Goal: Task Accomplishment & Management: Manage account settings

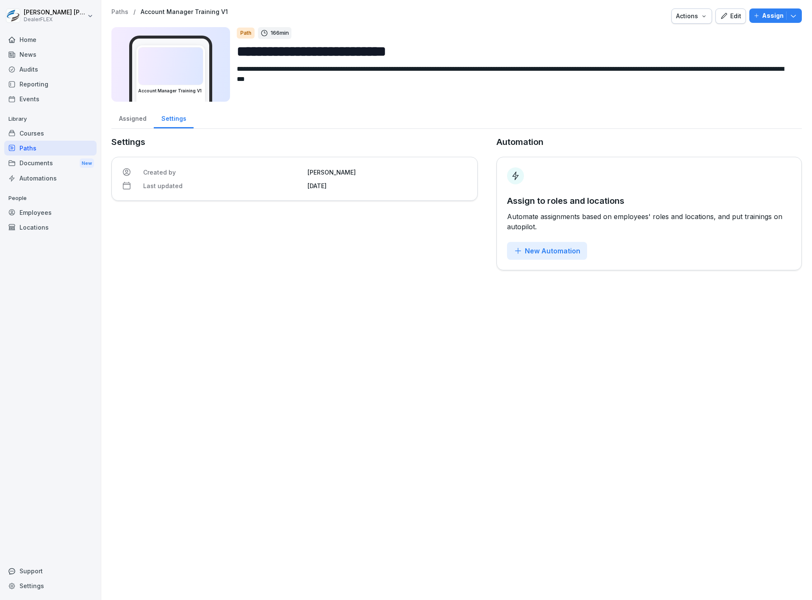
click at [701, 18] on icon "button" at bounding box center [704, 16] width 7 height 7
click at [755, 55] on html "**********" at bounding box center [406, 300] width 812 height 600
click at [78, 145] on div "Paths" at bounding box center [50, 148] width 92 height 15
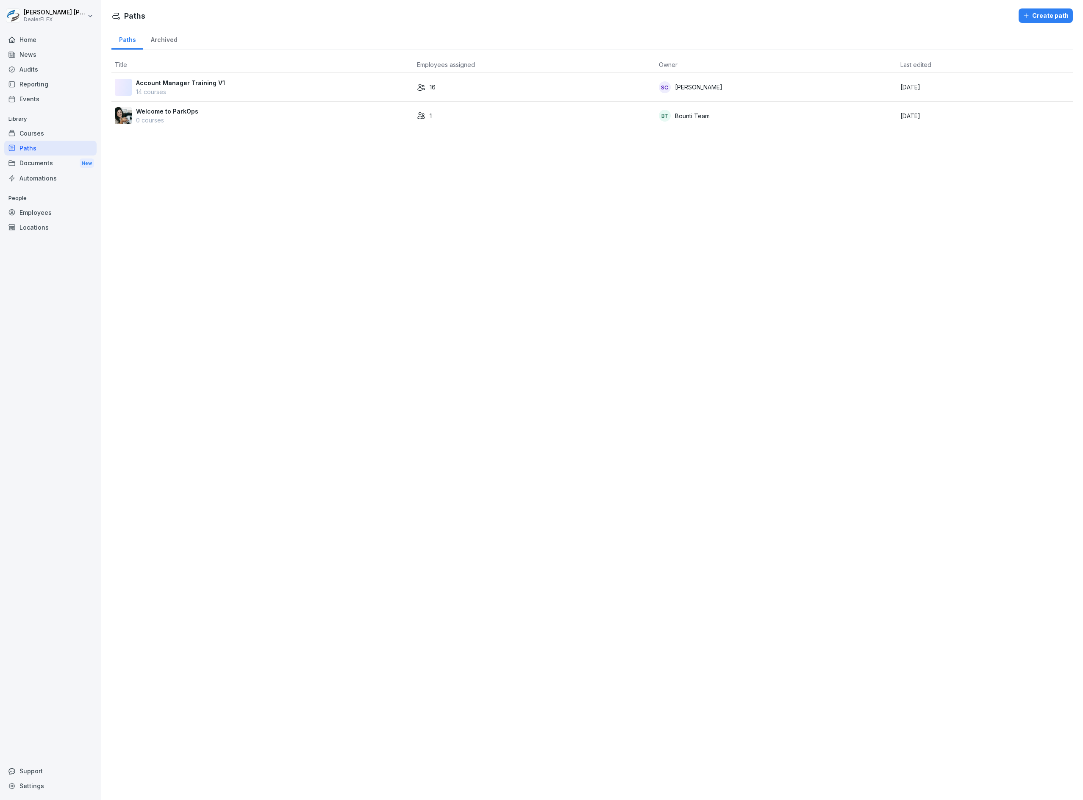
drag, startPoint x: 706, startPoint y: 0, endPoint x: 607, endPoint y: 299, distance: 315.1
click at [607, 299] on div "Paths Create path Paths Archived Title Employees assigned Owner Last edited Acc…" at bounding box center [592, 400] width 982 height 800
click at [339, 87] on div "Account Manager Training V1 14 courses" at bounding box center [262, 87] width 295 height 18
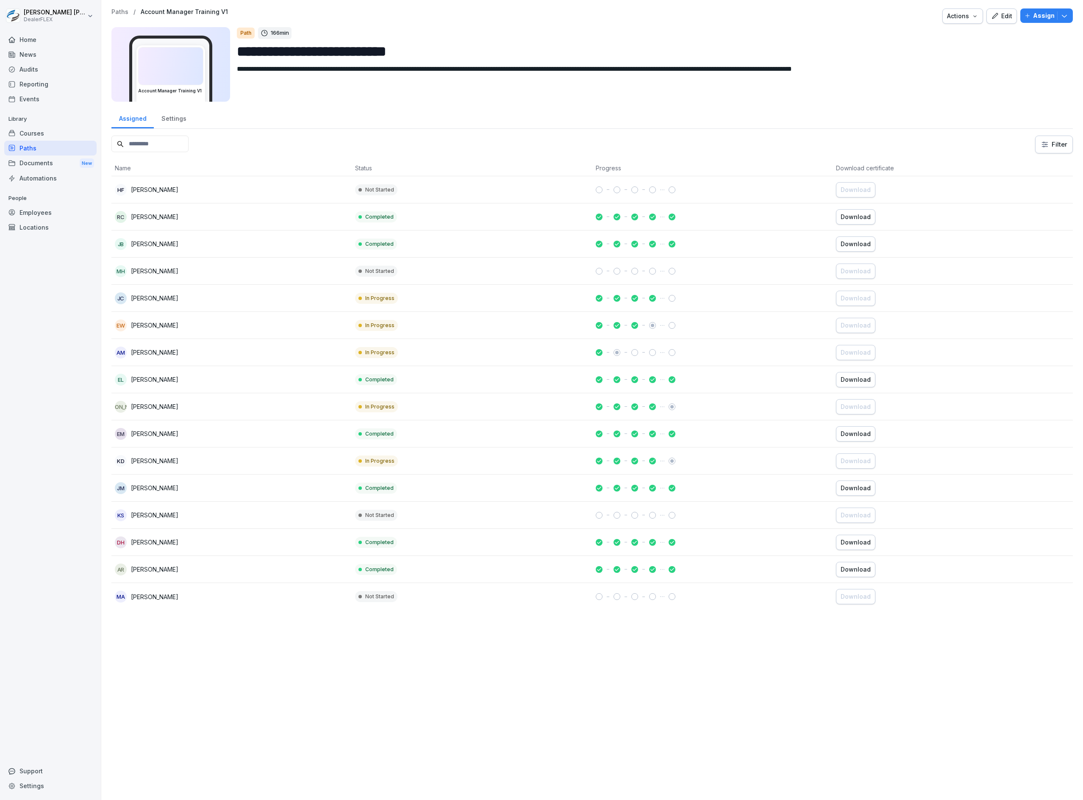
click at [954, 21] on button "Actions" at bounding box center [963, 15] width 41 height 15
click at [1045, 85] on html "**********" at bounding box center [541, 400] width 1083 height 800
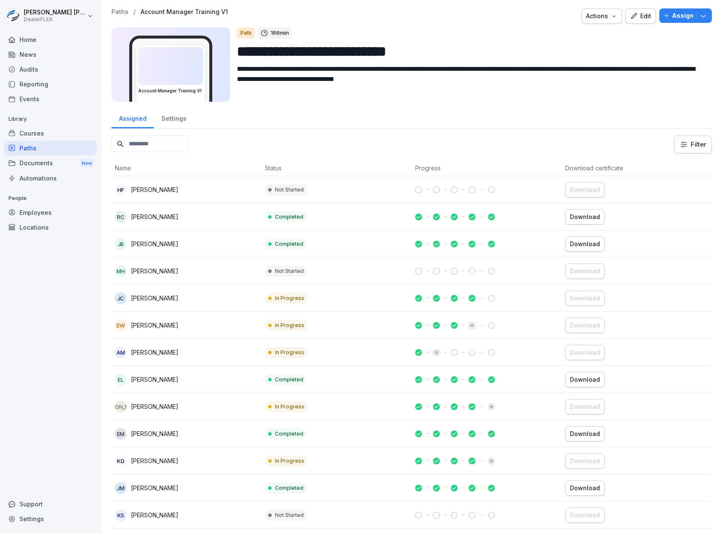
drag, startPoint x: 1024, startPoint y: 0, endPoint x: 456, endPoint y: 97, distance: 575.7
click at [456, 97] on textarea "**********" at bounding box center [467, 83] width 460 height 38
click at [641, 12] on div "Edit" at bounding box center [640, 15] width 21 height 9
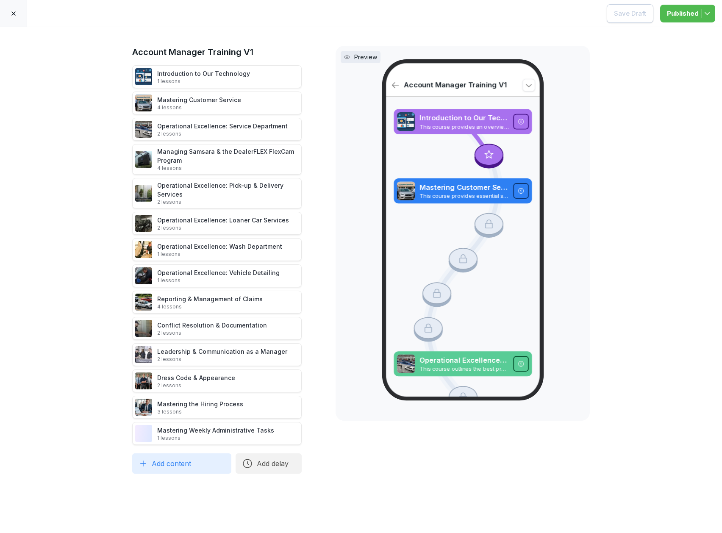
click at [122, 75] on icon at bounding box center [123, 77] width 3 height 5
click at [14, 16] on icon at bounding box center [13, 13] width 7 height 7
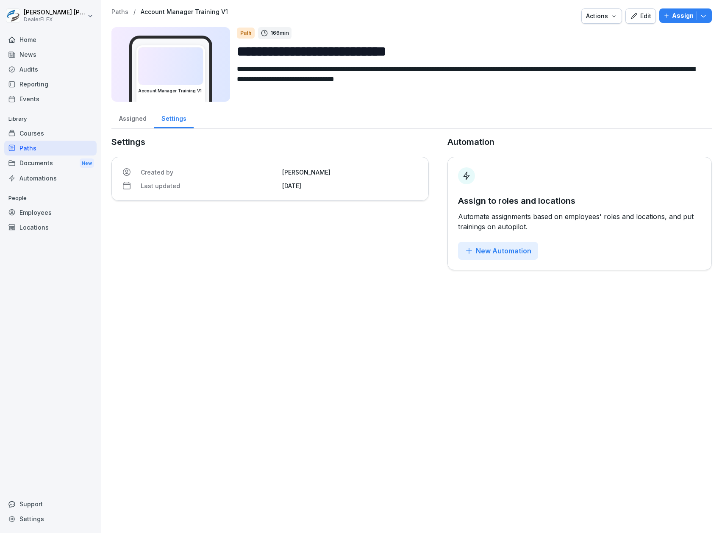
click at [626, 16] on button "Edit" at bounding box center [641, 15] width 31 height 15
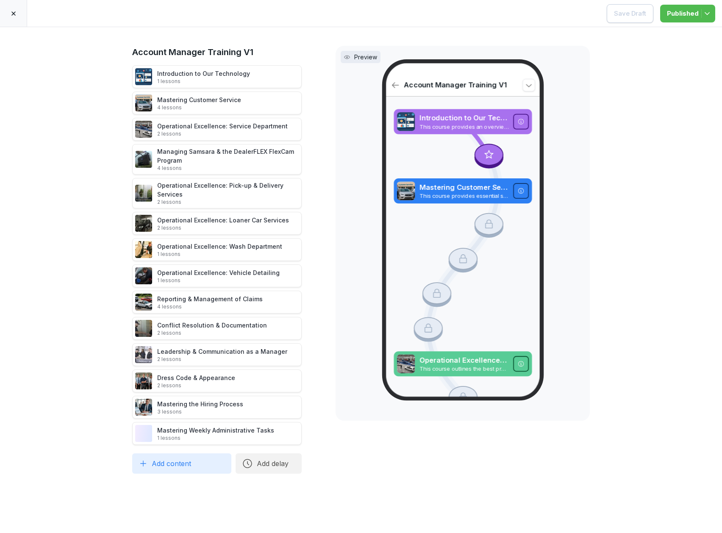
click at [20, 14] on div at bounding box center [13, 13] width 27 height 27
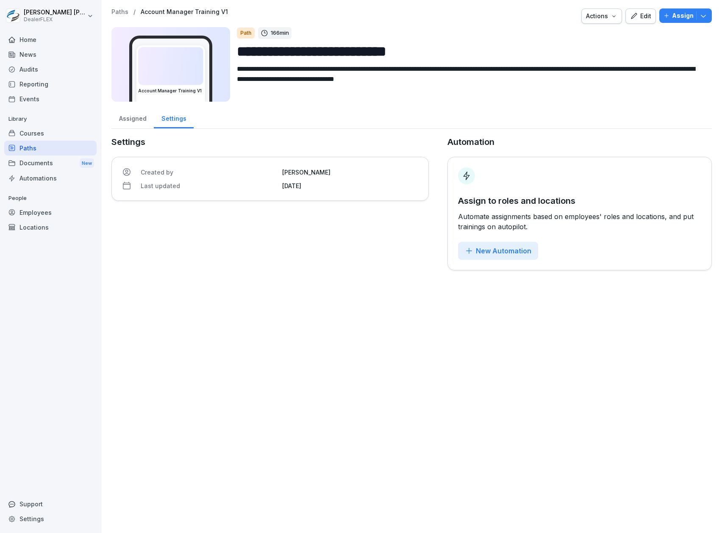
click at [604, 21] on button "Actions" at bounding box center [601, 15] width 41 height 15
click at [699, 17] on icon "button" at bounding box center [703, 15] width 8 height 8
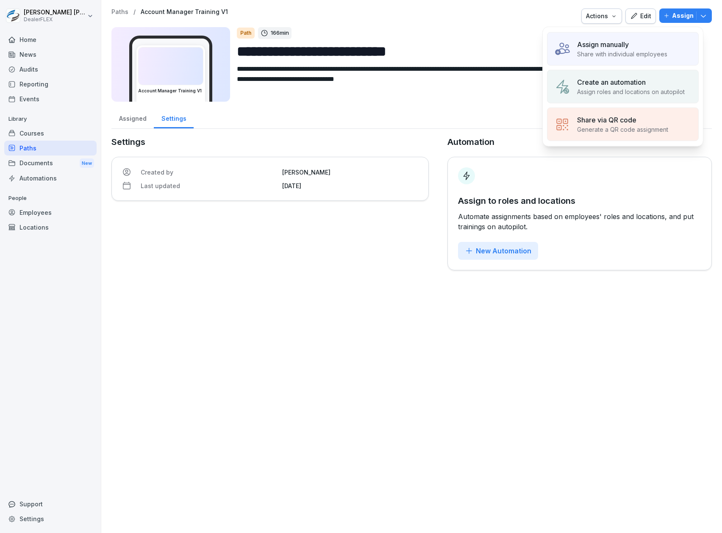
click at [356, 102] on textarea "**********" at bounding box center [467, 83] width 460 height 38
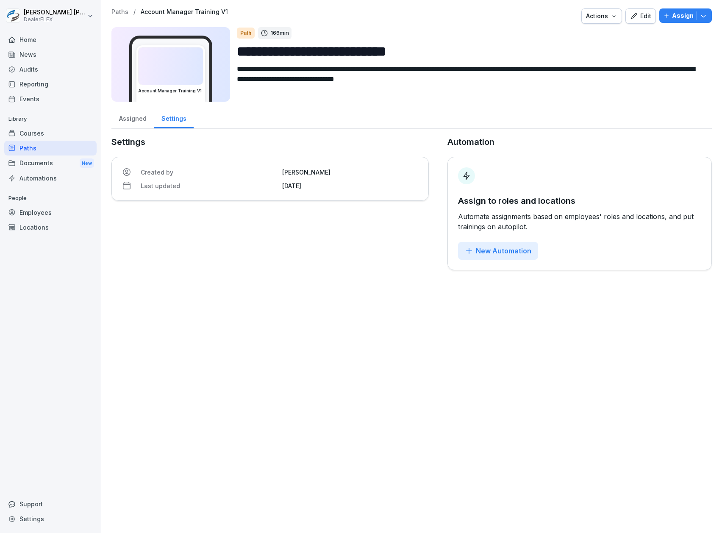
click at [36, 145] on div "Paths" at bounding box center [50, 148] width 92 height 15
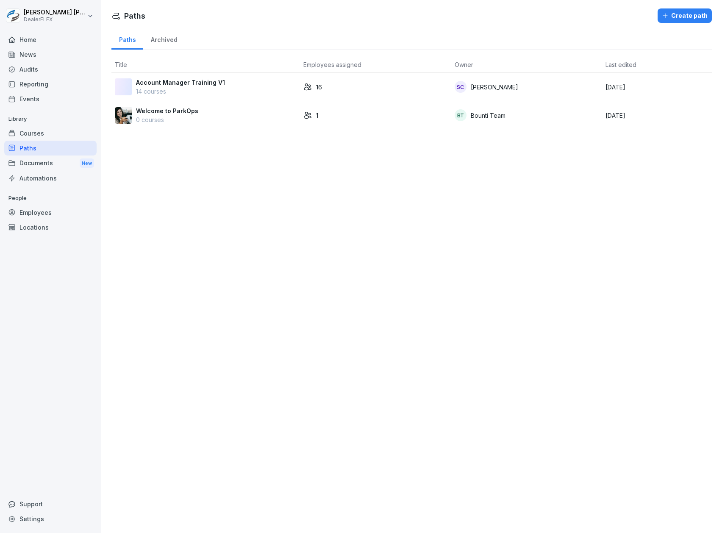
click at [670, 22] on button "Create path" at bounding box center [685, 15] width 54 height 14
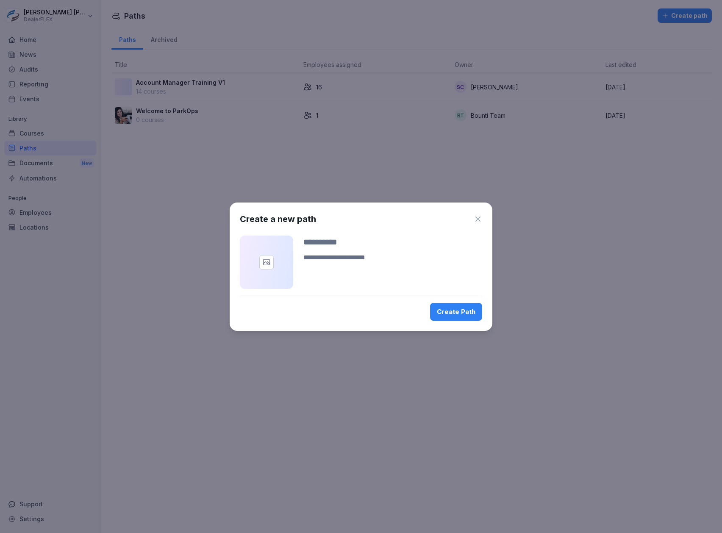
click at [353, 241] on input at bounding box center [392, 242] width 179 height 13
type input "**********"
click at [478, 306] on button "Create Path" at bounding box center [456, 312] width 52 height 18
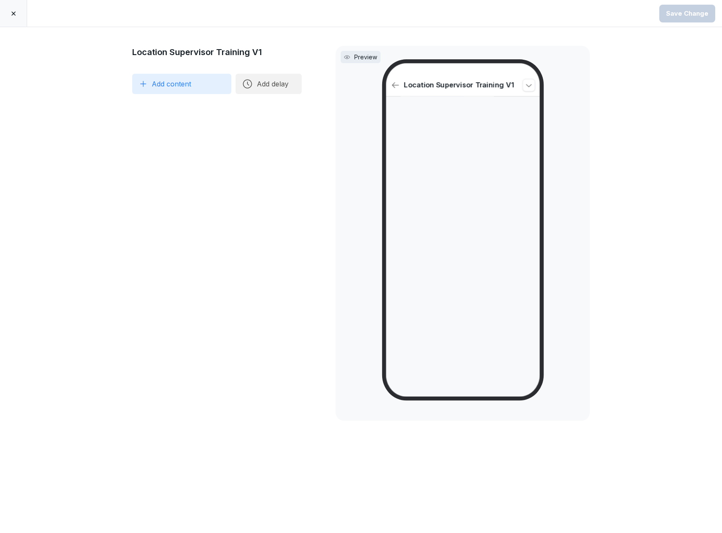
click at [190, 81] on button "Add content" at bounding box center [181, 84] width 99 height 20
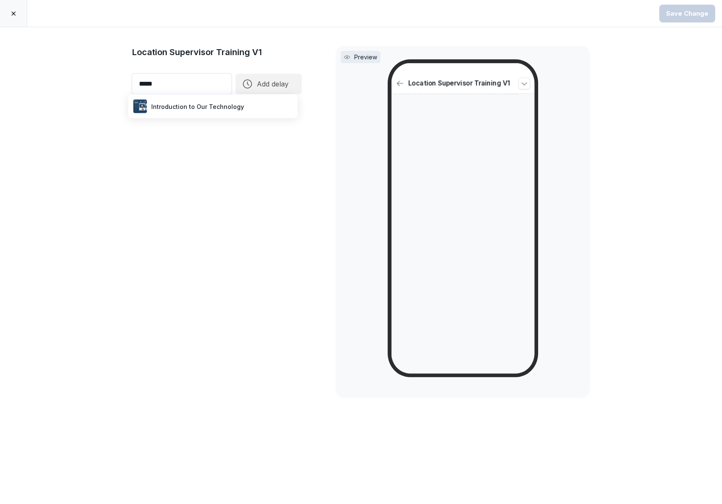
type input "*****"
click at [181, 107] on div "Introduction to Our Technology" at bounding box center [213, 106] width 163 height 17
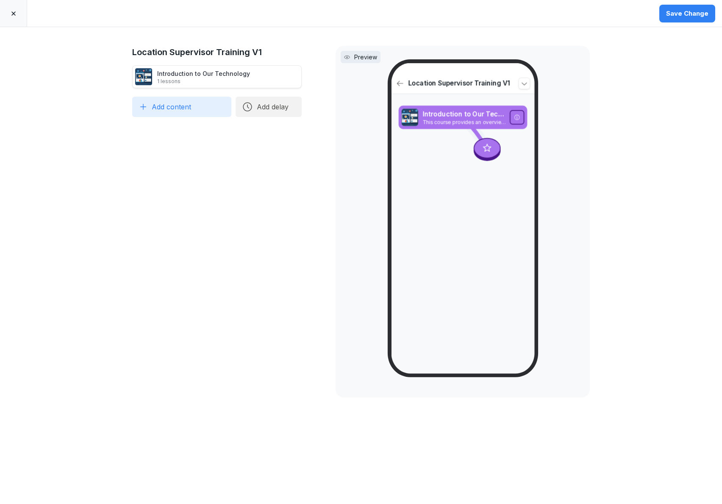
click at [181, 107] on button "Add content" at bounding box center [181, 107] width 99 height 20
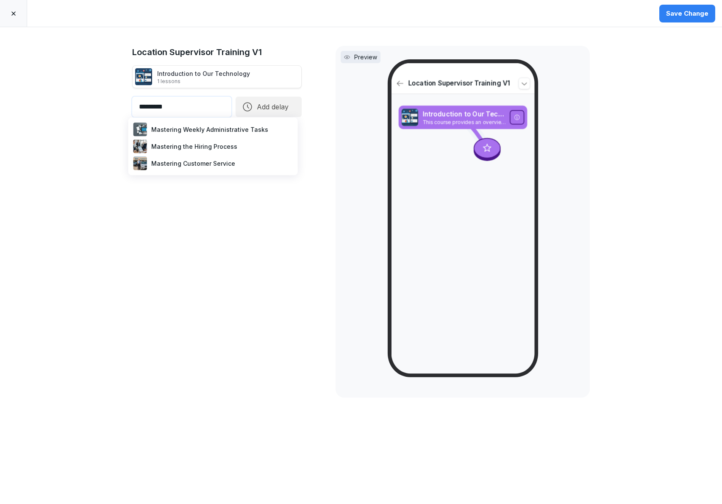
type input "*********"
click at [165, 160] on div "Mastering Customer Service" at bounding box center [213, 163] width 163 height 17
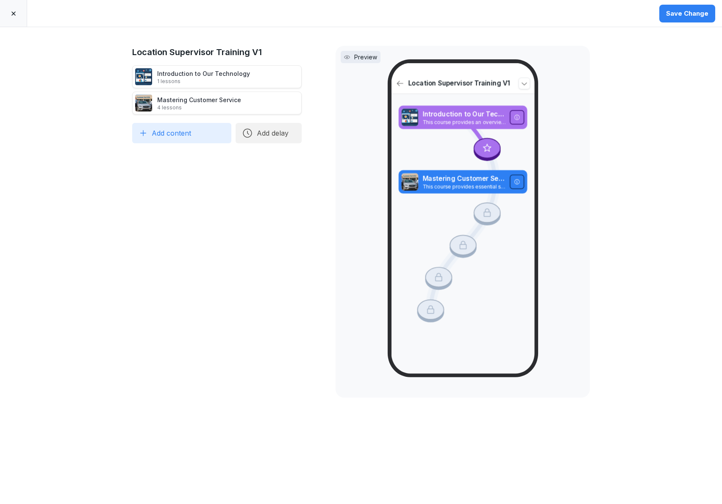
click at [176, 131] on button "Add content" at bounding box center [181, 133] width 99 height 20
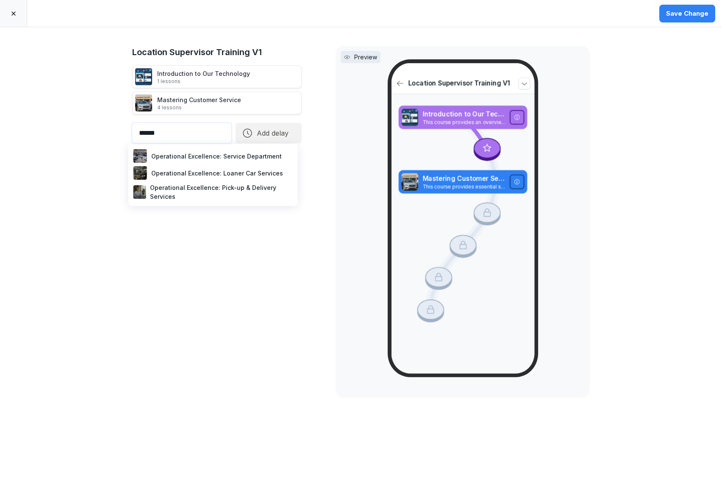
type input "******"
click at [207, 153] on div "Operational Excellence: Service Department" at bounding box center [213, 155] width 163 height 17
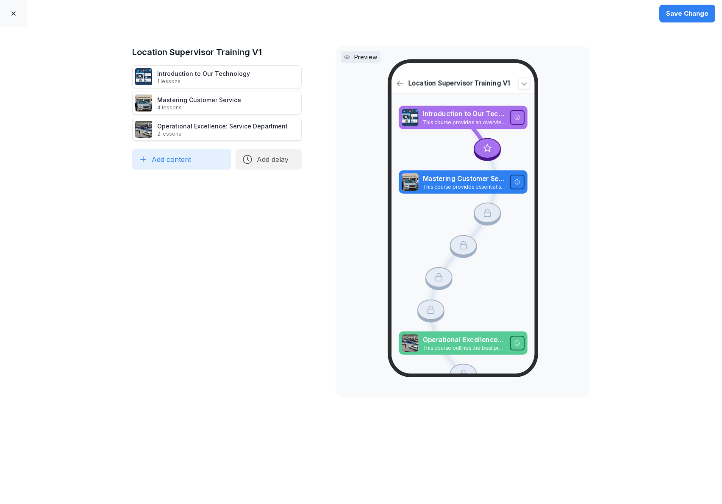
click at [195, 157] on button "Add content" at bounding box center [181, 159] width 99 height 20
type input "*****"
click at [198, 187] on div "Managing Samsara & the DealerFLEX FlexCam Program" at bounding box center [213, 184] width 163 height 21
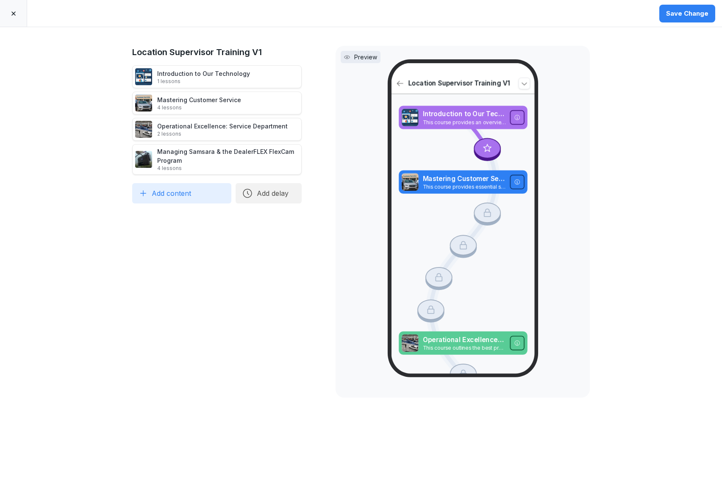
click at [182, 193] on button "Add content" at bounding box center [181, 193] width 99 height 20
type input "****"
click at [181, 212] on div "Operational Excellence: Pick-up & Delivery Services" at bounding box center [213, 218] width 163 height 21
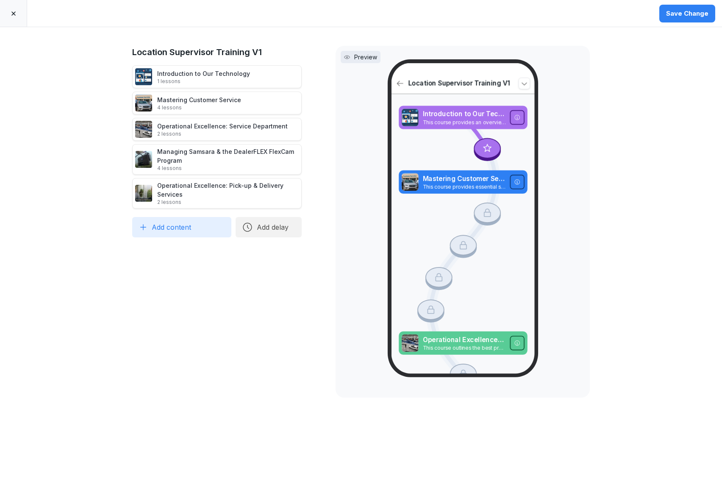
click at [175, 230] on button "Add content" at bounding box center [181, 227] width 99 height 20
type input "******"
click at [179, 254] on div "Operational Excellence: Loaner Car Services" at bounding box center [213, 250] width 163 height 17
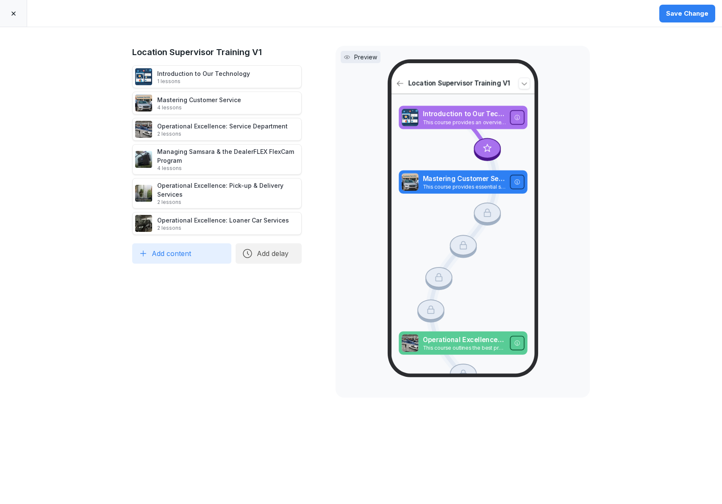
click at [145, 262] on button "Add content" at bounding box center [181, 253] width 99 height 20
type input "**"
click at [180, 278] on div "Operational Excellence: Wash Department" at bounding box center [213, 277] width 163 height 17
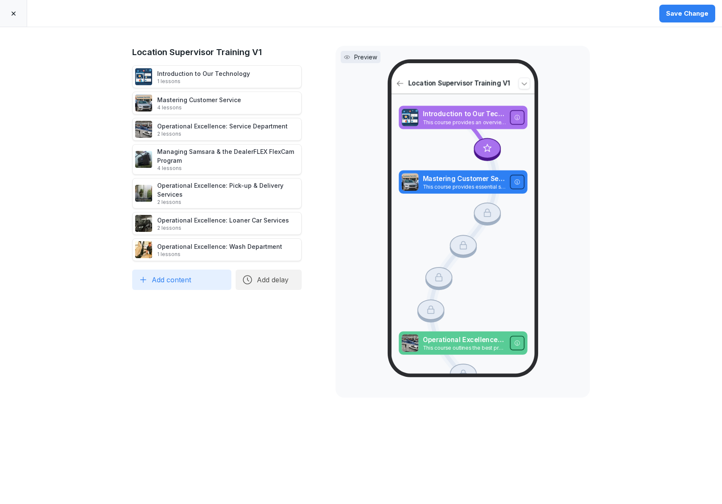
click at [177, 282] on button "Add content" at bounding box center [181, 280] width 99 height 20
type input "****"
click at [194, 317] on div "Operational Excellence: Vehicle Detailing" at bounding box center [213, 320] width 163 height 17
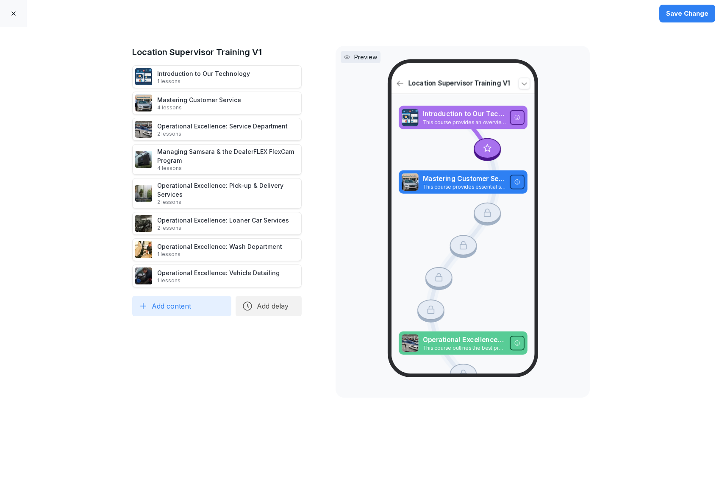
click at [192, 307] on button "Add content" at bounding box center [181, 306] width 99 height 20
type input "*****"
click at [236, 331] on div "Reporting & Management of Claims" at bounding box center [213, 330] width 163 height 17
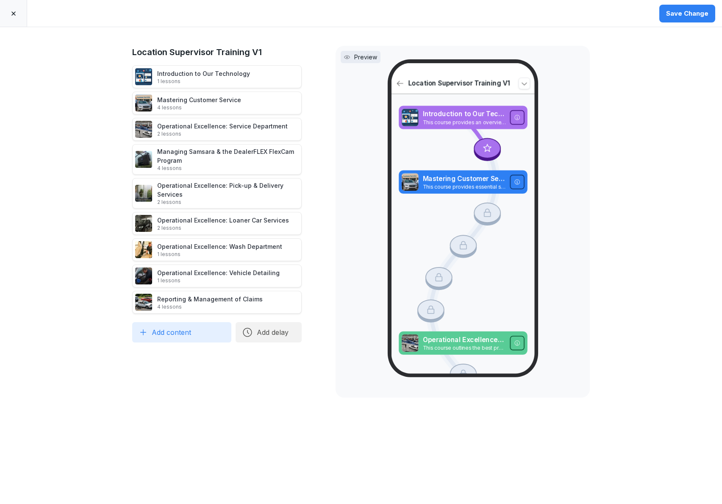
click at [147, 339] on button "Add content" at bounding box center [181, 332] width 99 height 20
type input "****"
click at [227, 355] on div "Conflict Resolution & Documentation" at bounding box center [213, 357] width 163 height 17
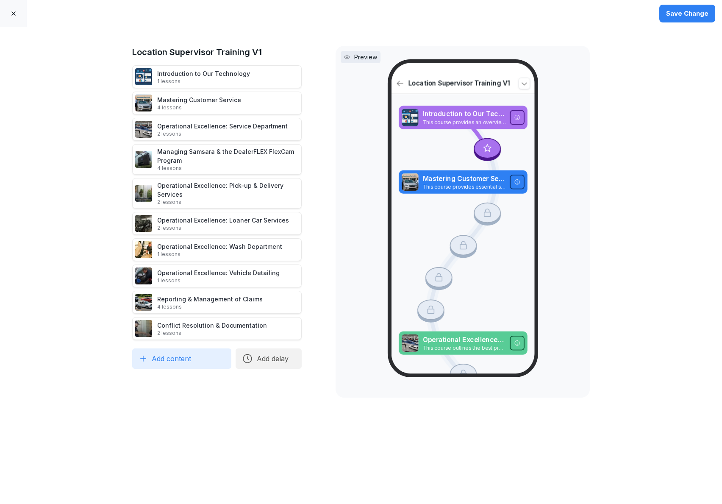
click at [173, 365] on button "Add content" at bounding box center [181, 358] width 99 height 20
type input "****"
click at [231, 387] on div "Leadership & Communication as a Manager" at bounding box center [213, 383] width 163 height 17
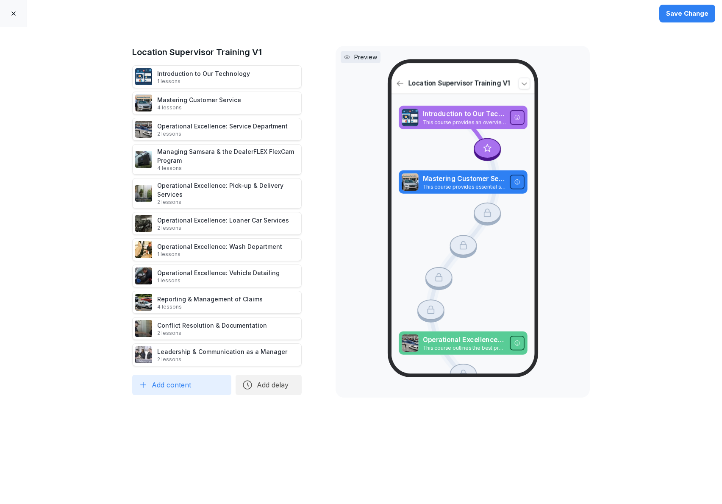
click at [145, 392] on button "Add content" at bounding box center [181, 385] width 99 height 20
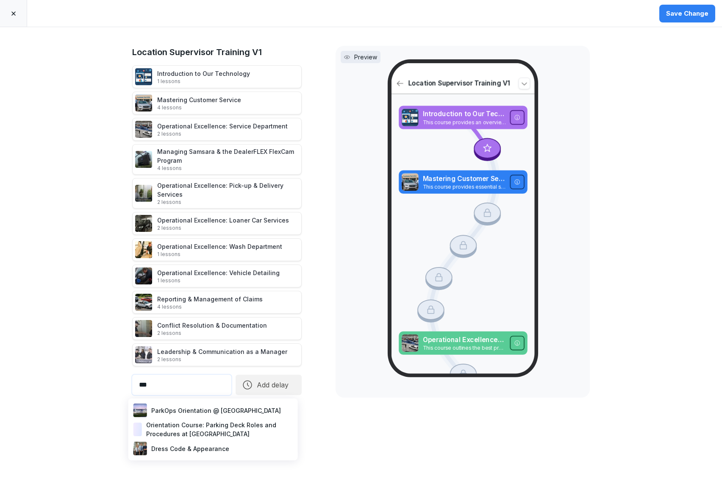
type input "***"
click at [195, 448] on div "Dress Code & Appearance" at bounding box center [213, 448] width 163 height 17
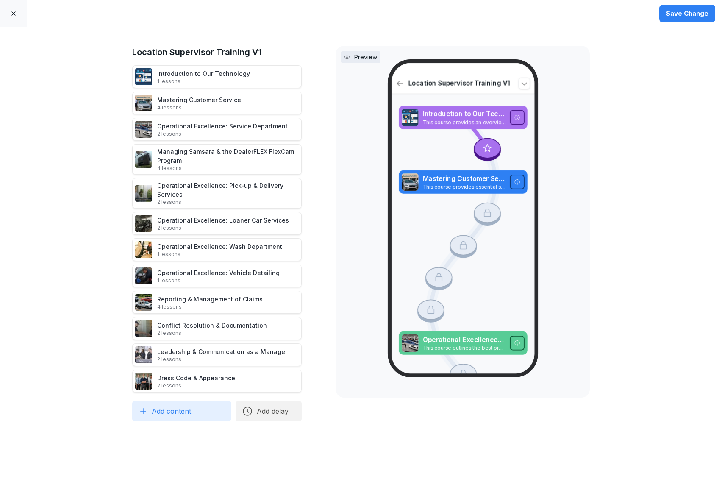
click at [684, 22] on button "Save Change" at bounding box center [687, 14] width 56 height 18
click at [16, 16] on icon at bounding box center [13, 13] width 7 height 7
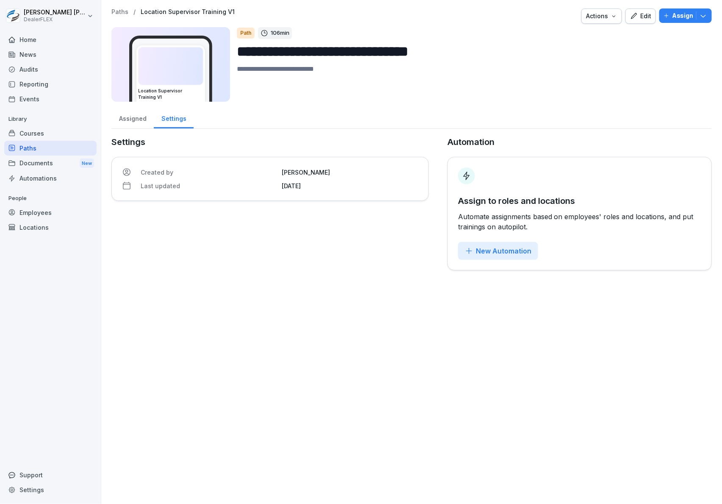
click at [41, 145] on div "Paths" at bounding box center [50, 148] width 92 height 15
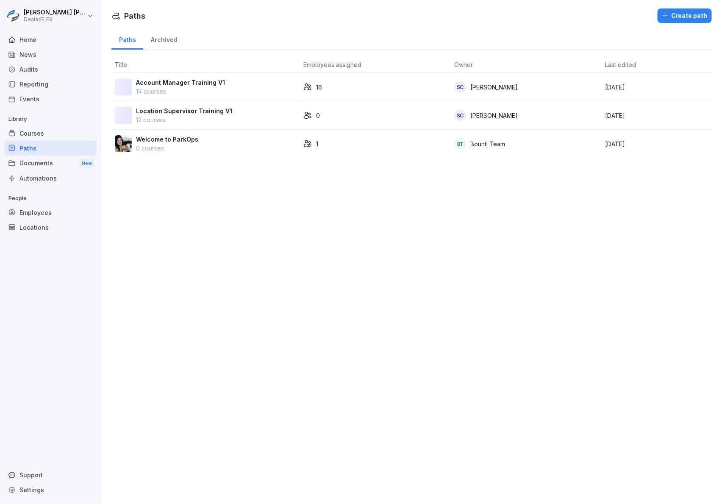
click at [223, 92] on div "Account Manager Training V1 14 courses" at bounding box center [206, 87] width 182 height 18
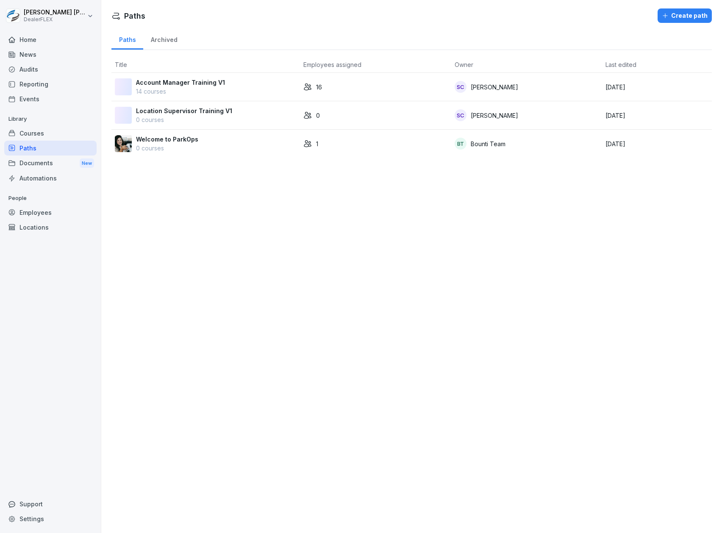
click at [182, 92] on p "14 courses" at bounding box center [180, 91] width 89 height 9
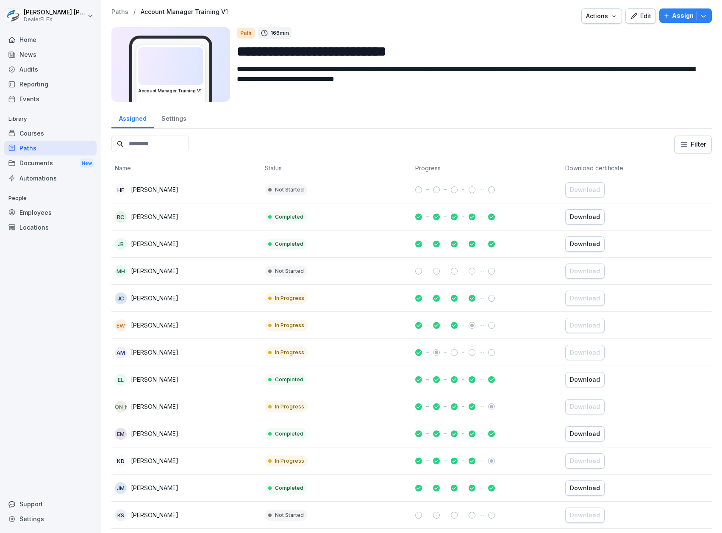
click at [631, 17] on icon "button" at bounding box center [634, 16] width 8 height 8
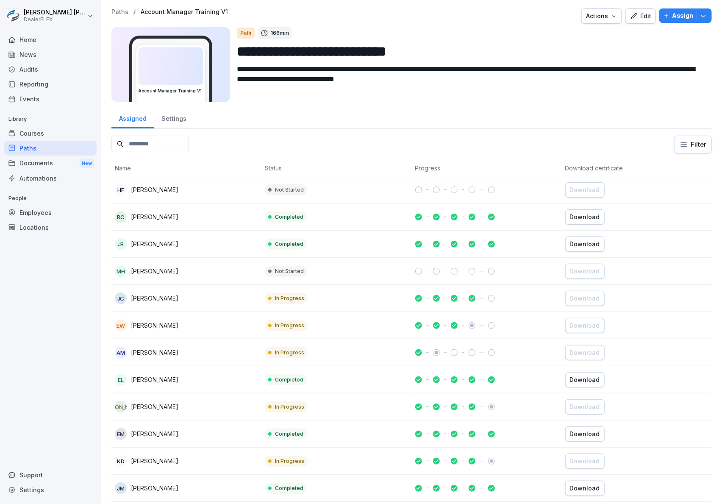
click at [32, 131] on div "Courses" at bounding box center [50, 133] width 92 height 15
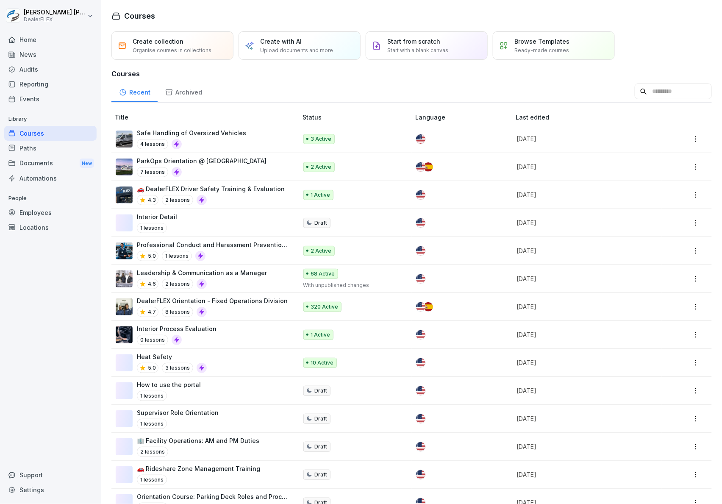
click at [56, 148] on div "Paths" at bounding box center [50, 148] width 92 height 15
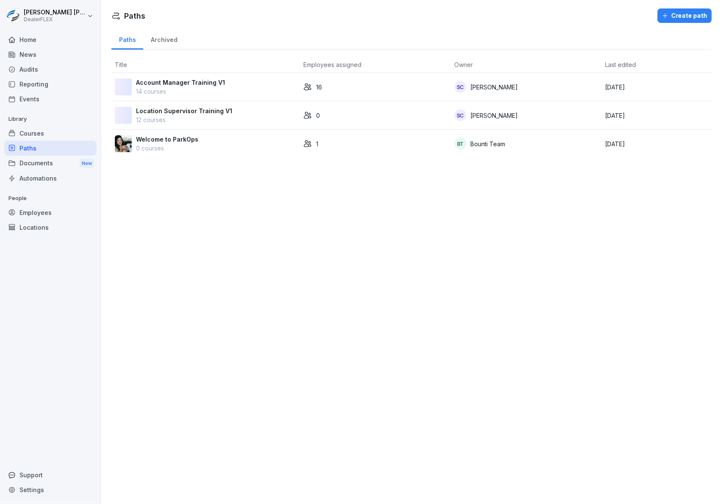
click at [369, 121] on td "0" at bounding box center [375, 115] width 151 height 28
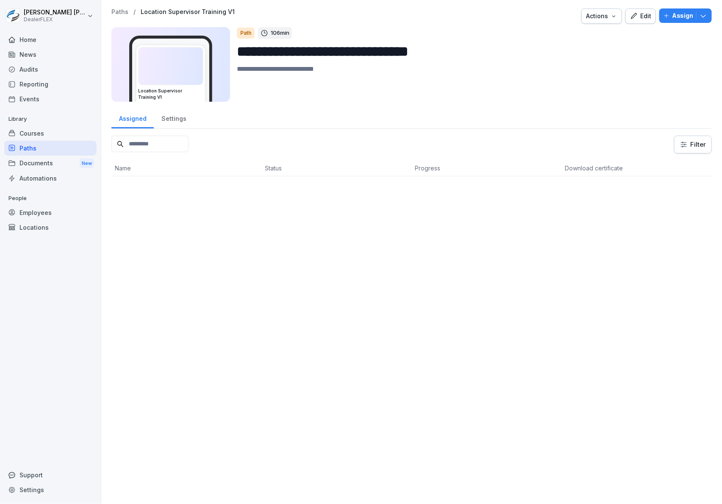
click at [631, 16] on icon "button" at bounding box center [634, 16] width 8 height 8
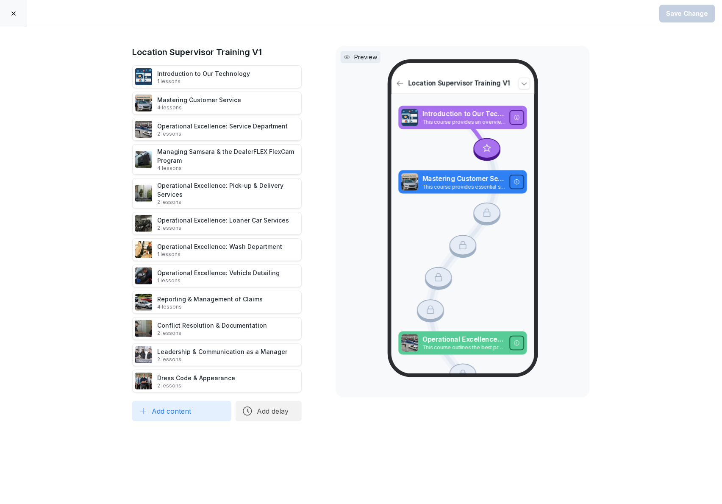
click at [247, 70] on div "Introduction to Our Technology 1 lessons" at bounding box center [217, 76] width 170 height 23
click at [192, 78] on p "1 lessons" at bounding box center [203, 81] width 93 height 7
click at [21, 19] on div at bounding box center [13, 13] width 27 height 27
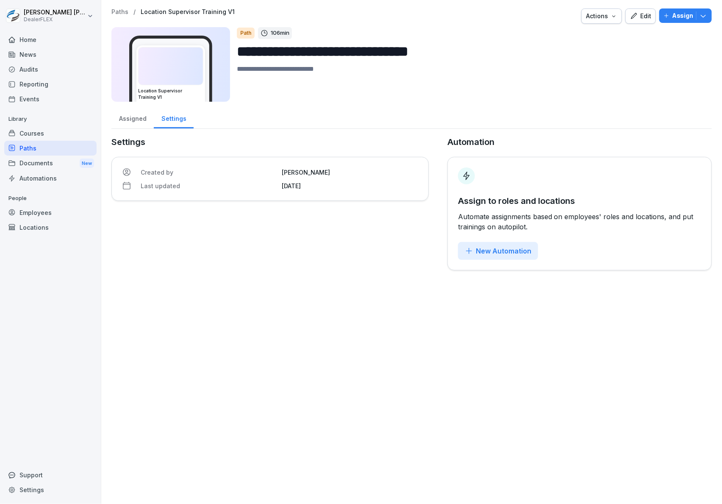
click at [597, 22] on button "Actions" at bounding box center [601, 15] width 41 height 15
click at [498, 53] on html "**********" at bounding box center [361, 252] width 722 height 504
click at [640, 19] on div "Edit" at bounding box center [640, 15] width 21 height 9
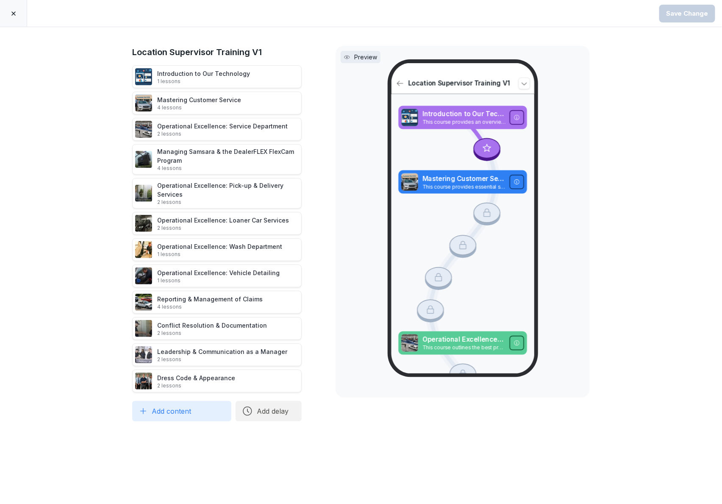
click at [309, 77] on icon at bounding box center [311, 77] width 4 height 6
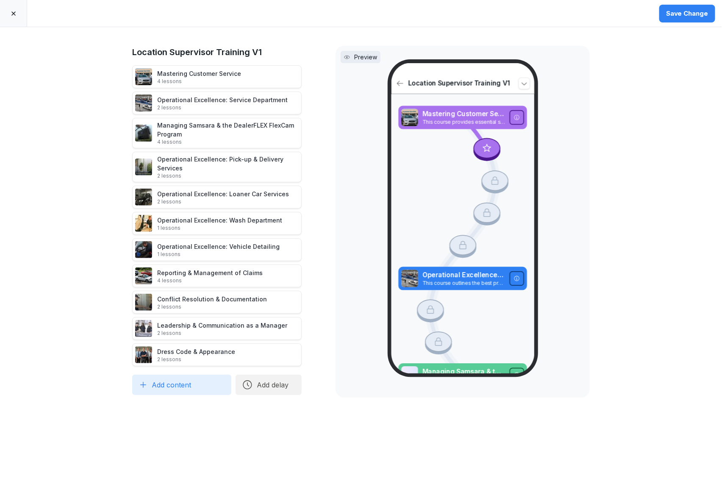
click at [309, 77] on icon at bounding box center [311, 77] width 4 height 6
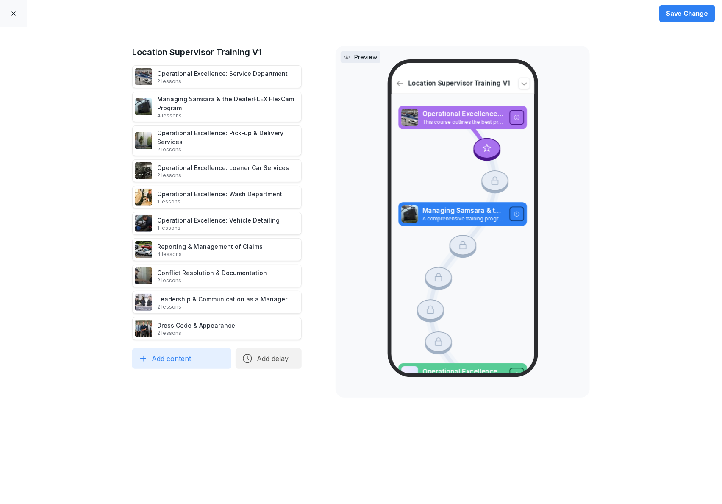
click at [309, 77] on icon at bounding box center [311, 77] width 4 height 6
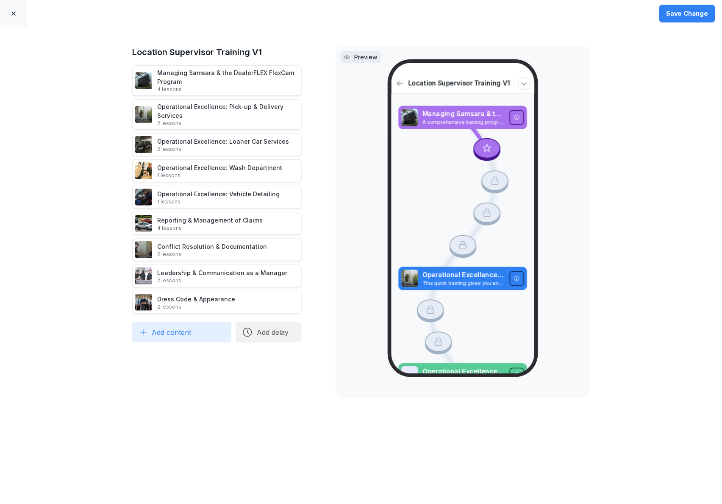
click at [308, 77] on icon at bounding box center [311, 80] width 7 height 7
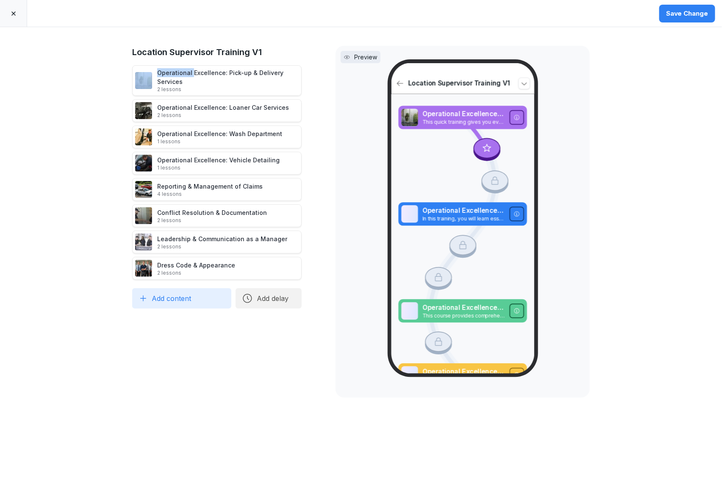
click at [308, 77] on icon at bounding box center [311, 80] width 7 height 7
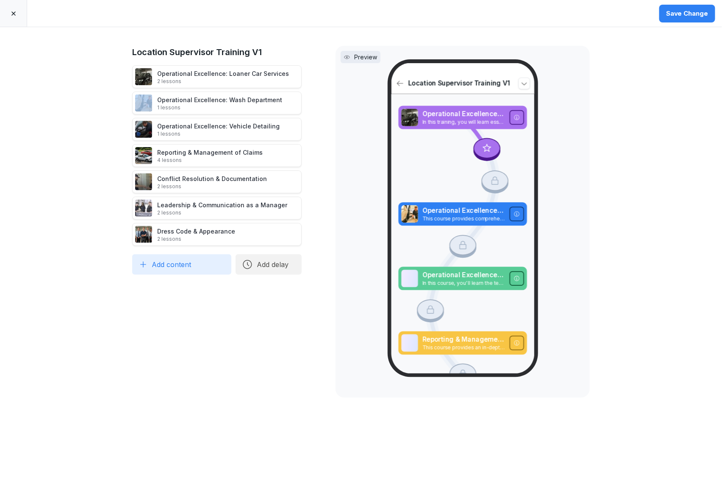
click at [309, 77] on icon at bounding box center [311, 77] width 4 height 6
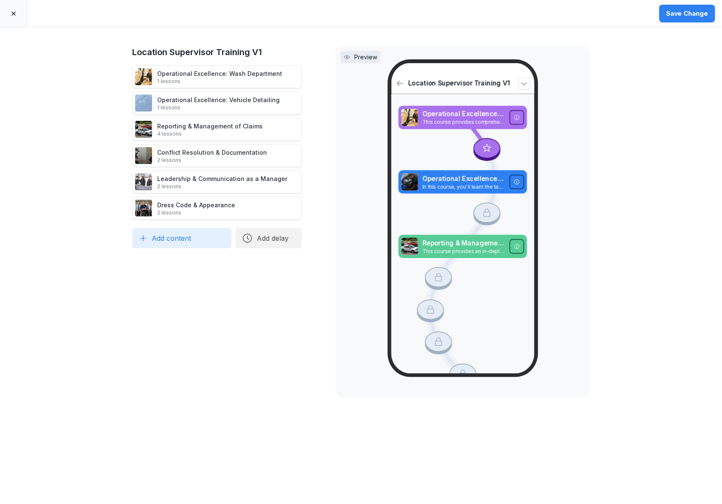
click at [309, 77] on icon at bounding box center [311, 77] width 4 height 6
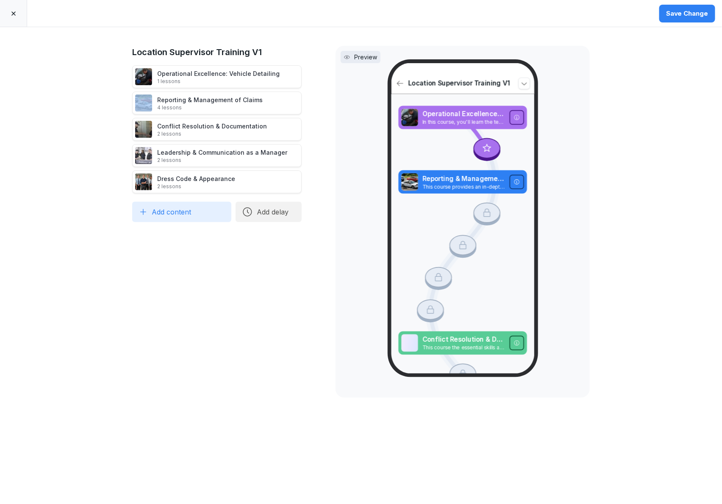
click at [309, 77] on icon at bounding box center [311, 77] width 4 height 6
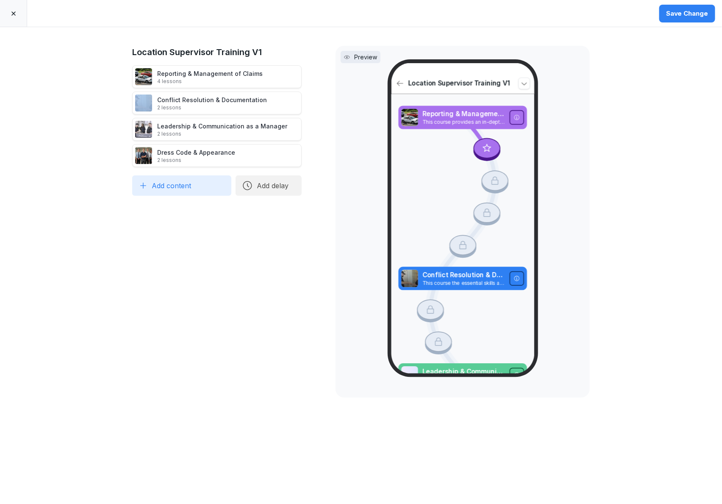
click at [309, 77] on icon at bounding box center [311, 77] width 4 height 6
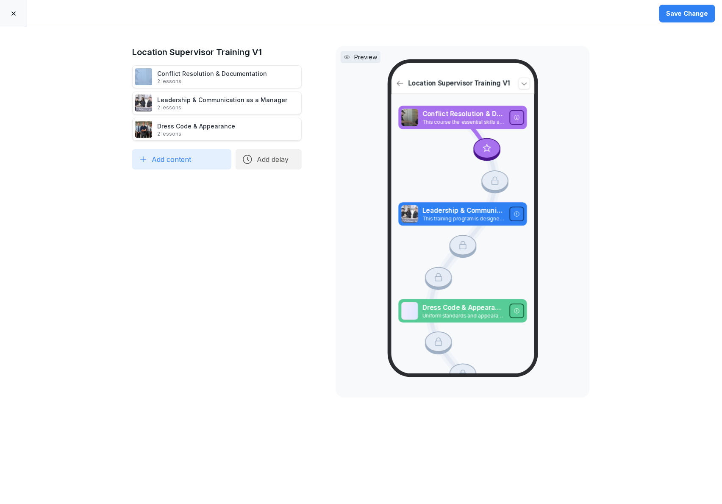
click at [309, 77] on icon at bounding box center [311, 77] width 4 height 6
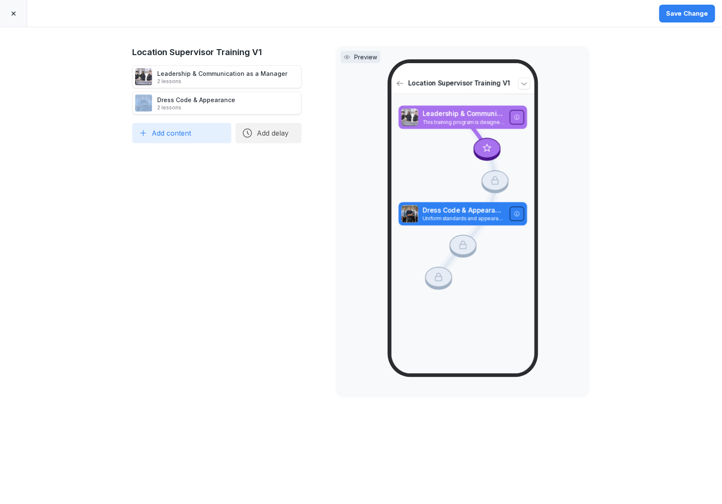
click at [309, 77] on icon at bounding box center [311, 77] width 4 height 6
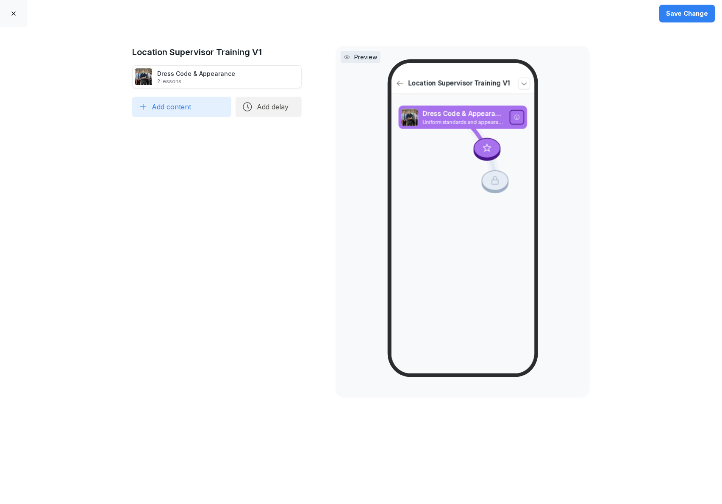
click at [309, 77] on icon at bounding box center [311, 77] width 4 height 6
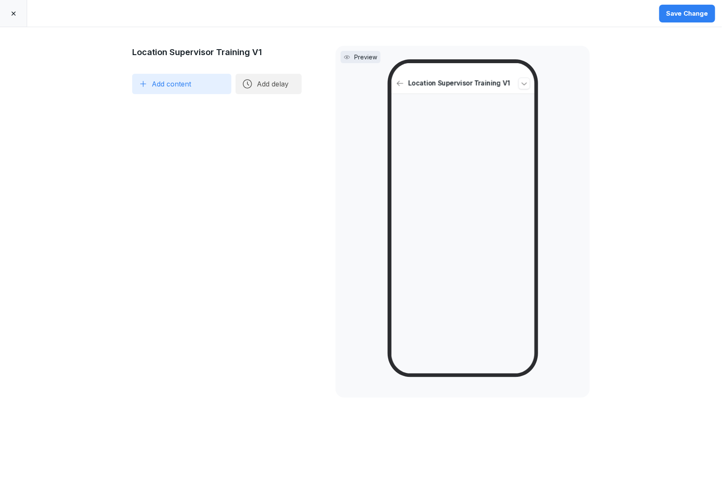
click at [689, 21] on button "Save Change" at bounding box center [687, 14] width 56 height 18
click at [16, 10] on icon at bounding box center [13, 13] width 7 height 7
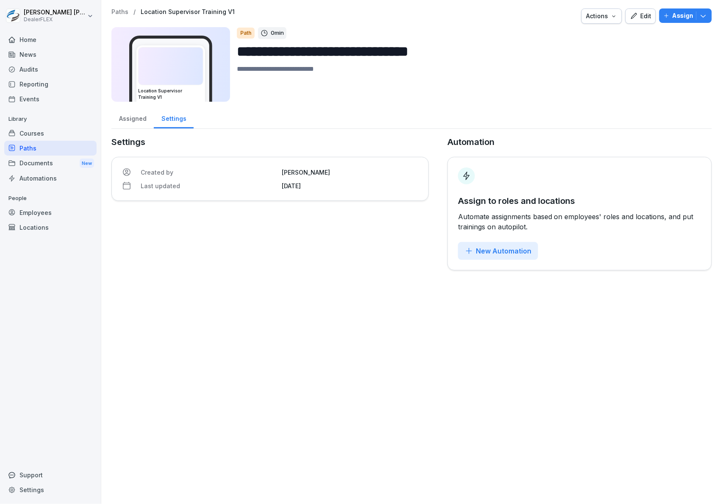
click at [34, 136] on div "Courses" at bounding box center [50, 133] width 92 height 15
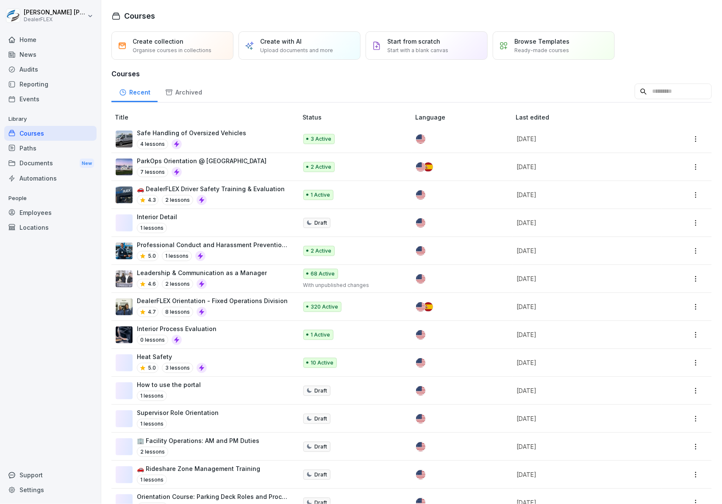
click at [639, 92] on input at bounding box center [673, 91] width 77 height 16
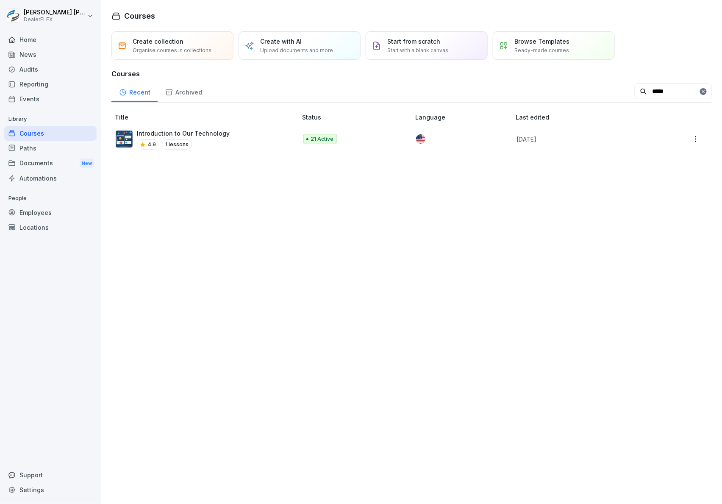
type input "*****"
click at [687, 138] on html "Sean Connelly DealerFLEX Home News Audits Reporting Events Library Courses Path…" at bounding box center [361, 252] width 722 height 504
click at [641, 172] on div "Duplicate" at bounding box center [639, 171] width 26 height 9
click at [225, 160] on div "Introduction to Our Technology 4.9 1 lessons" at bounding box center [202, 167] width 173 height 21
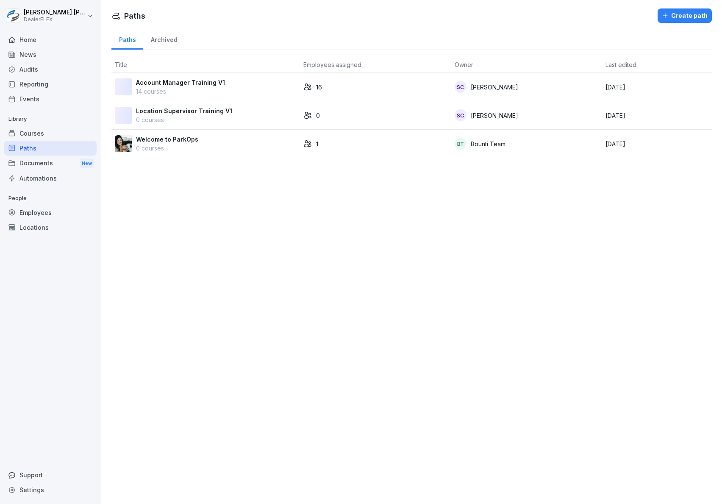
click at [263, 86] on div "Account Manager Training V1 14 courses" at bounding box center [206, 87] width 182 height 18
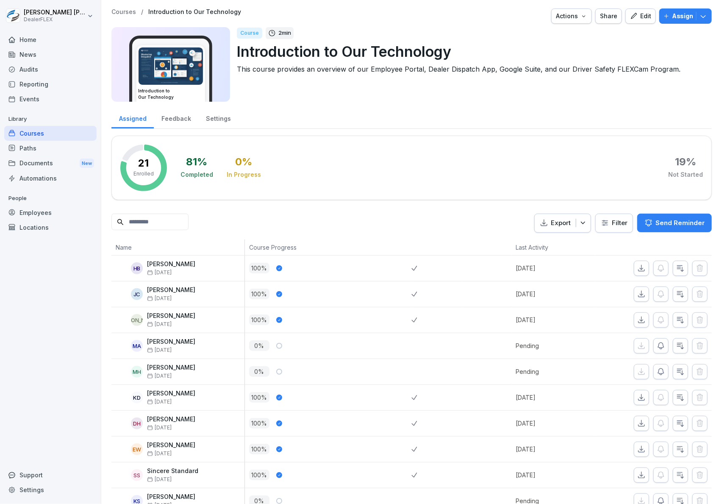
click at [452, 53] on p "Introduction to Our Technology" at bounding box center [471, 52] width 468 height 22
click at [46, 128] on div "Courses" at bounding box center [50, 133] width 92 height 15
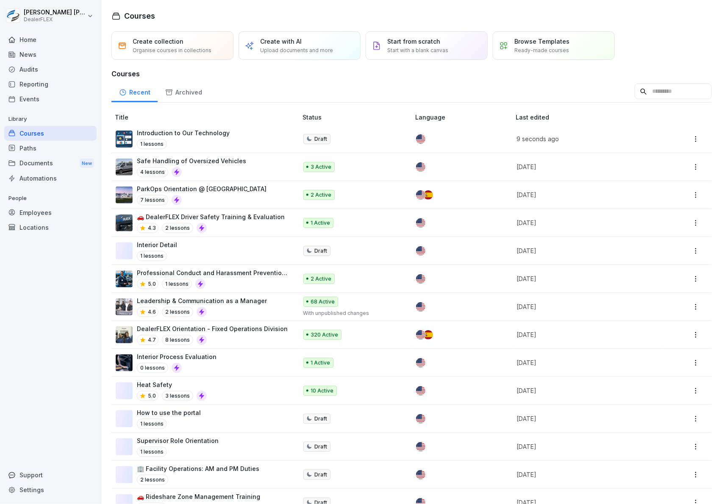
click at [687, 142] on html "Sean Connelly DealerFLEX Home News Audits Reporting Events Library Courses Path…" at bounding box center [361, 252] width 722 height 504
click at [640, 223] on div "Delete" at bounding box center [635, 221] width 19 height 9
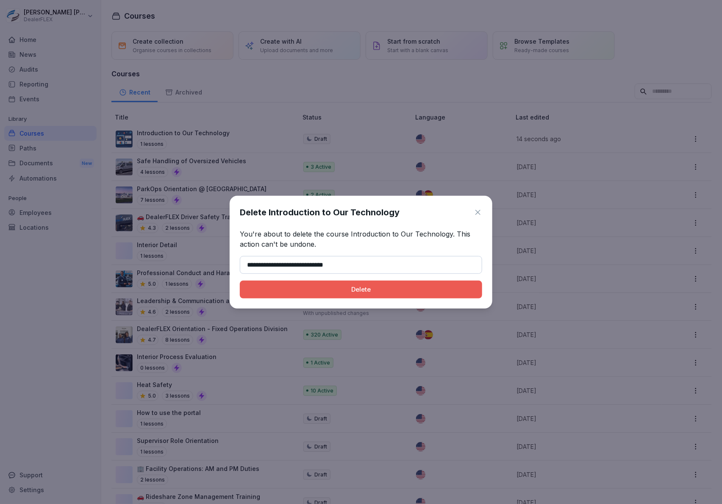
click at [343, 290] on div "Delete" at bounding box center [361, 289] width 229 height 9
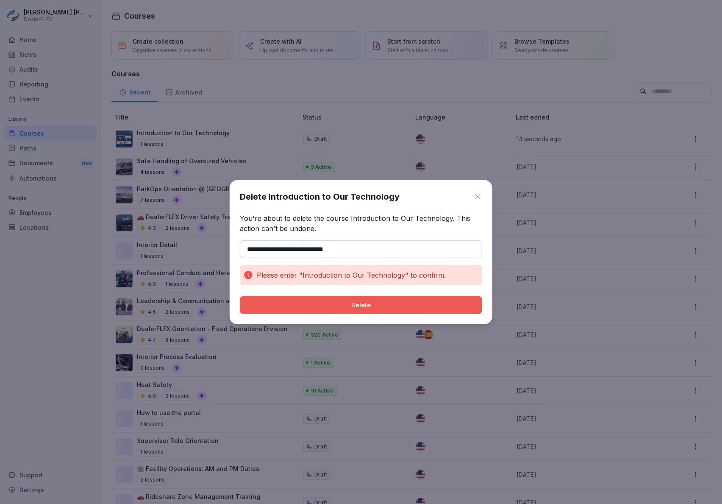
click at [295, 252] on input "**********" at bounding box center [361, 249] width 242 height 18
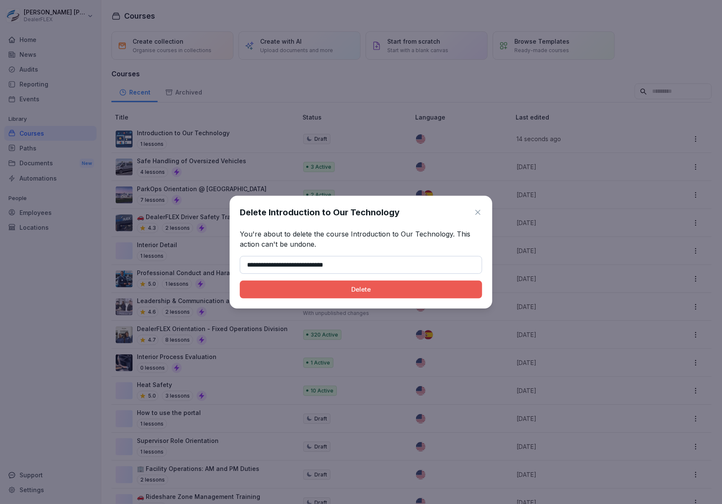
type input "**********"
click at [363, 296] on button "Delete" at bounding box center [361, 290] width 242 height 18
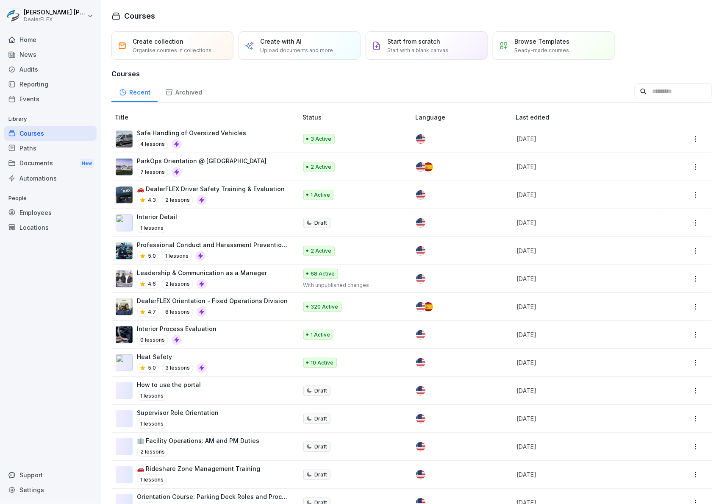
click at [54, 150] on div "Paths" at bounding box center [50, 148] width 92 height 15
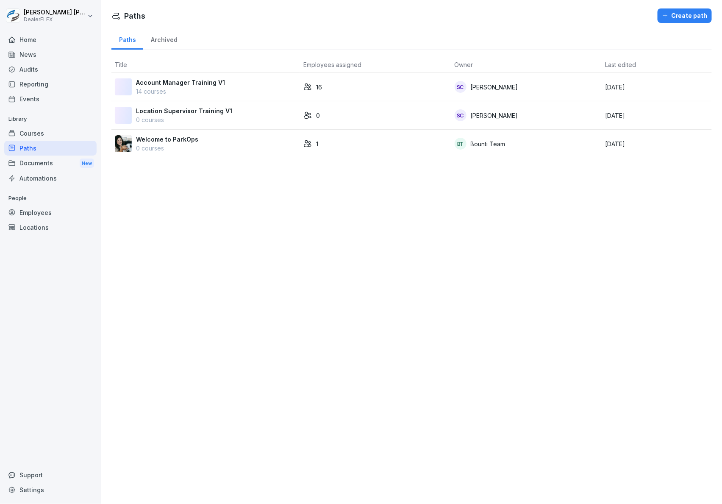
click at [228, 115] on div "Location Supervisor Training V1 0 courses" at bounding box center [206, 115] width 182 height 18
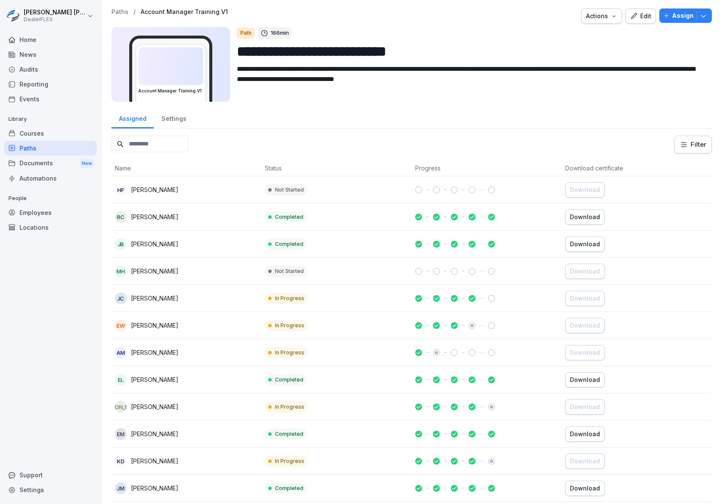
click at [633, 18] on div "Edit" at bounding box center [640, 15] width 21 height 9
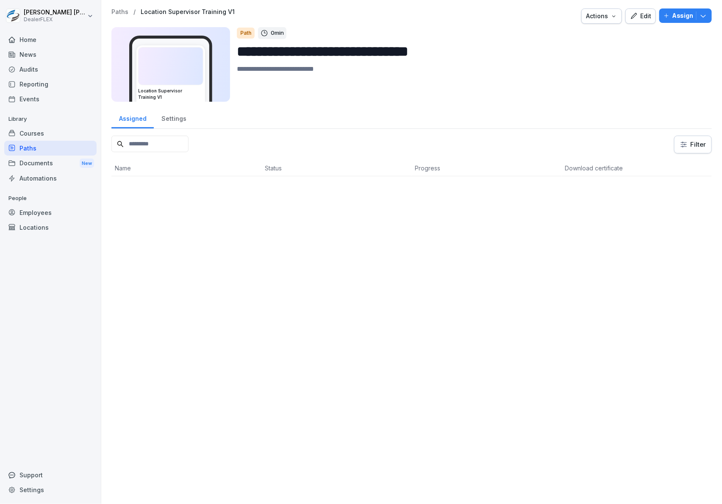
click at [631, 24] on button "Edit" at bounding box center [641, 15] width 31 height 15
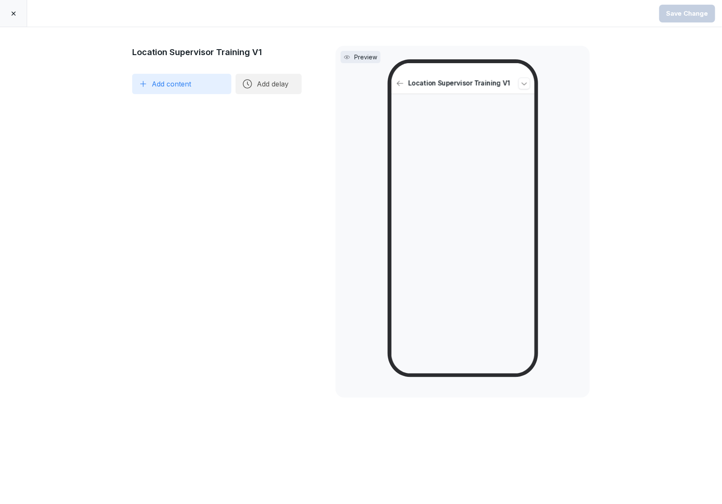
click at [148, 82] on button "Add content" at bounding box center [181, 84] width 99 height 20
type input "****"
click at [215, 109] on div "Introduction to Our Technology" at bounding box center [212, 105] width 163 height 17
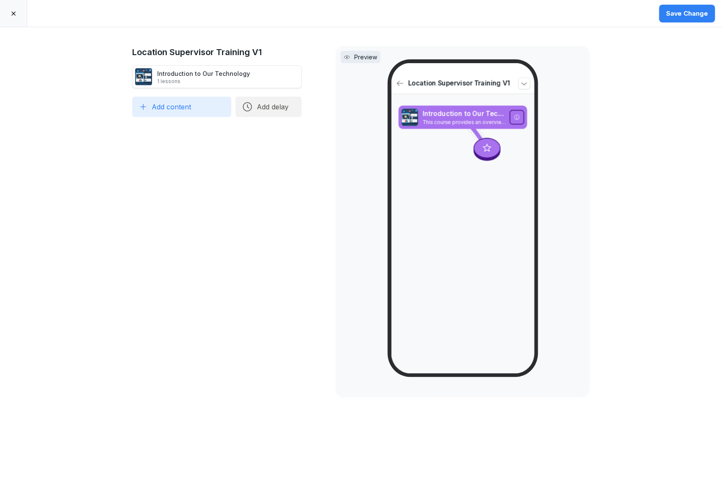
click at [214, 108] on button "Add content" at bounding box center [181, 107] width 99 height 20
type input "*****"
click at [239, 142] on div "Mastering Customer Service" at bounding box center [212, 145] width 163 height 17
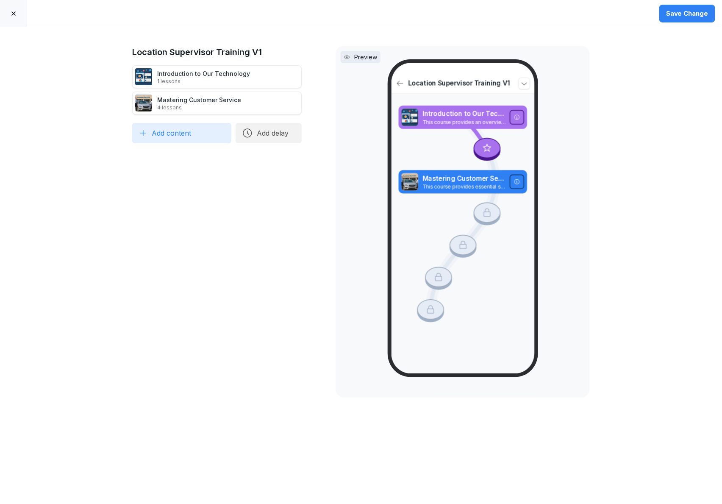
click at [192, 132] on button "Add content" at bounding box center [181, 133] width 99 height 20
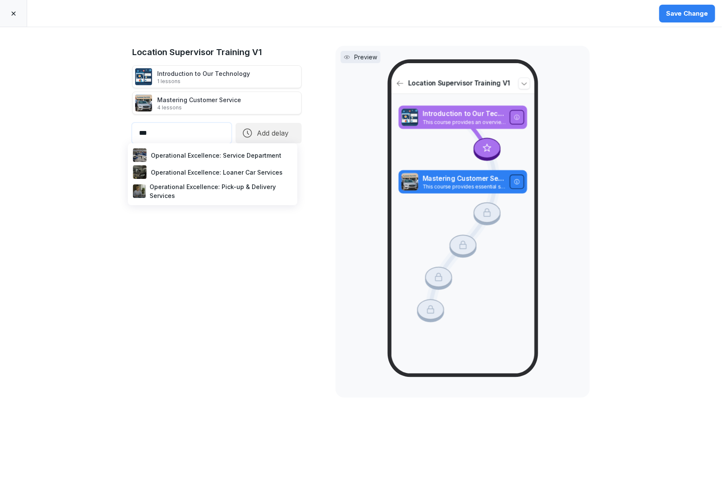
type input "***"
click at [191, 152] on div "Operational Excellence: Service Department" at bounding box center [212, 155] width 163 height 17
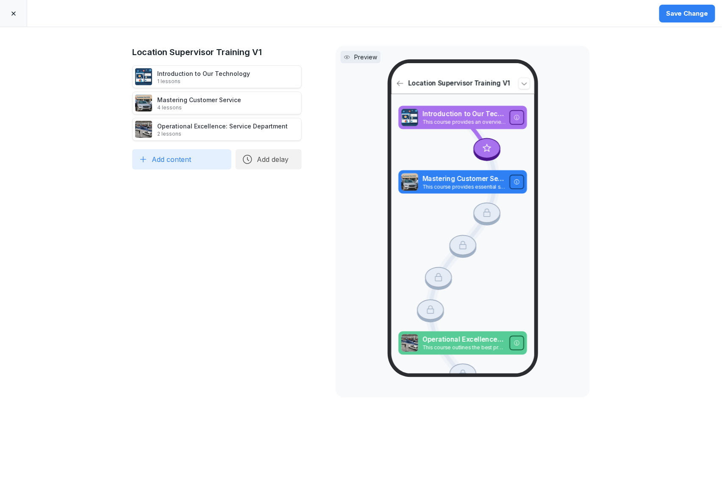
click at [183, 159] on button "Add content" at bounding box center [181, 159] width 99 height 20
type input "****"
click at [190, 185] on div "Operational Excellence: Pick-up & Delivery Services" at bounding box center [212, 183] width 163 height 21
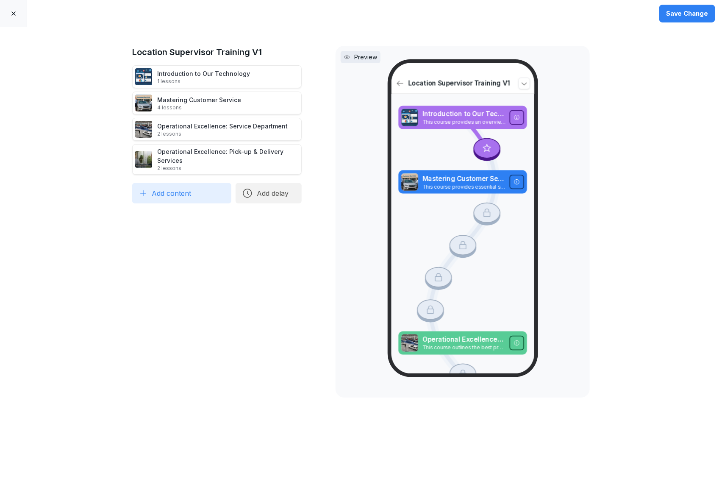
click at [200, 194] on button "Add content" at bounding box center [181, 193] width 99 height 20
type input "****"
click at [180, 219] on div "Operational Excellence: Loaner Car Services" at bounding box center [212, 215] width 163 height 17
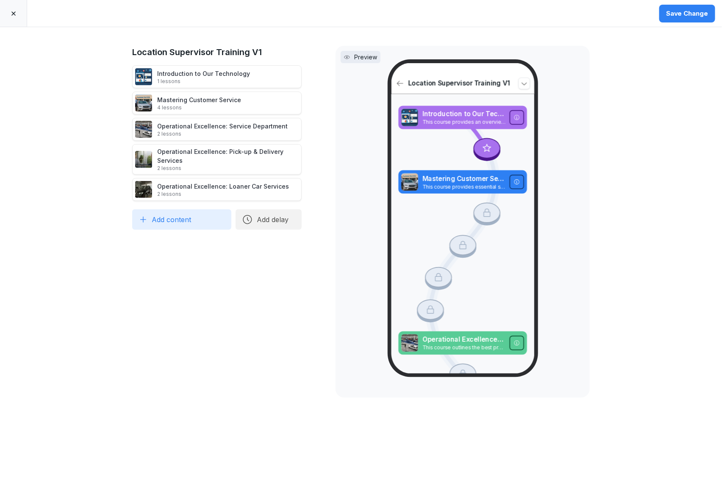
click at [181, 221] on button "Add content" at bounding box center [181, 219] width 99 height 20
type input "***"
click at [189, 244] on div "Operational Excellence: Wash Department" at bounding box center [212, 242] width 163 height 17
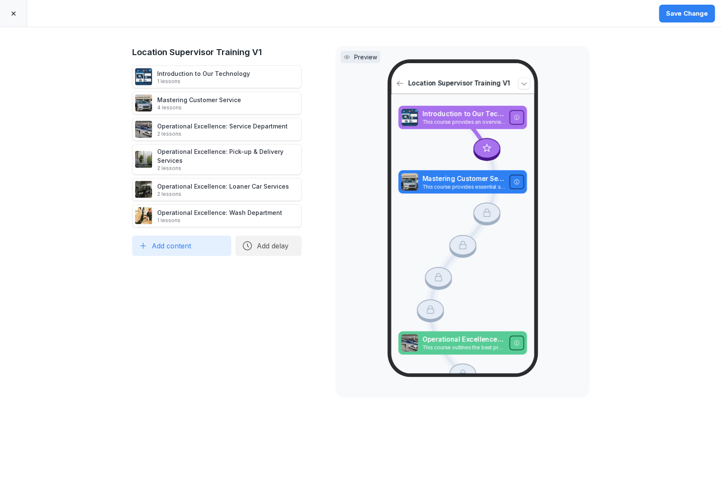
click at [191, 248] on button "Add content" at bounding box center [181, 246] width 99 height 20
type input "***"
click at [187, 283] on div "Operational Excellence: Vehicle Detailing" at bounding box center [212, 285] width 163 height 17
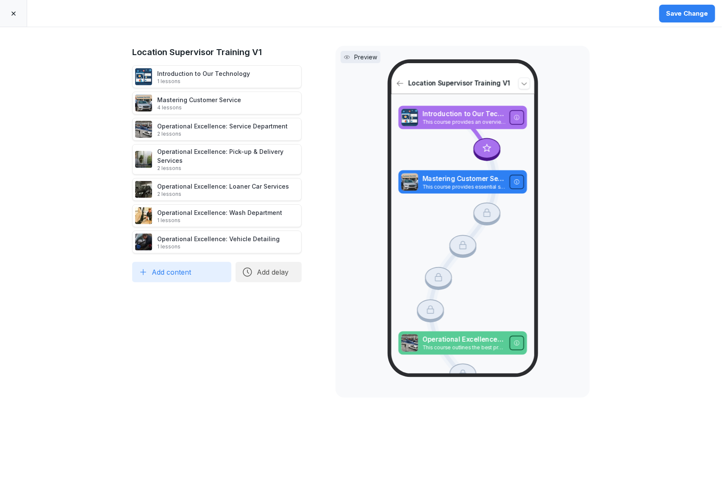
click at [684, 18] on button "Save Change" at bounding box center [687, 14] width 56 height 18
click at [15, 18] on div at bounding box center [13, 13] width 27 height 27
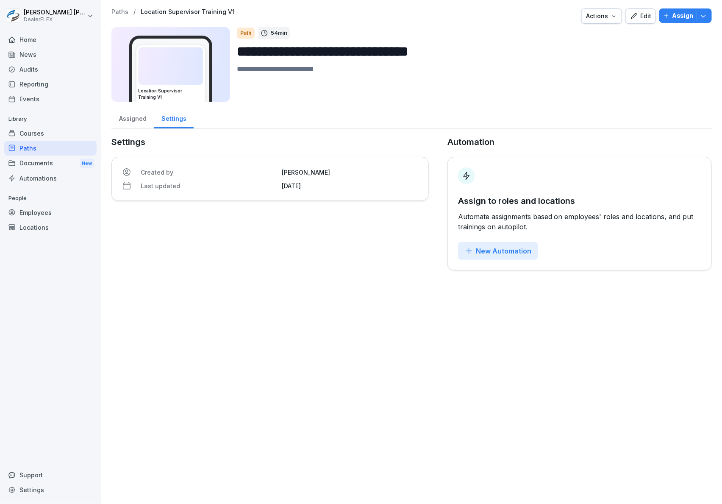
click at [36, 129] on div "Courses" at bounding box center [50, 133] width 92 height 15
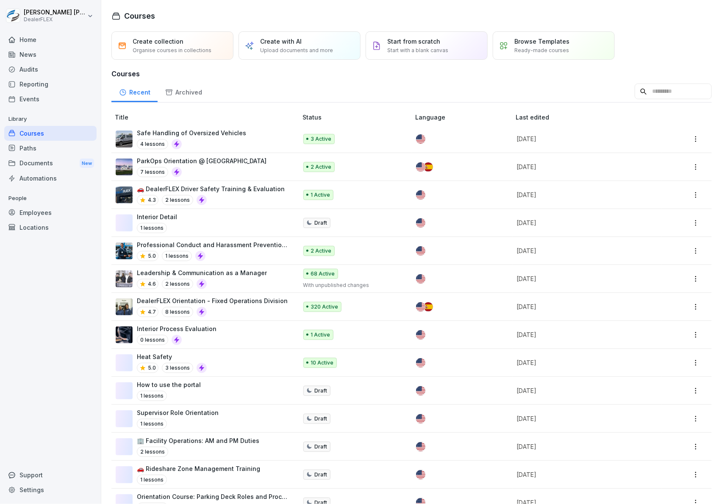
click at [635, 95] on input at bounding box center [673, 91] width 77 height 16
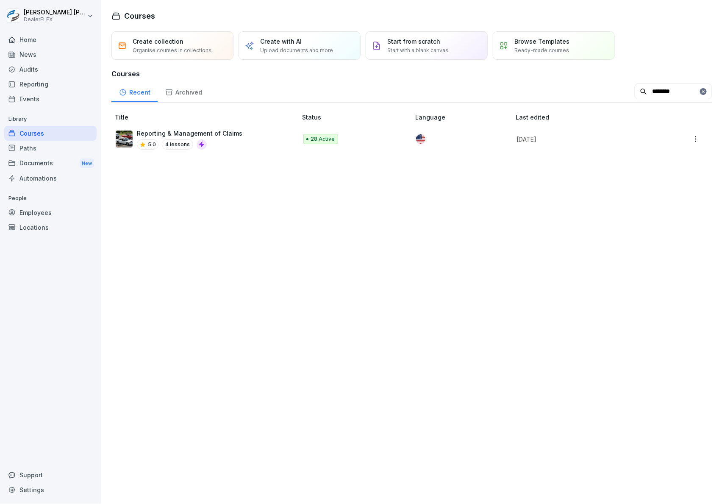
type input "********"
click at [692, 138] on html "Sean Connelly DealerFLEX Home News Audits Reporting Events Library Courses Path…" at bounding box center [361, 252] width 722 height 504
click at [651, 174] on div "Duplicate" at bounding box center [639, 171] width 26 height 9
click at [394, 167] on td "Draft" at bounding box center [355, 167] width 113 height 28
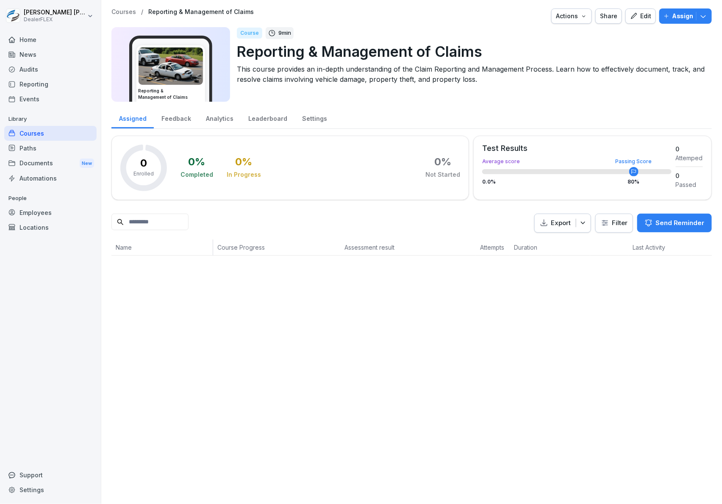
click at [636, 16] on div "Edit" at bounding box center [640, 15] width 21 height 9
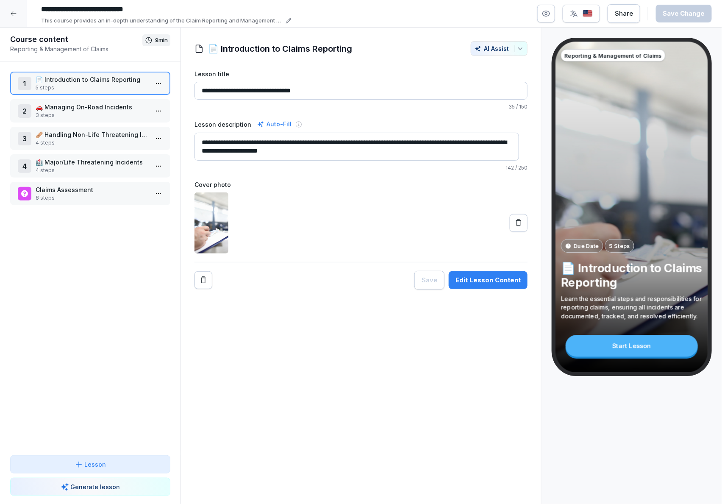
click at [12, 14] on icon at bounding box center [14, 13] width 6 height 5
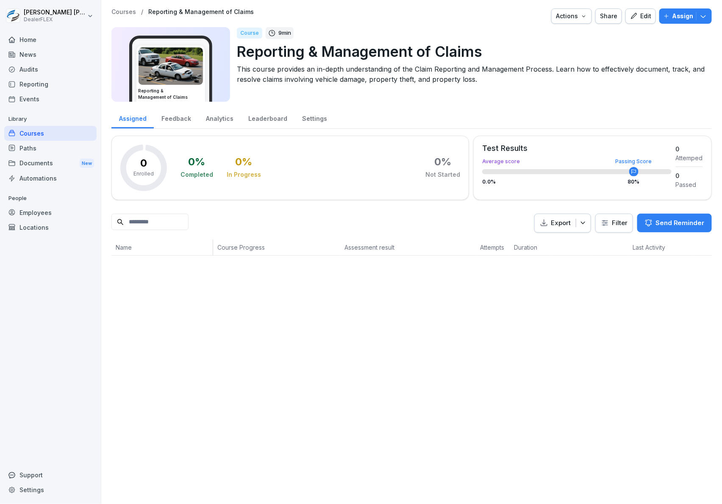
click at [59, 134] on div "Courses" at bounding box center [50, 133] width 92 height 15
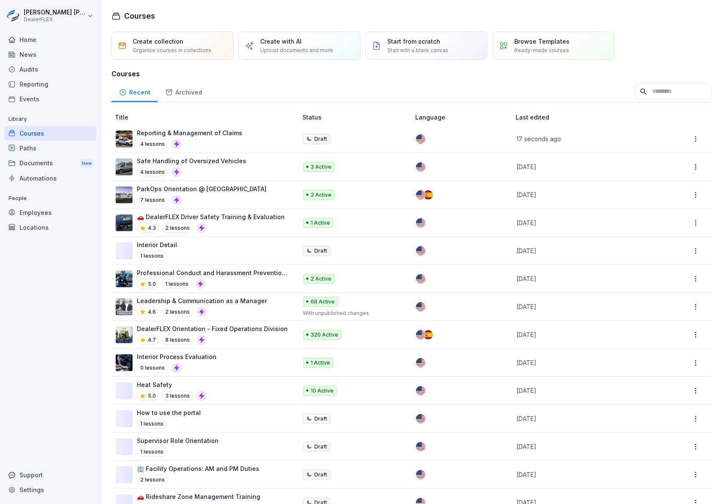
click at [320, 130] on td "Draft" at bounding box center [355, 139] width 113 height 28
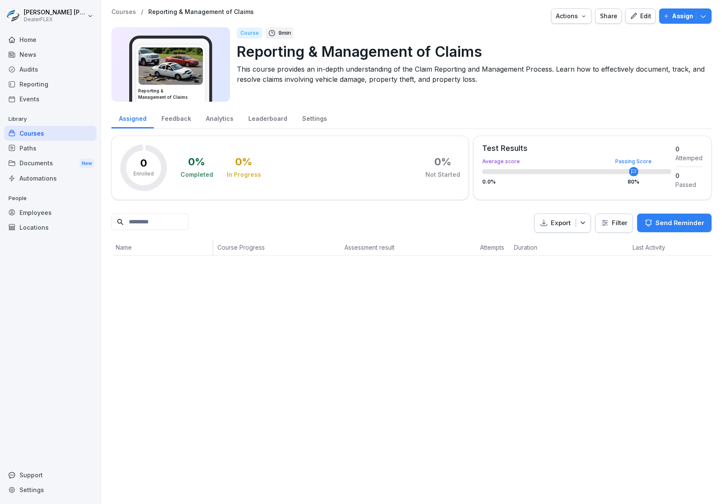
click at [630, 16] on icon "button" at bounding box center [634, 16] width 8 height 8
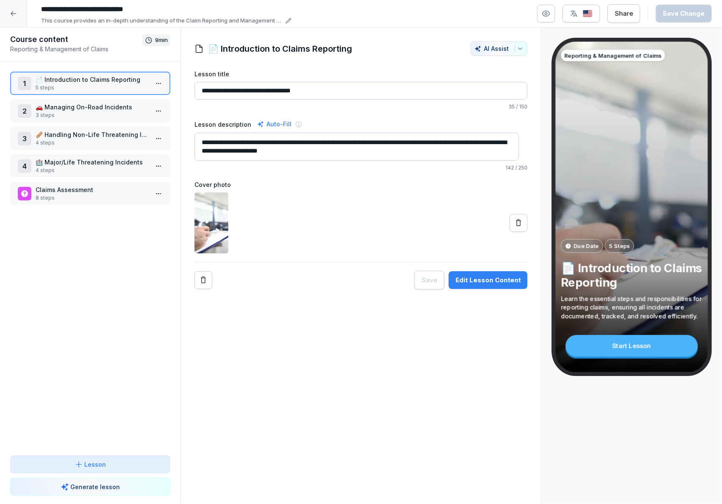
click at [344, 90] on input "**********" at bounding box center [361, 91] width 333 height 18
click at [238, 8] on input "**********" at bounding box center [164, 9] width 254 height 14
type input "**********"
click at [73, 86] on p "5 steps" at bounding box center [92, 88] width 113 height 8
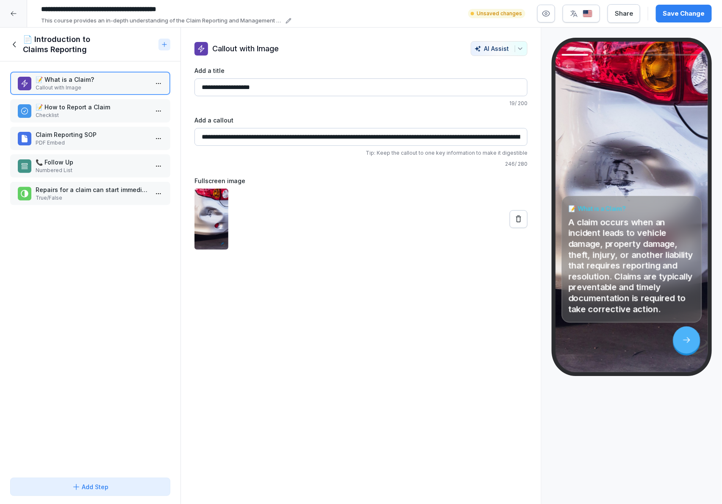
click at [75, 109] on p "📝 How to Report a Claim" at bounding box center [92, 107] width 113 height 9
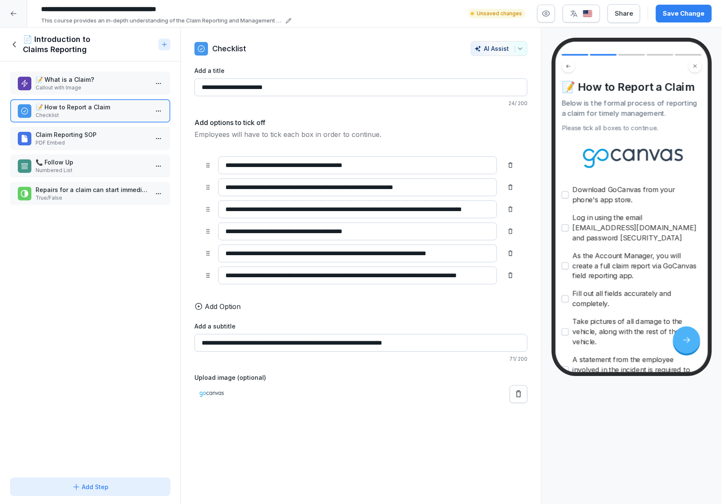
click at [107, 139] on p "PDF Embed" at bounding box center [92, 143] width 113 height 8
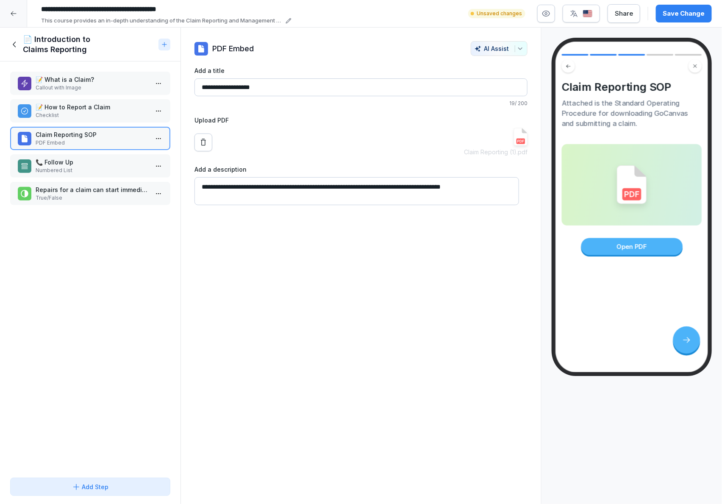
click at [108, 158] on p "📞 Follow Up" at bounding box center [92, 162] width 113 height 9
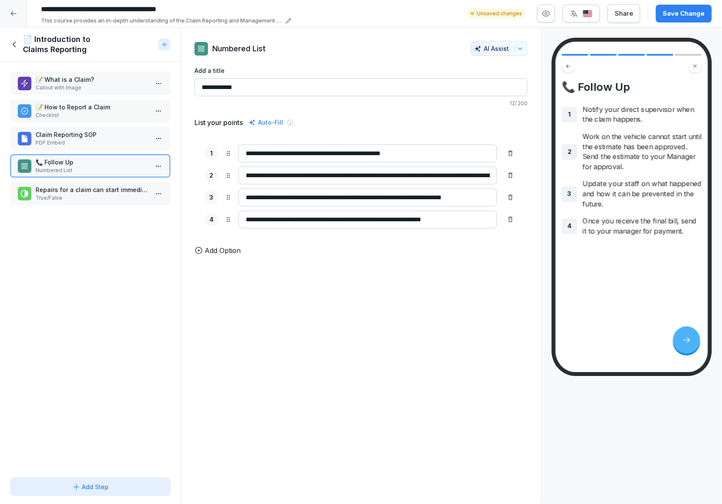
click at [100, 185] on p "Repairs for a claim can start immediately." at bounding box center [92, 189] width 113 height 9
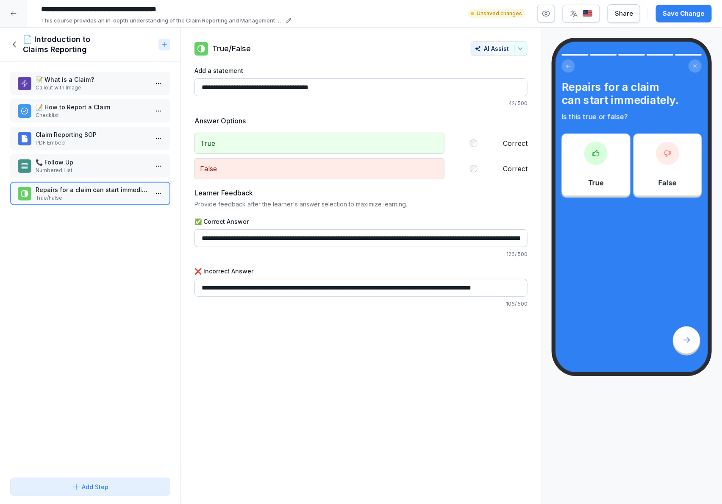
click at [66, 85] on p "Callout with Image" at bounding box center [92, 88] width 113 height 8
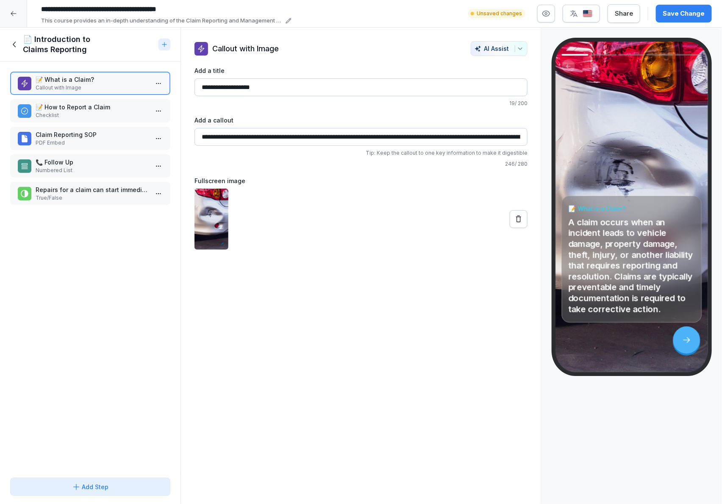
click at [67, 110] on div "📝 How to Report a Claim Checklist" at bounding box center [92, 111] width 113 height 17
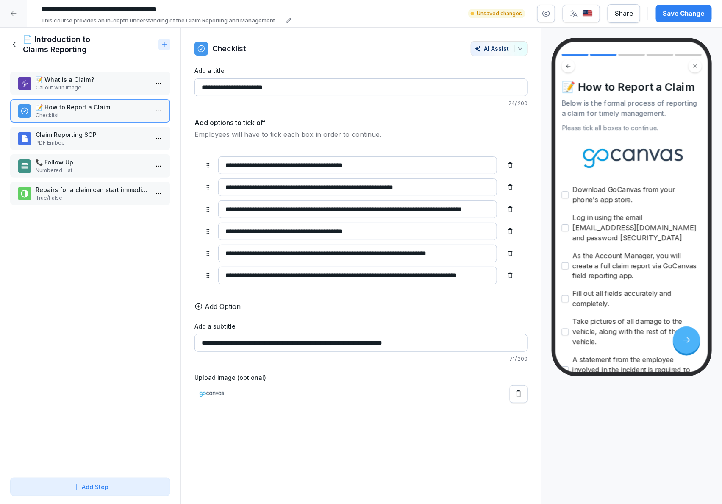
click at [12, 42] on icon at bounding box center [14, 44] width 9 height 9
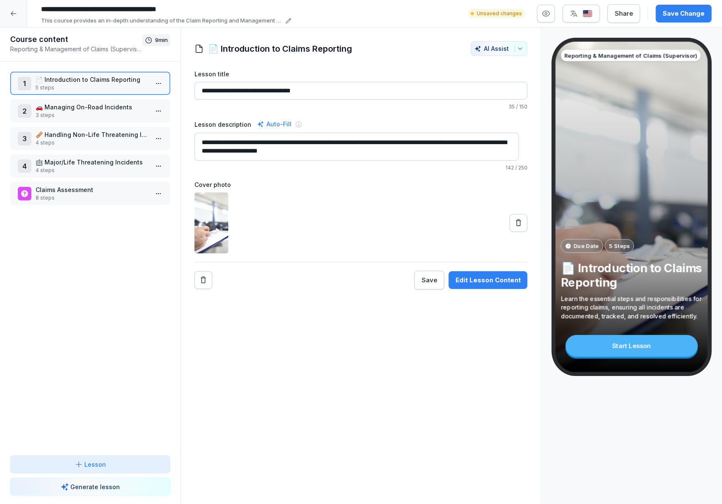
click at [53, 109] on p "🚗 Managing On-Road Incidents" at bounding box center [92, 107] width 113 height 9
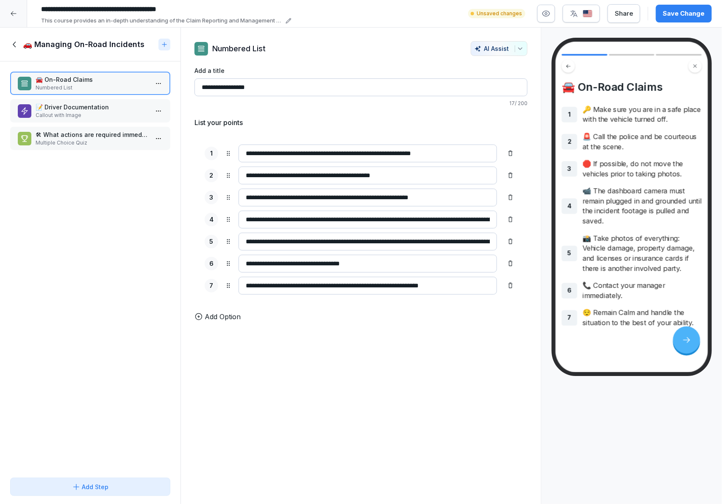
click at [55, 112] on p "Callout with Image" at bounding box center [92, 115] width 113 height 8
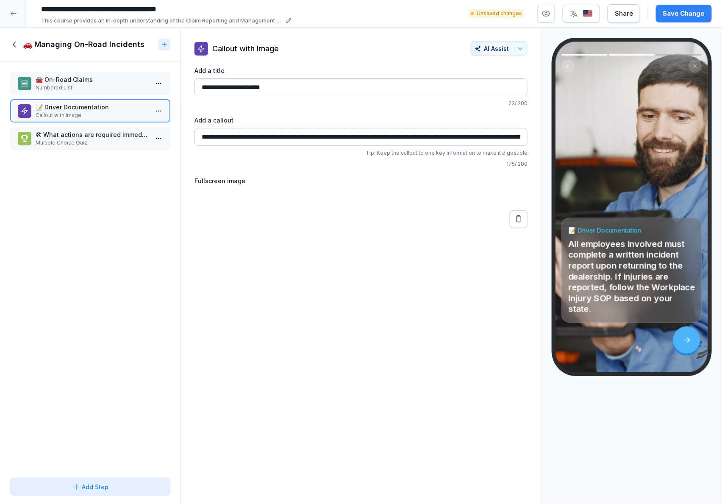
click at [11, 49] on div "🚗 Managing On-Road Incidents" at bounding box center [82, 44] width 145 height 10
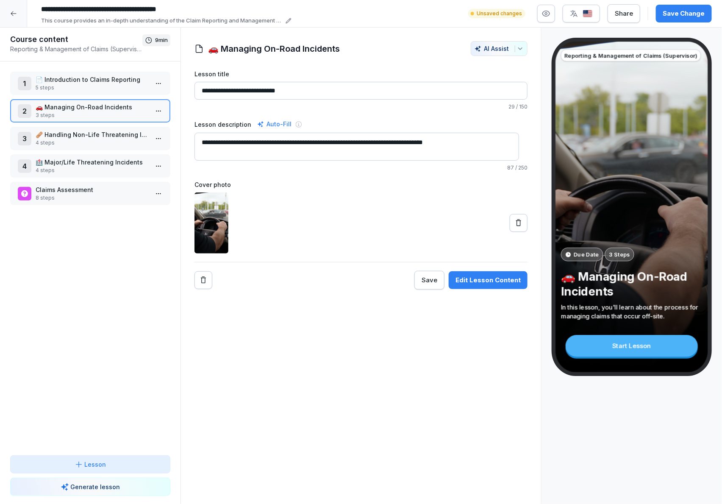
click at [59, 86] on p "5 steps" at bounding box center [92, 88] width 113 height 8
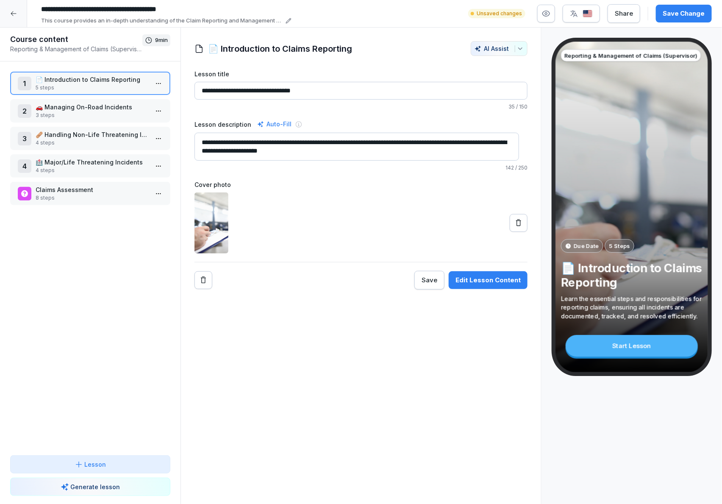
click at [69, 106] on p "🚗 Managing On-Road Incidents" at bounding box center [92, 107] width 113 height 9
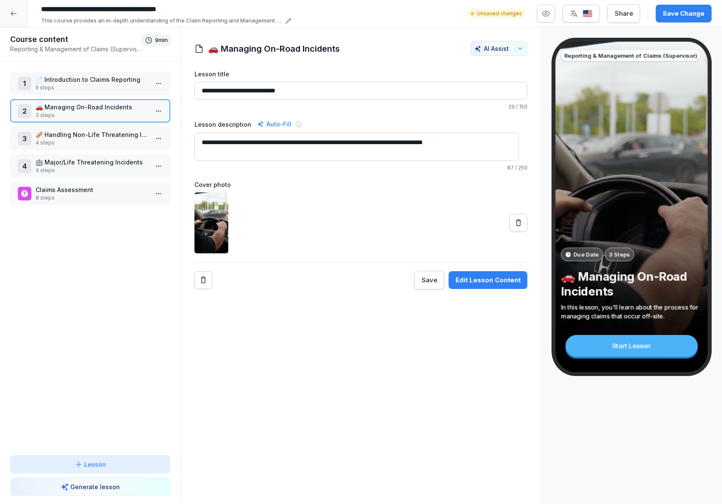
click at [104, 136] on p "🩹 Handling Non-Life Threatening Injuries" at bounding box center [92, 134] width 113 height 9
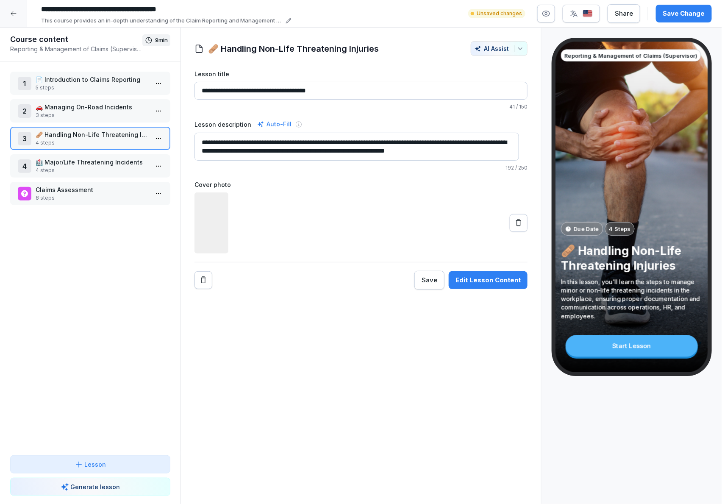
click at [104, 136] on p "🩹 Handling Non-Life Threatening Injuries" at bounding box center [92, 134] width 113 height 9
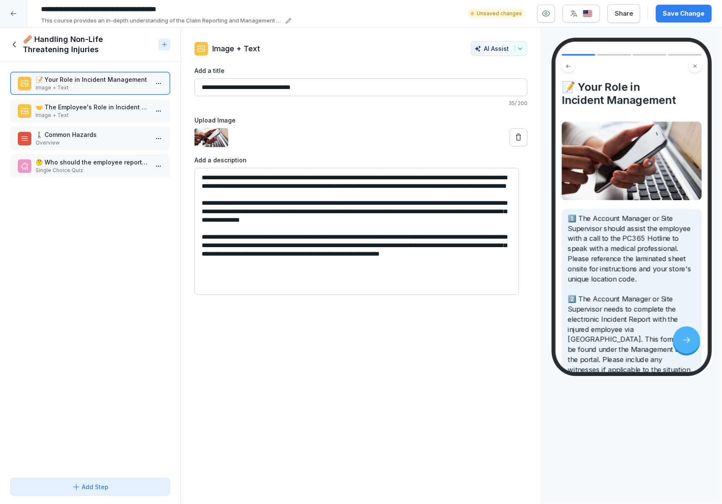
click at [81, 109] on p "🤝 The Employee's Role in Incident Management" at bounding box center [92, 107] width 113 height 9
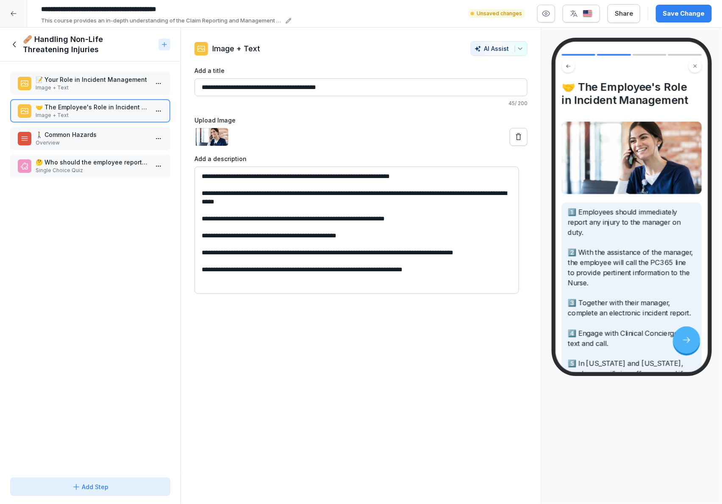
click at [90, 139] on p "Overview" at bounding box center [92, 143] width 113 height 8
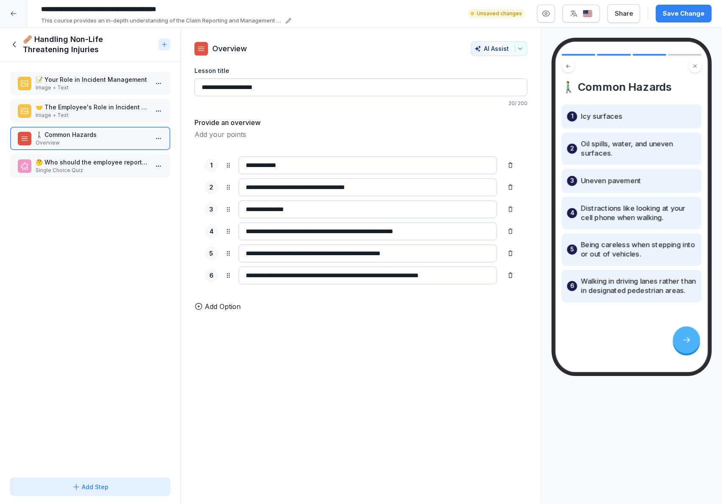
click at [65, 86] on p "Image + Text" at bounding box center [92, 88] width 113 height 8
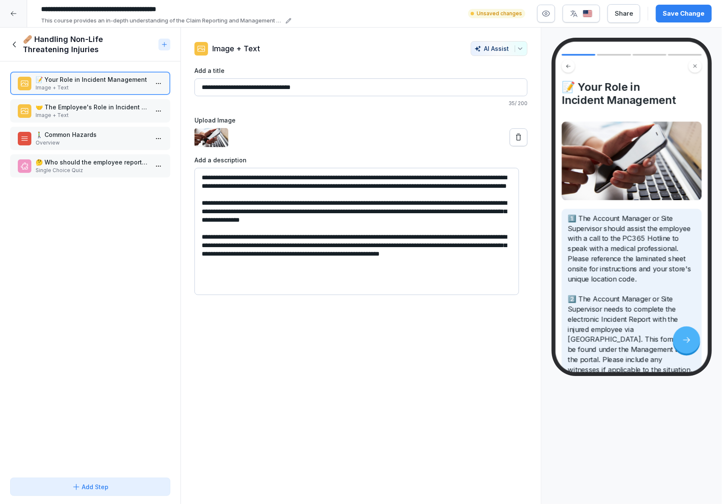
click at [16, 46] on icon at bounding box center [14, 44] width 9 height 9
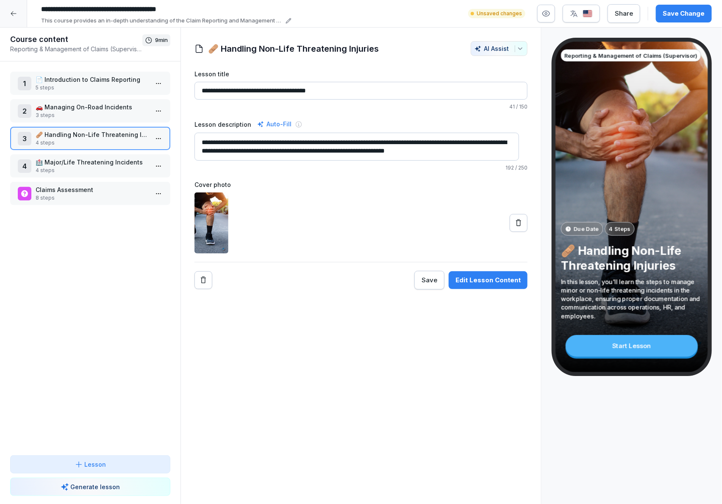
click at [57, 83] on p "📄 Introduction to Claims Reporting" at bounding box center [92, 79] width 113 height 9
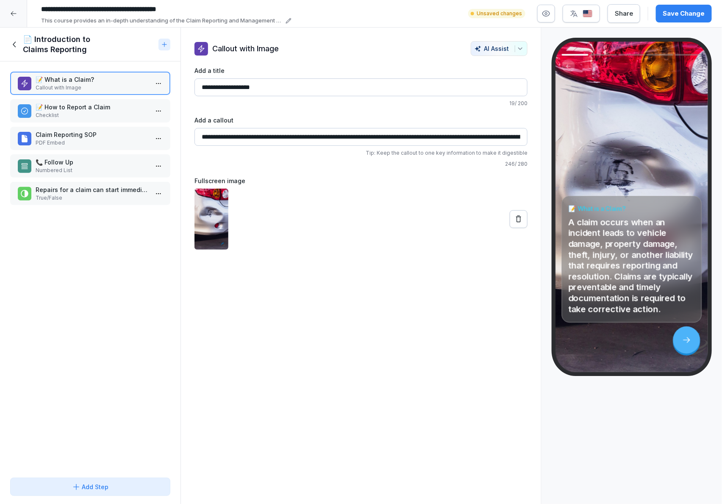
click at [104, 158] on p "📞 Follow Up" at bounding box center [92, 162] width 113 height 9
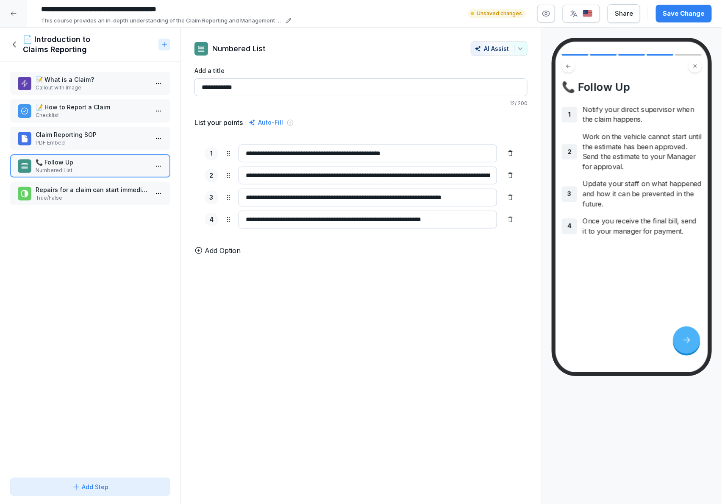
click at [104, 83] on p "📝 What is a Claim?" at bounding box center [92, 79] width 113 height 9
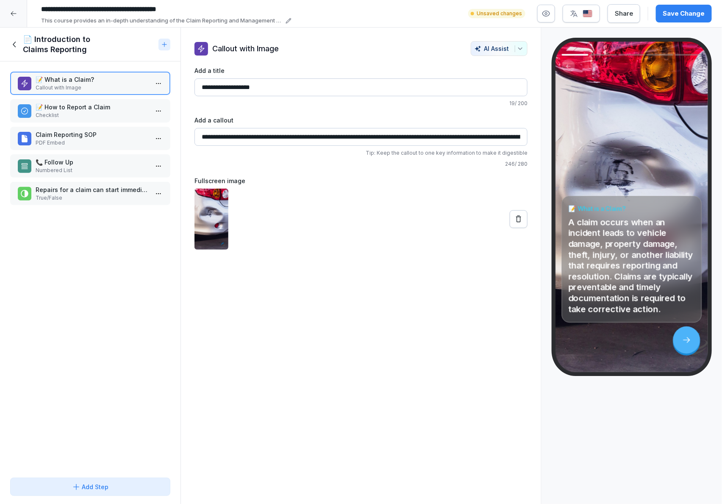
click at [134, 107] on p "📝 How to Report a Claim" at bounding box center [92, 107] width 113 height 9
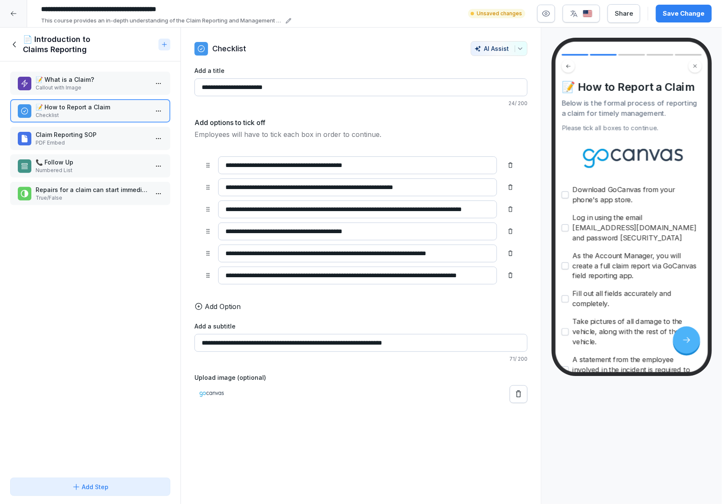
click at [148, 110] on html "**********" at bounding box center [361, 252] width 722 height 504
click at [126, 156] on div "Delete" at bounding box center [119, 158] width 72 height 16
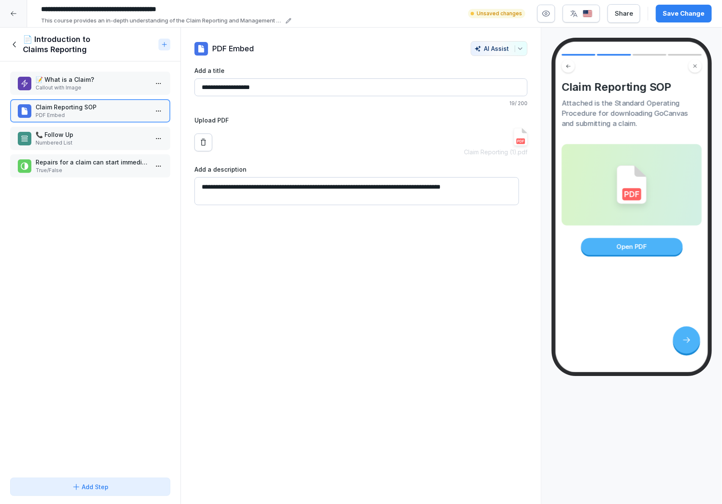
click at [150, 107] on html "**********" at bounding box center [361, 252] width 722 height 504
click at [133, 154] on div "Delete" at bounding box center [119, 158] width 72 height 16
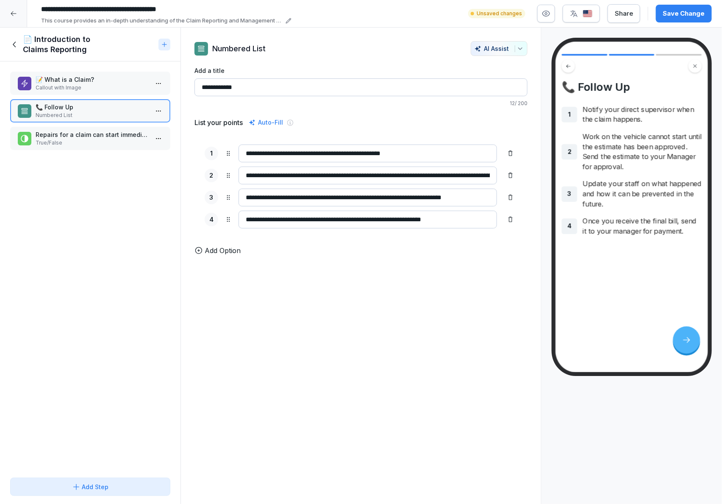
click at [99, 109] on p "📞 Follow Up" at bounding box center [92, 107] width 113 height 9
click at [83, 85] on p "Callout with Image" at bounding box center [92, 88] width 113 height 8
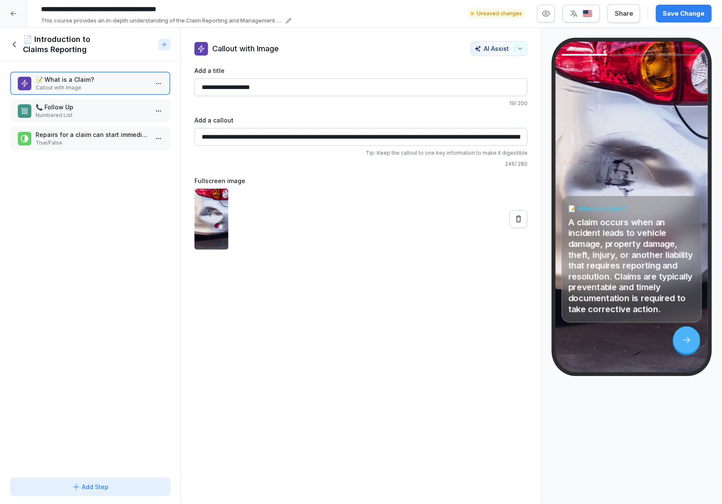
click at [89, 107] on p "📞 Follow Up" at bounding box center [92, 107] width 113 height 9
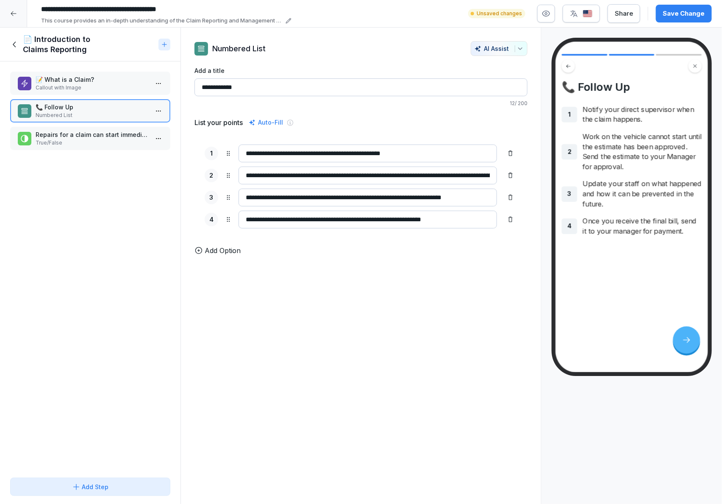
click at [681, 14] on div "Save Change" at bounding box center [684, 13] width 42 height 9
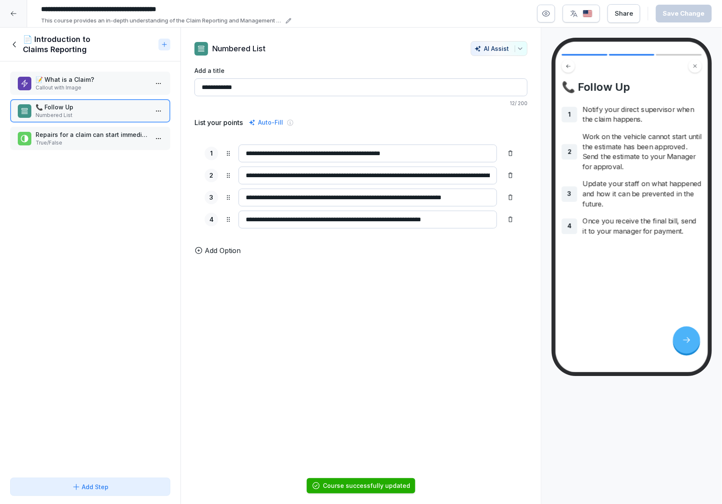
click at [14, 50] on div "📄 Introduction to Claims Reporting" at bounding box center [90, 45] width 181 height 34
click at [12, 43] on icon at bounding box center [14, 44] width 9 height 9
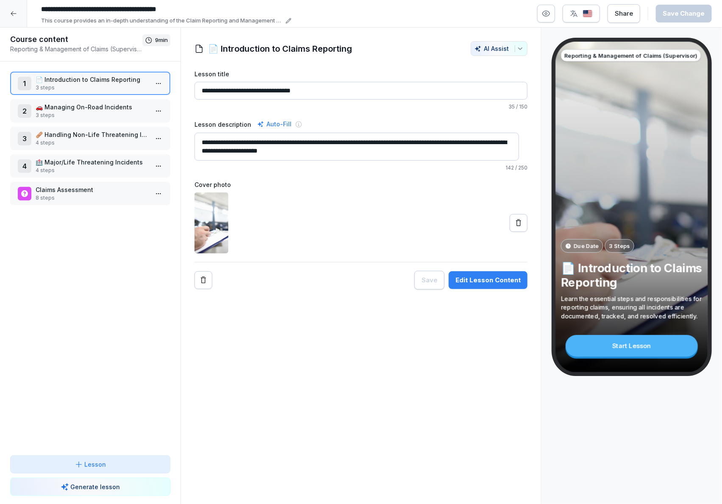
click at [48, 114] on p "3 steps" at bounding box center [92, 115] width 113 height 8
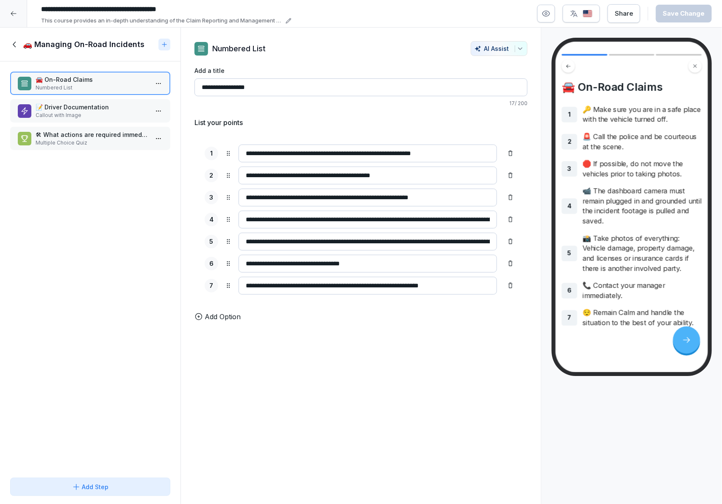
click at [38, 108] on p "📝 Driver Documentation" at bounding box center [92, 107] width 113 height 9
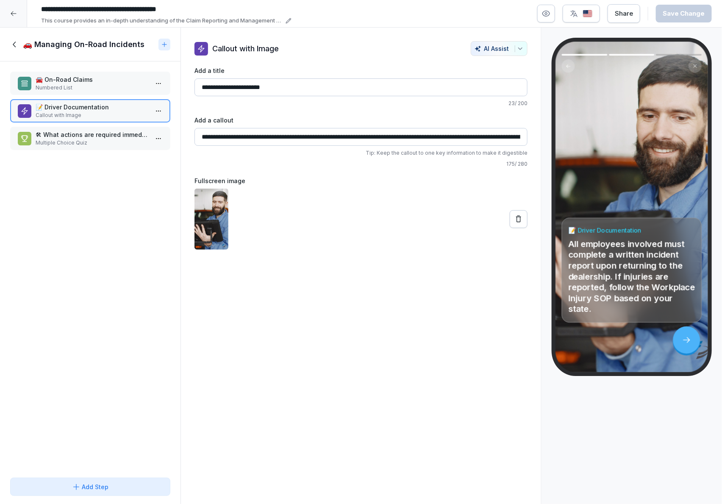
click at [12, 44] on icon at bounding box center [14, 44] width 9 height 9
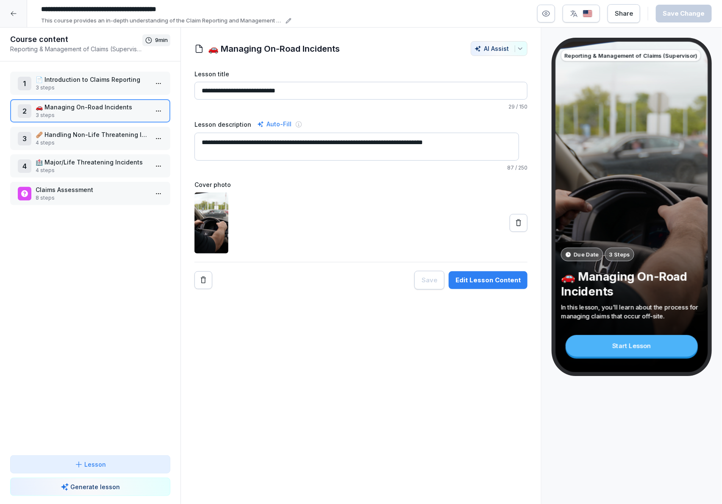
click at [86, 190] on p "Claims Assessment" at bounding box center [92, 189] width 113 height 9
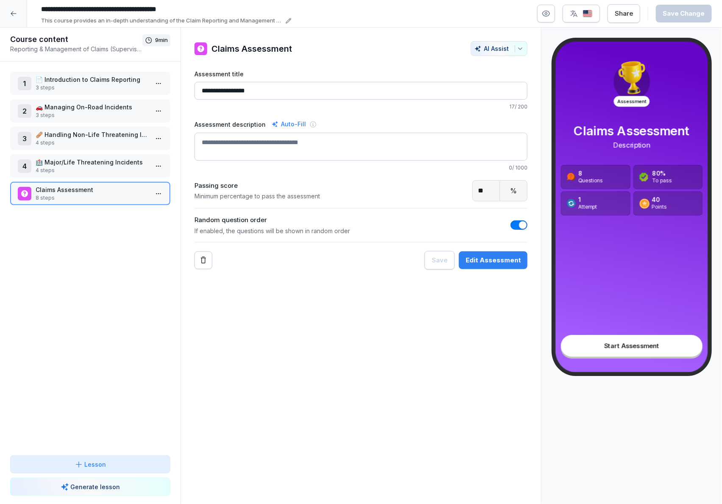
click at [148, 192] on html "**********" at bounding box center [361, 252] width 722 height 504
click at [122, 239] on div "Delete" at bounding box center [119, 238] width 72 height 16
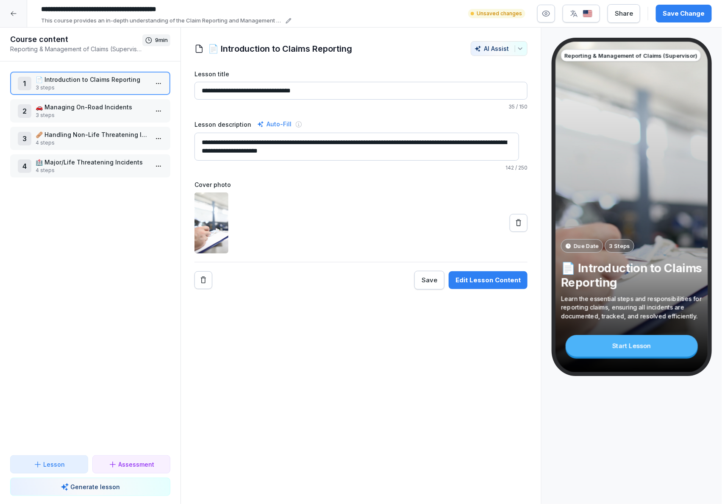
click at [141, 465] on p "Assessment" at bounding box center [137, 464] width 36 height 9
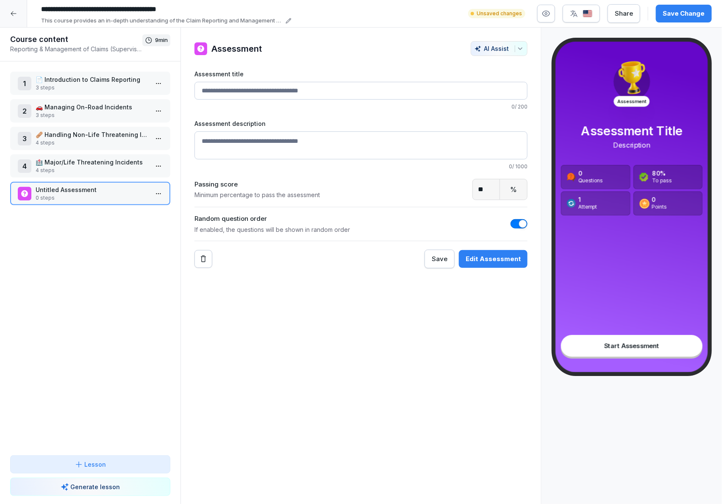
click at [264, 94] on input "Assessment title" at bounding box center [361, 91] width 333 height 18
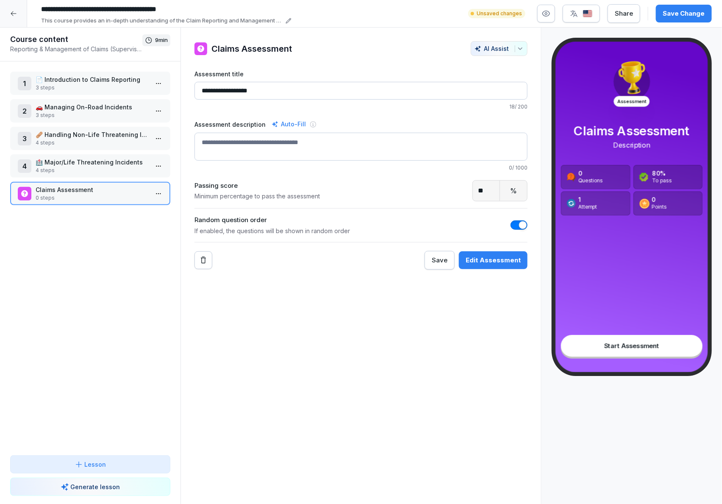
type input "**********"
click at [289, 126] on div "Auto-Fill" at bounding box center [289, 124] width 38 height 10
type textarea "**********"
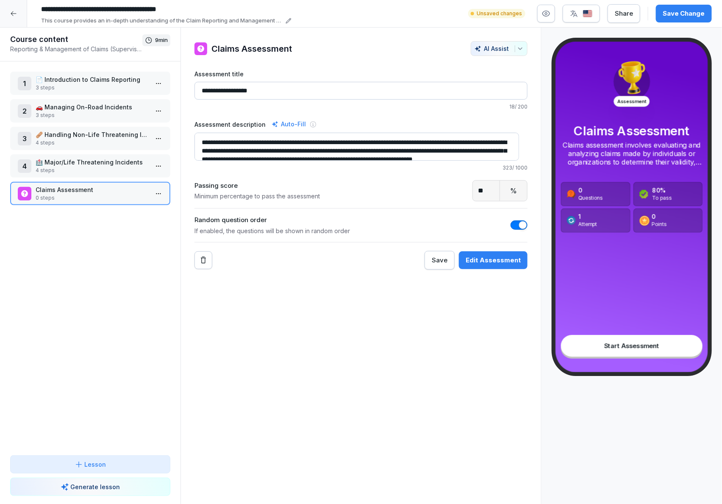
drag, startPoint x: 371, startPoint y: 153, endPoint x: 173, endPoint y: 120, distance: 200.8
click at [173, 120] on div "**********" at bounding box center [361, 266] width 722 height 477
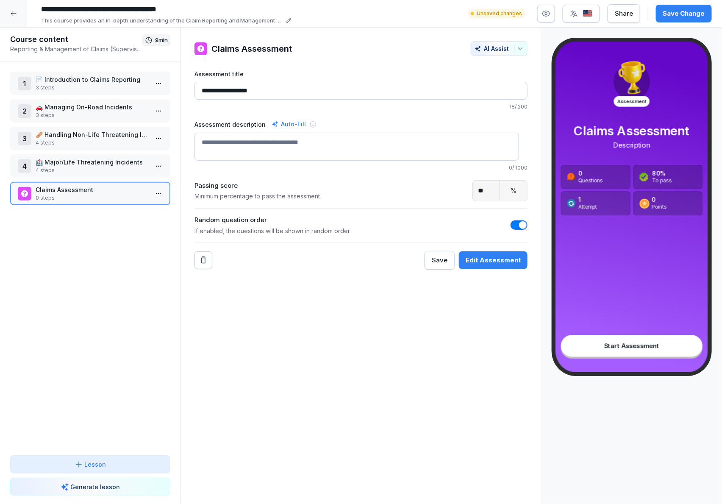
click at [128, 280] on div "1 📄 Introduction to Claims Reporting 3 steps 2 🚗 Managing On-Road Incidents 3 s…" at bounding box center [90, 258] width 181 height 394
click at [465, 254] on button "Edit Assessment" at bounding box center [493, 260] width 69 height 18
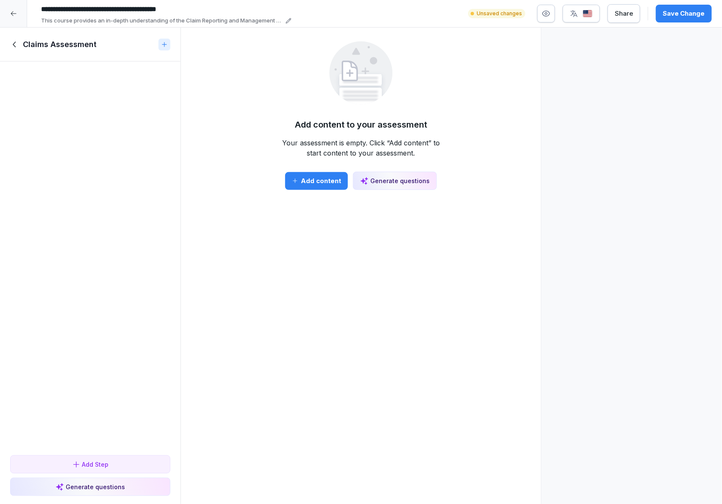
click at [363, 178] on icon at bounding box center [365, 180] width 8 height 7
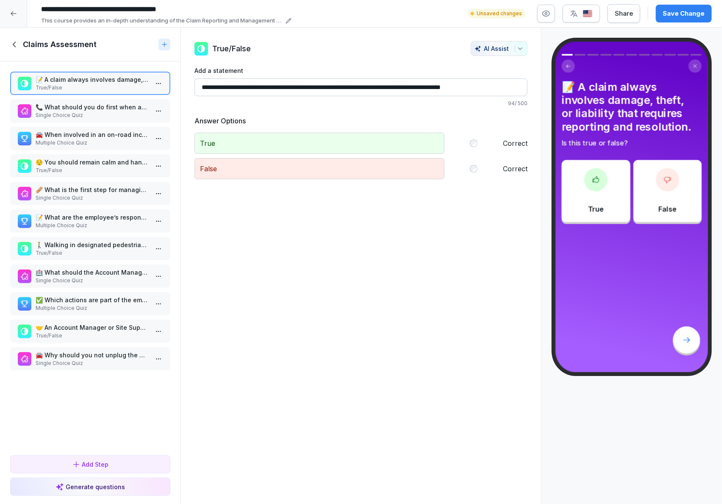
click at [94, 111] on p "Single Choice Quiz" at bounding box center [92, 115] width 113 height 8
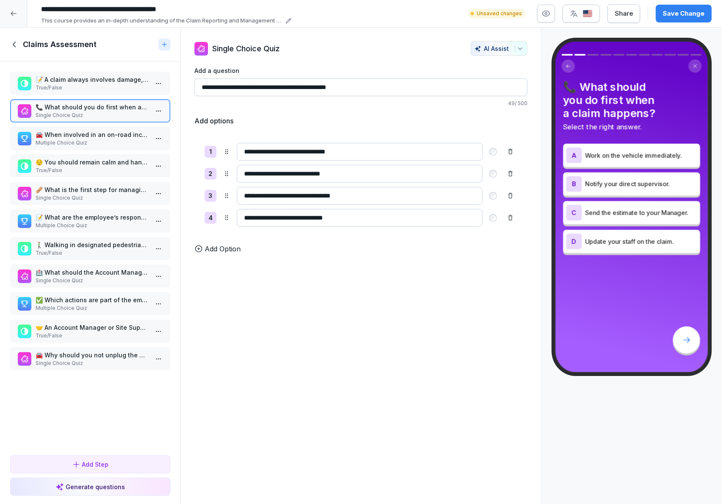
click at [73, 139] on p "Multiple Choice Quiz" at bounding box center [92, 143] width 113 height 8
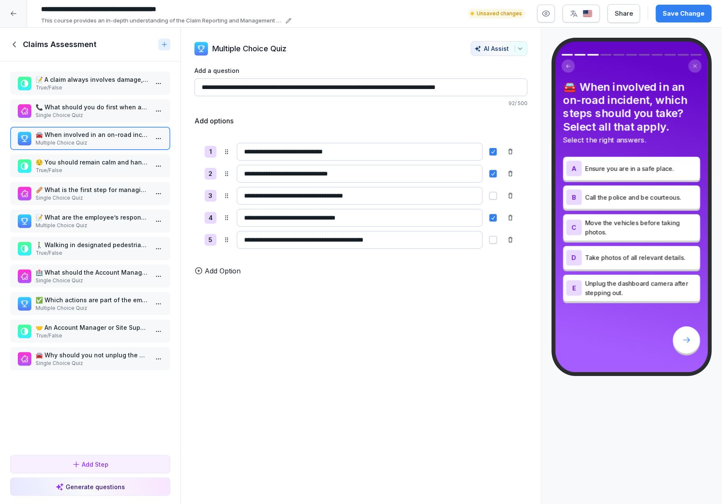
click at [60, 168] on p "True/False" at bounding box center [92, 171] width 113 height 8
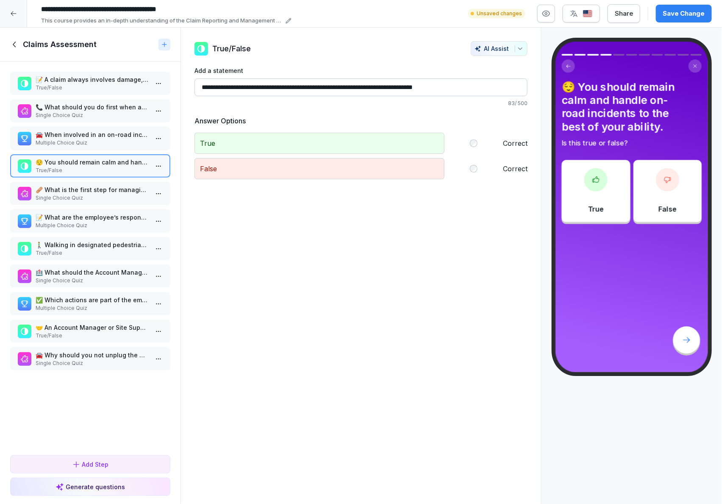
click at [56, 185] on p "🩹 What is the first step for managing non-life threatening workplace injuries?" at bounding box center [92, 189] width 113 height 9
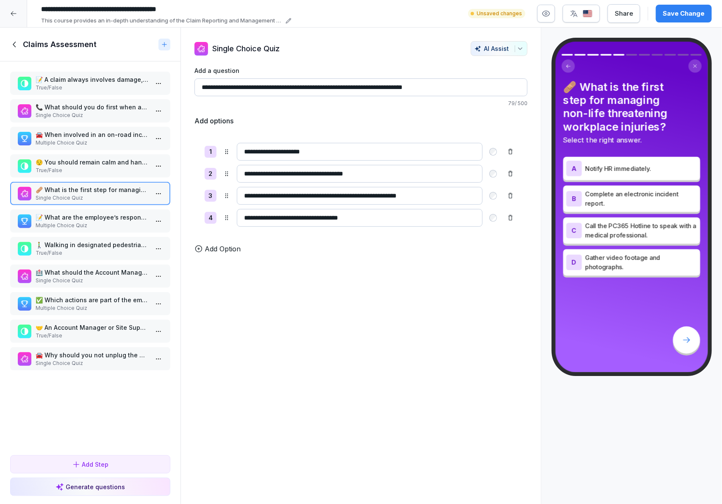
click at [51, 222] on p "Multiple Choice Quiz" at bounding box center [92, 226] width 113 height 8
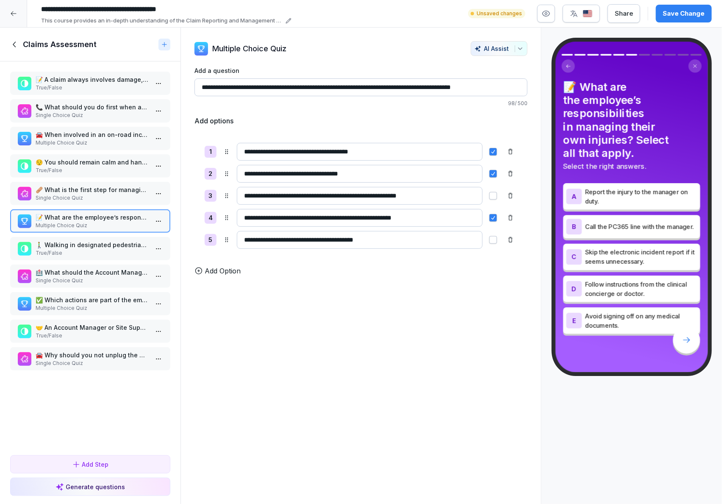
click at [53, 240] on p "🚶‍♂️ Walking in designated pedestrian areas can help prevent common hazards." at bounding box center [92, 244] width 113 height 9
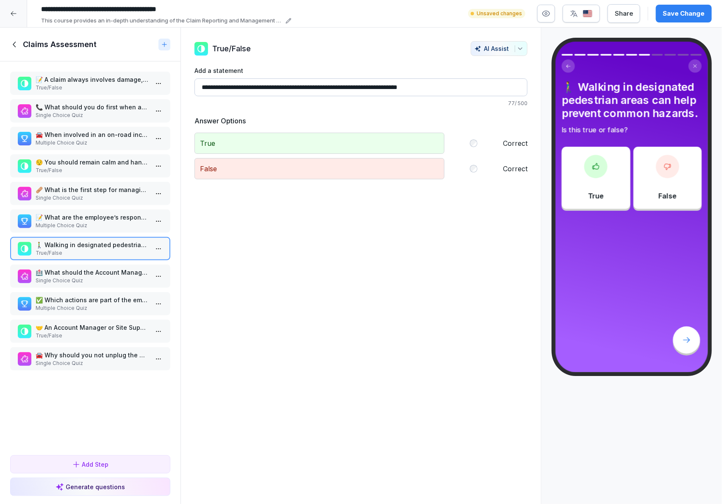
click at [75, 268] on p "🏥 What should the Account Manager do during a major/life-threatening incident?" at bounding box center [92, 272] width 113 height 9
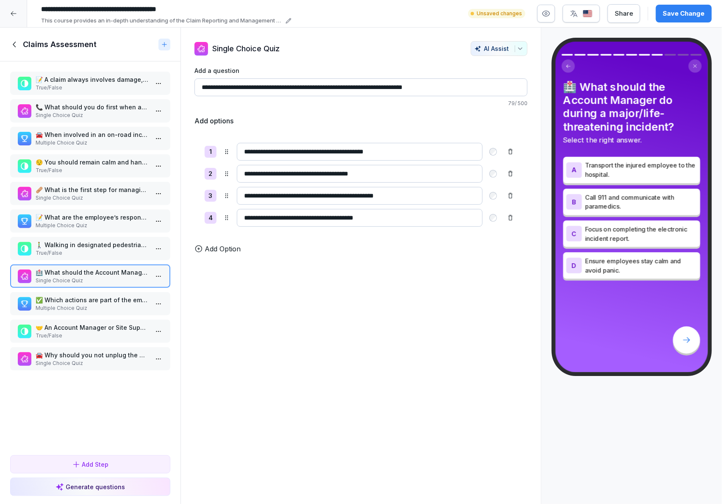
drag, startPoint x: 316, startPoint y: 87, endPoint x: 262, endPoint y: 92, distance: 54.5
click at [262, 92] on input "**********" at bounding box center [361, 87] width 333 height 18
type input "**********"
click at [68, 304] on p "Multiple Choice Quiz" at bounding box center [92, 308] width 113 height 8
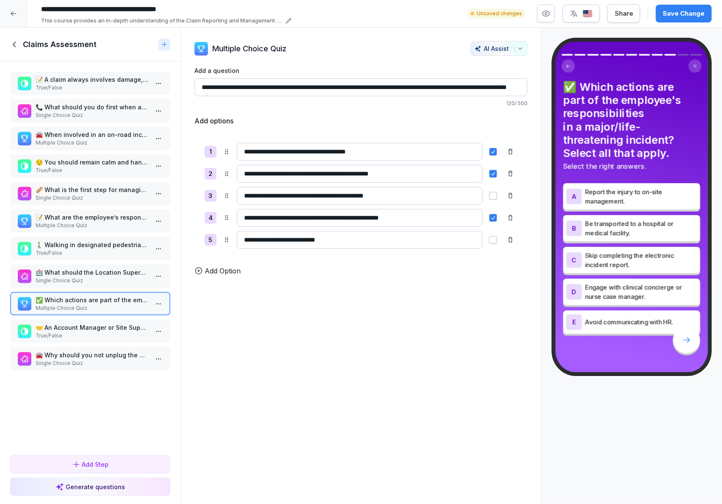
drag, startPoint x: 80, startPoint y: 322, endPoint x: 76, endPoint y: 330, distance: 8.5
click at [77, 330] on div "🤝 An Account Manager or Site Supervisor must notify HR of workplace injuries. T…" at bounding box center [92, 331] width 113 height 17
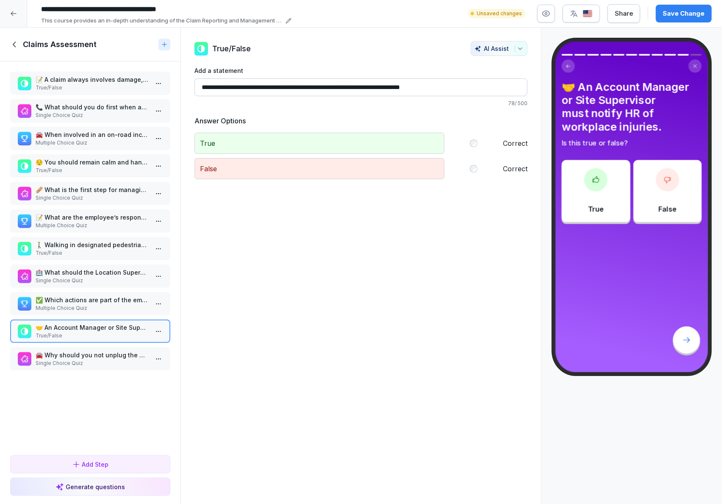
click at [61, 359] on p "Single Choice Quiz" at bounding box center [92, 363] width 113 height 8
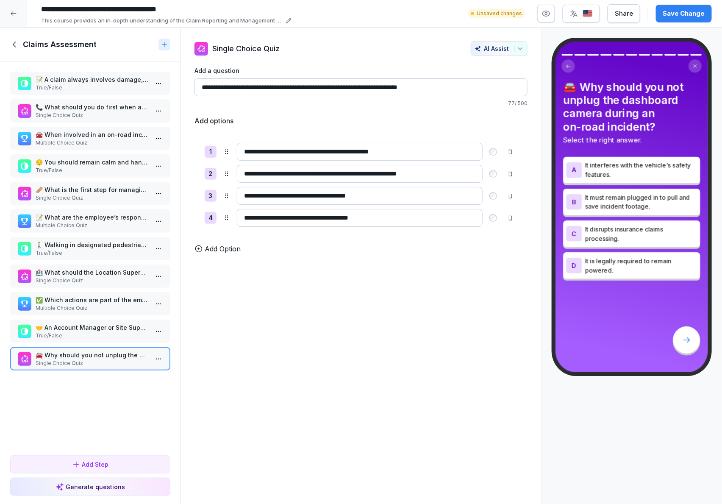
click at [62, 332] on p "True/False" at bounding box center [92, 336] width 113 height 8
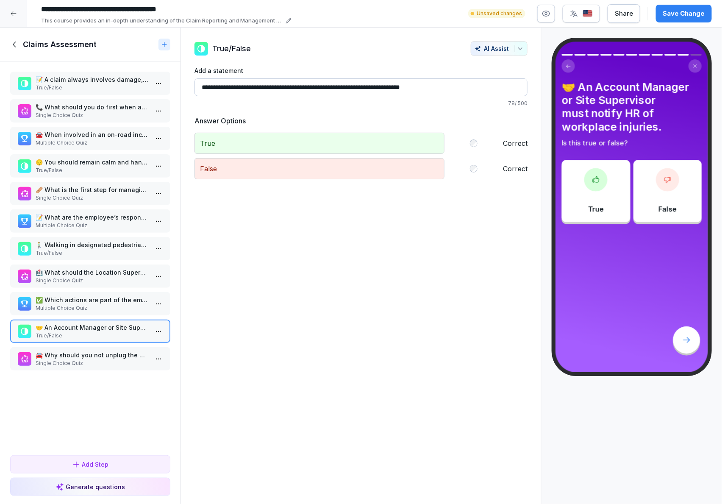
drag, startPoint x: 298, startPoint y: 89, endPoint x: 285, endPoint y: 90, distance: 13.2
click at [285, 90] on input "**********" at bounding box center [361, 87] width 333 height 18
type input "**********"
click at [693, 16] on div "Save Change" at bounding box center [684, 13] width 42 height 9
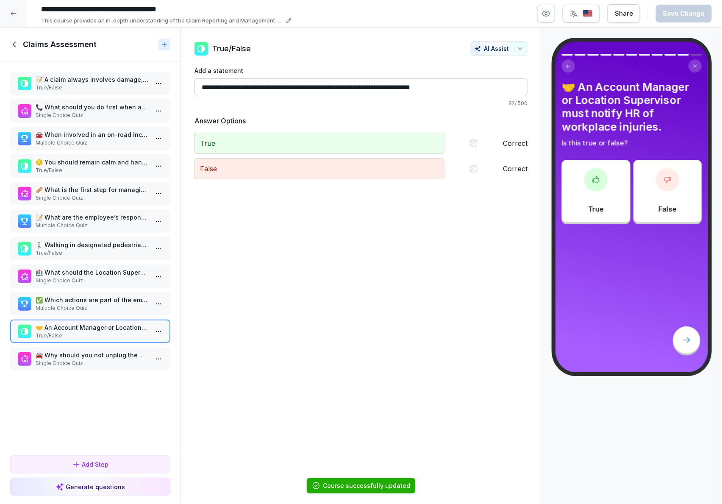
click at [14, 17] on div at bounding box center [13, 13] width 27 height 27
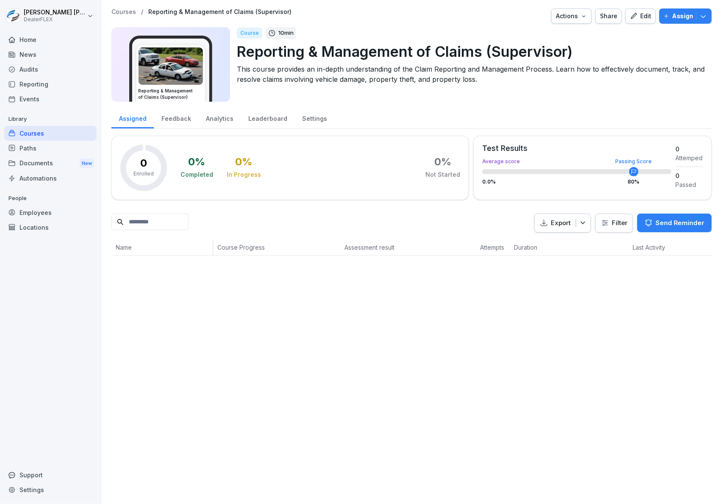
click at [630, 19] on icon "button" at bounding box center [634, 16] width 8 height 8
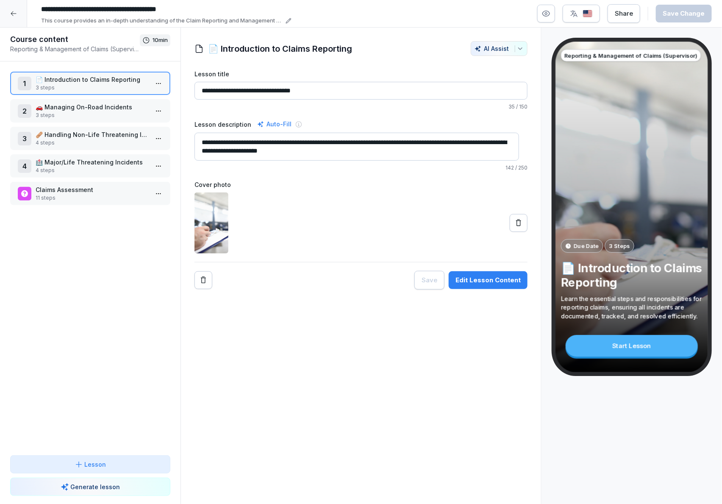
click at [17, 14] on div at bounding box center [13, 13] width 27 height 27
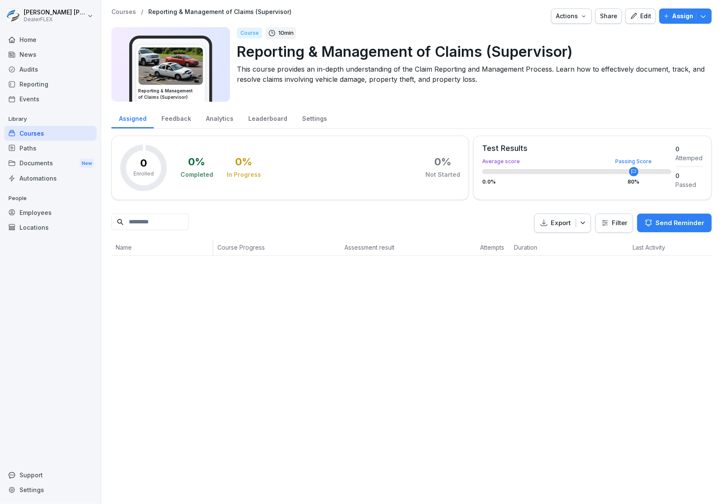
click at [29, 143] on div "Paths" at bounding box center [50, 148] width 92 height 15
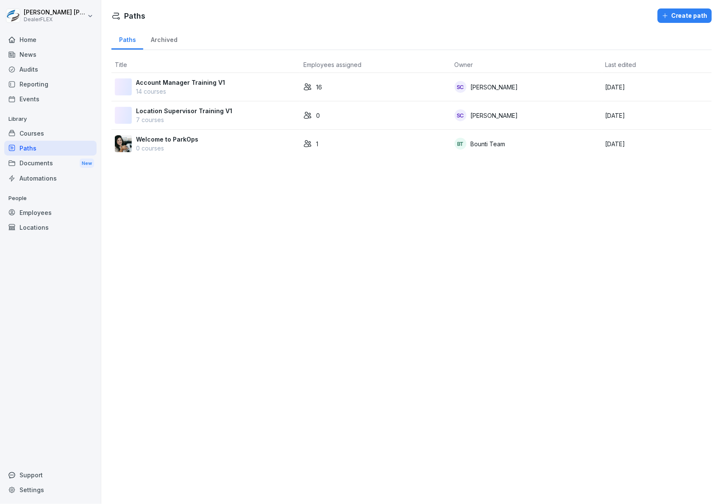
click at [199, 117] on p "7 courses" at bounding box center [184, 119] width 96 height 9
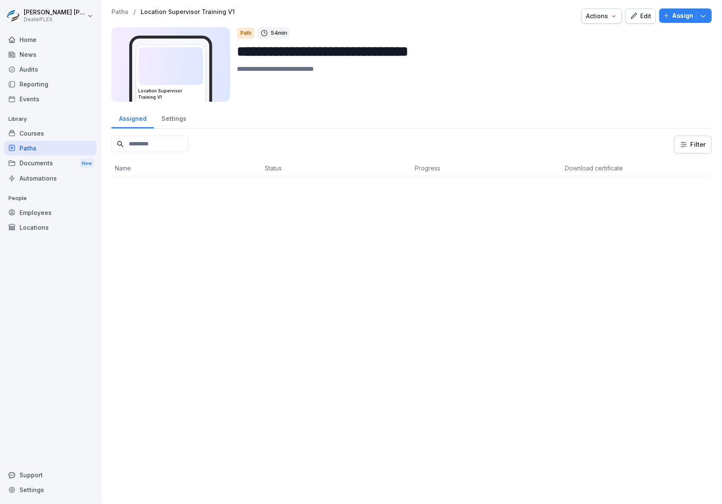
click at [636, 17] on div "Edit" at bounding box center [640, 15] width 21 height 9
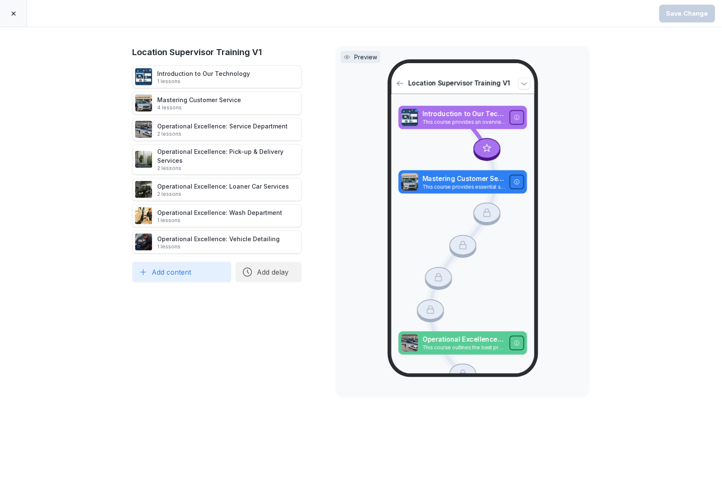
click at [197, 277] on button "Add content" at bounding box center [181, 272] width 99 height 20
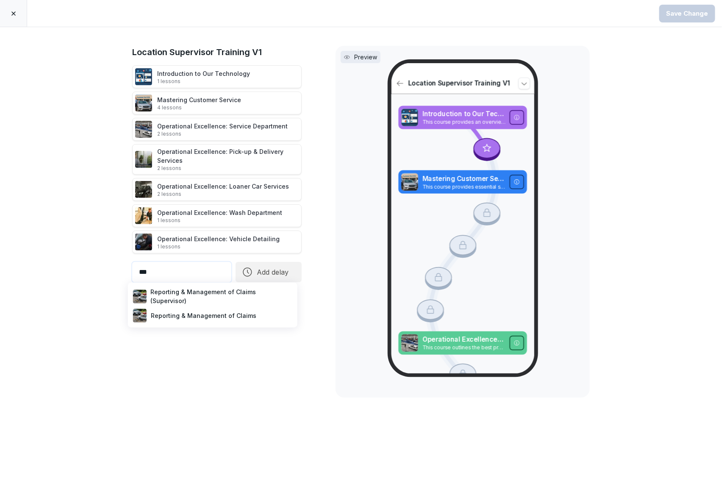
type input "***"
click at [192, 297] on div "Reporting & Management of Claims (Supervisor)" at bounding box center [212, 296] width 163 height 21
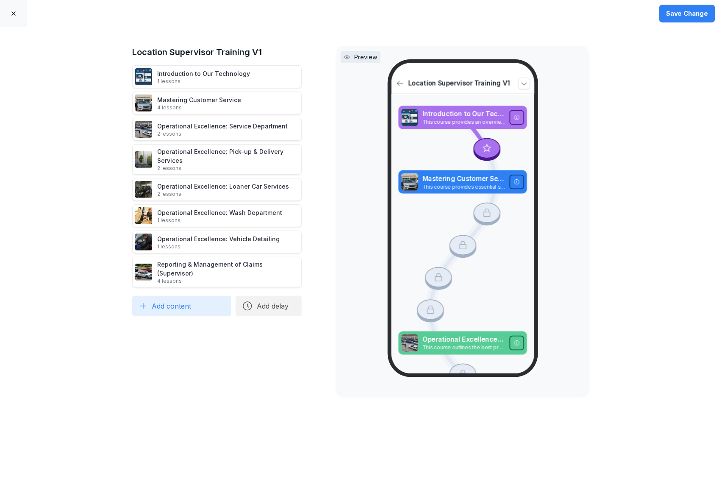
click at [673, 17] on div "Save Change" at bounding box center [687, 13] width 42 height 9
click at [10, 17] on div at bounding box center [13, 13] width 27 height 27
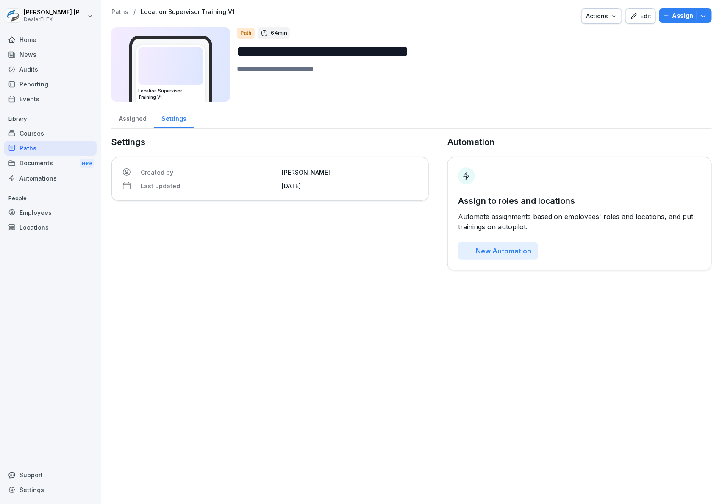
click at [50, 134] on div "Courses" at bounding box center [50, 133] width 92 height 15
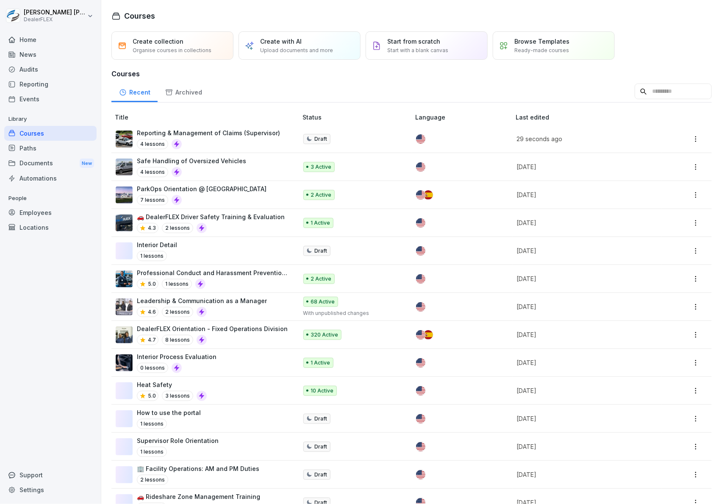
click at [652, 94] on input at bounding box center [673, 91] width 77 height 16
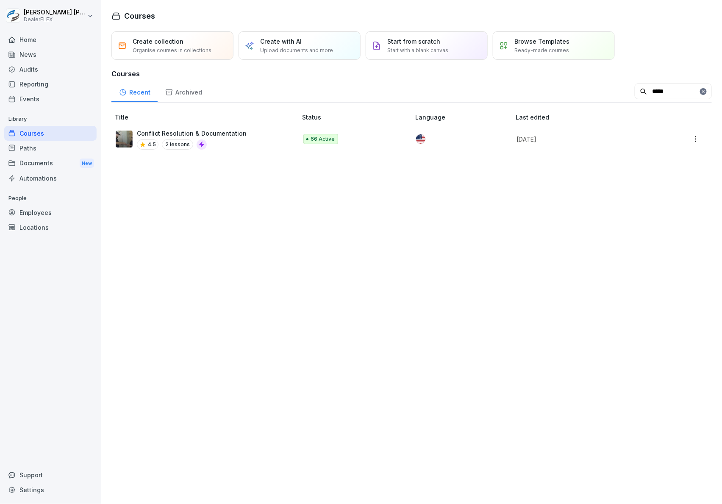
type input "*****"
click at [412, 134] on td at bounding box center [462, 139] width 100 height 28
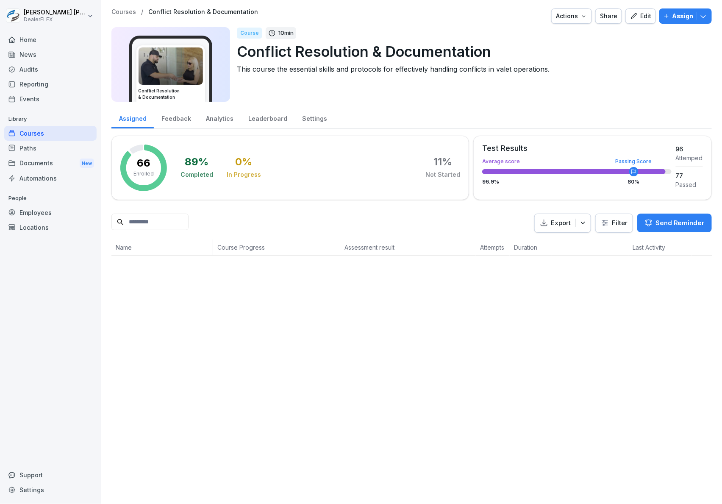
click at [636, 15] on div "Edit" at bounding box center [640, 15] width 21 height 9
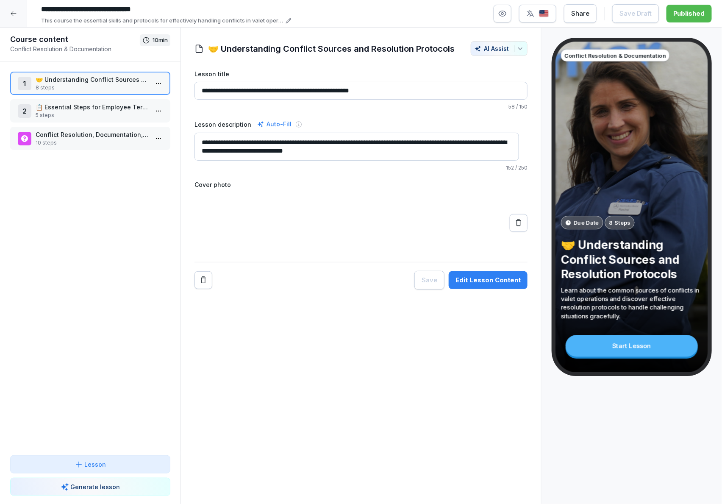
click at [75, 86] on p "8 steps" at bounding box center [92, 88] width 113 height 8
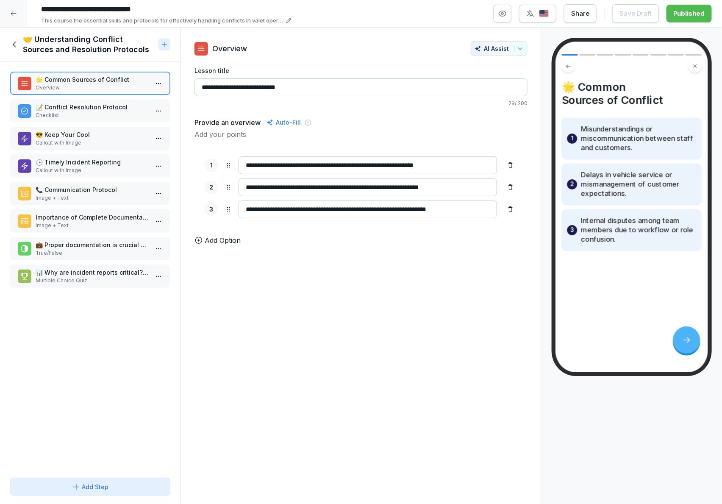
click at [80, 114] on p "Checklist" at bounding box center [92, 115] width 113 height 8
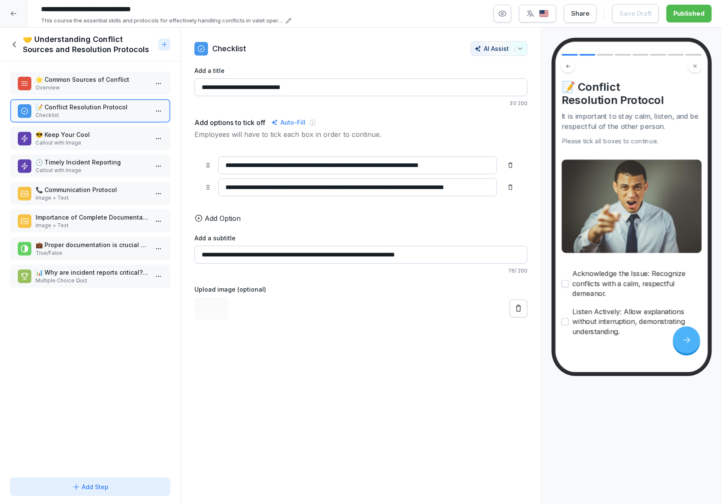
click at [96, 142] on p "Callout with Image" at bounding box center [92, 143] width 113 height 8
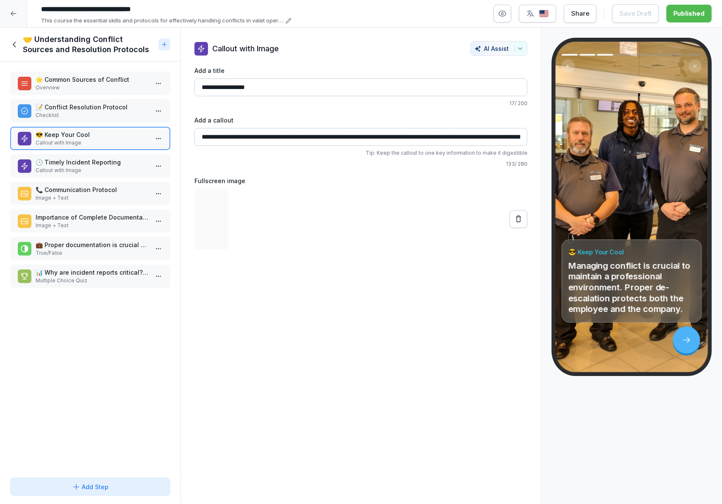
click at [97, 158] on p "🕒 Timely Incident Reporting" at bounding box center [92, 162] width 113 height 9
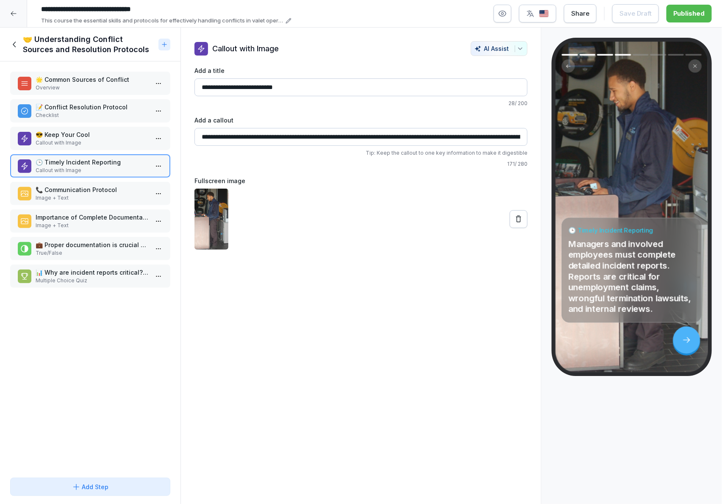
click at [82, 194] on p "Image + Text" at bounding box center [92, 198] width 113 height 8
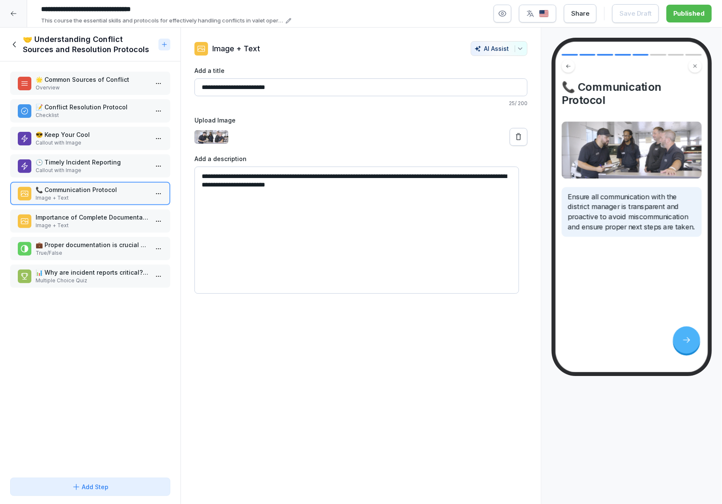
click at [306, 177] on textarea "**********" at bounding box center [357, 230] width 325 height 127
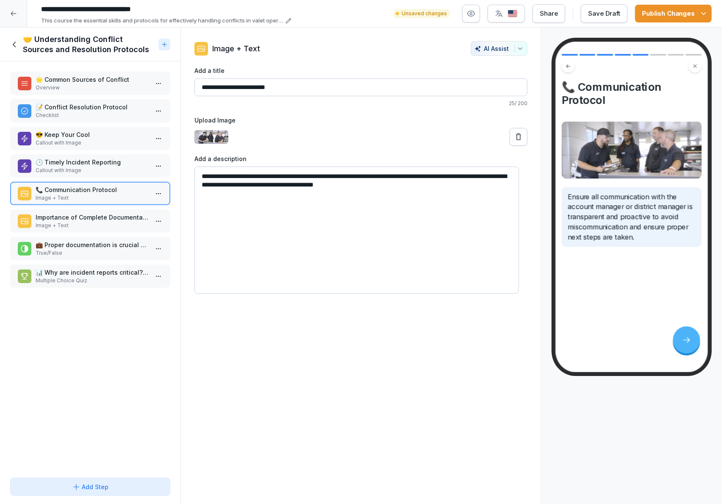
type textarea "**********"
click at [708, 19] on button "Publish Changes" at bounding box center [673, 14] width 77 height 18
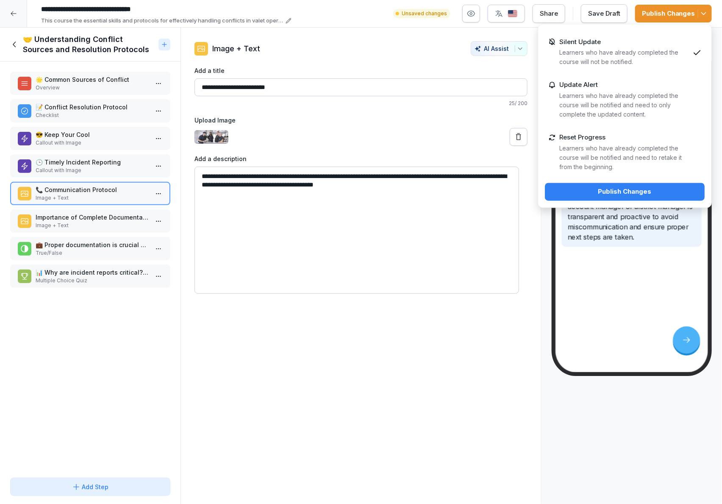
click at [378, 60] on div "**********" at bounding box center [361, 167] width 333 height 253
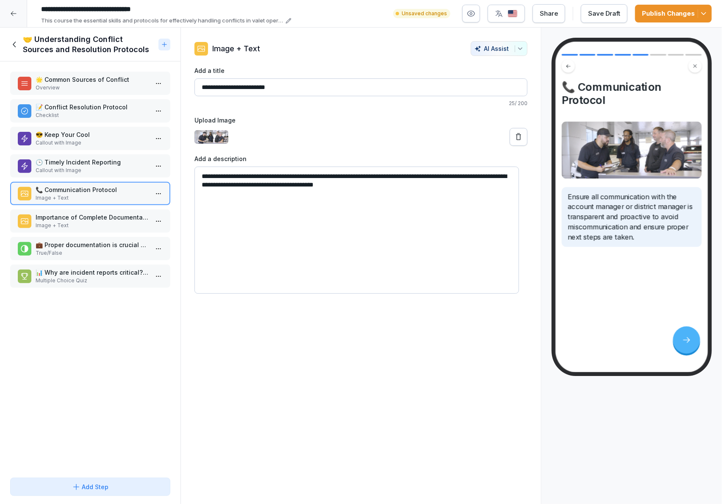
click at [114, 223] on p "Image + Text" at bounding box center [92, 226] width 113 height 8
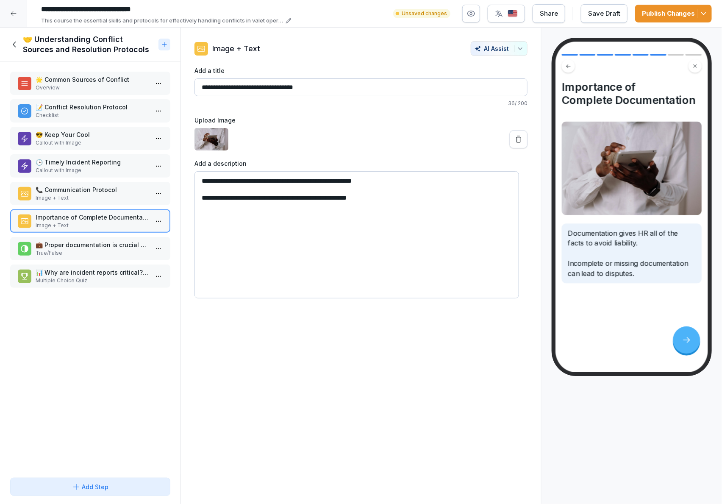
click at [89, 243] on p "💼 Proper documentation is crucial for handling legal issues." at bounding box center [92, 244] width 113 height 9
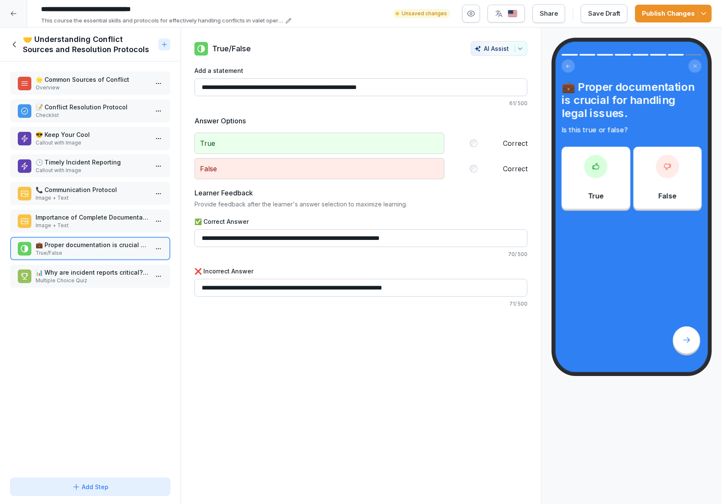
click at [81, 268] on p "📊 Why are incident reports critical? Choose all applicable answers." at bounding box center [92, 272] width 113 height 9
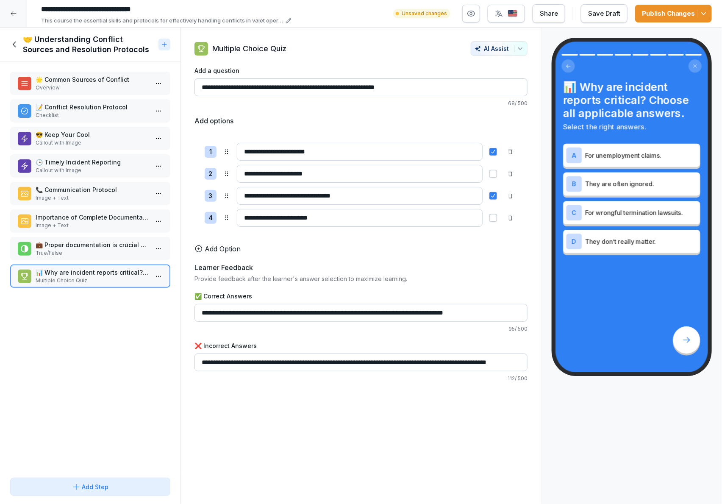
click at [19, 48] on icon at bounding box center [14, 44] width 9 height 9
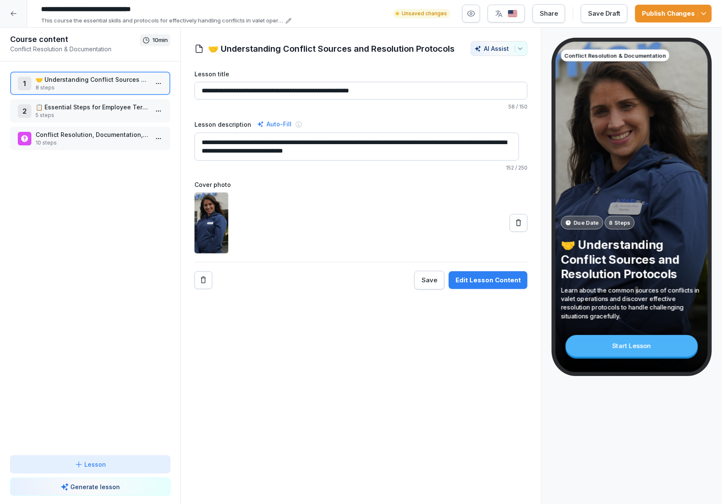
click at [70, 114] on p "5 steps" at bounding box center [92, 115] width 113 height 8
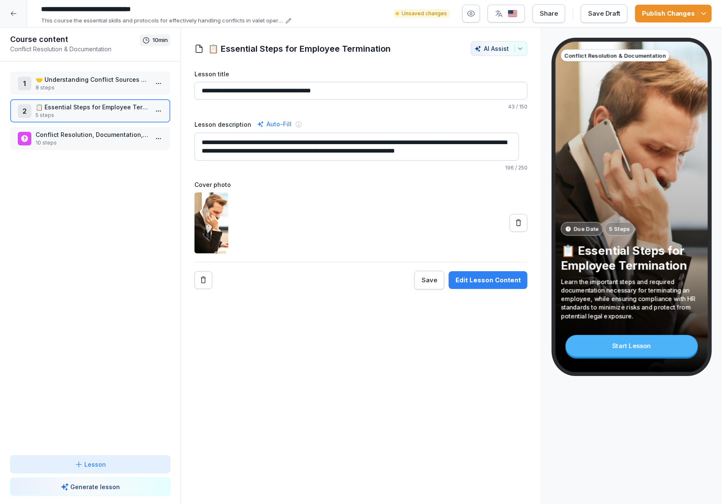
click at [70, 114] on p "5 steps" at bounding box center [92, 115] width 113 height 8
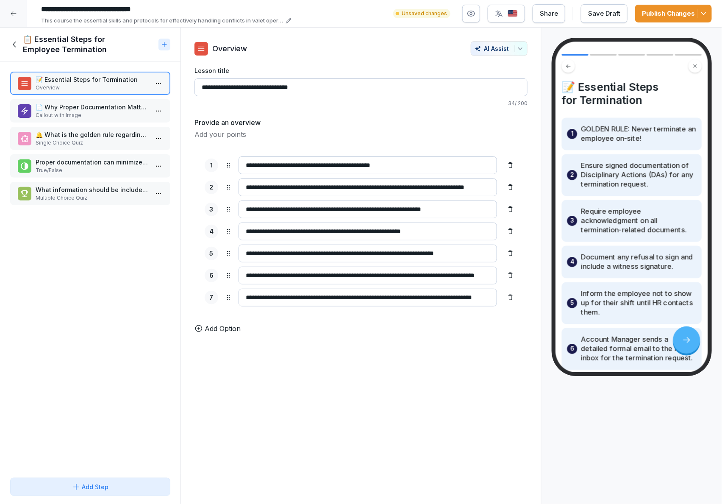
click at [67, 109] on p "📄 Why Proper Documentation Matters" at bounding box center [92, 107] width 113 height 9
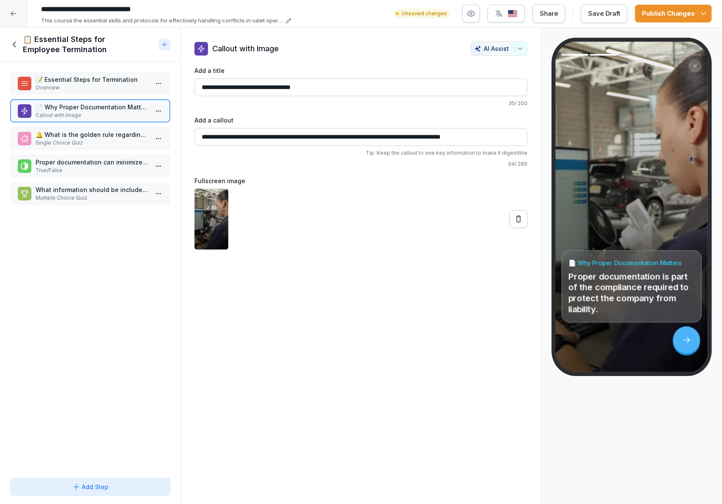
click at [52, 139] on p "Single Choice Quiz" at bounding box center [92, 143] width 113 height 8
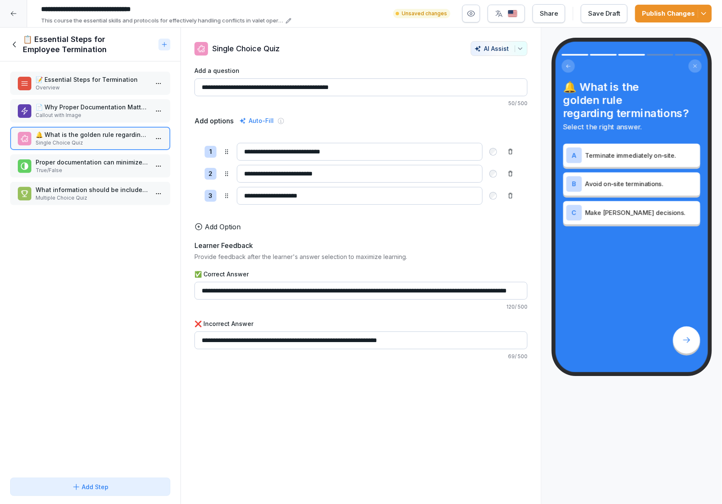
click at [16, 48] on icon at bounding box center [14, 44] width 9 height 9
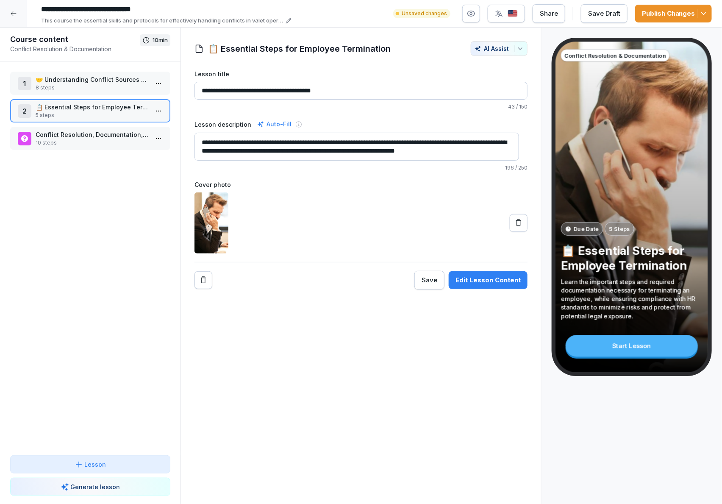
click at [70, 136] on p "Conflict Resolution, Documentation, and Termination Steps" at bounding box center [92, 134] width 113 height 9
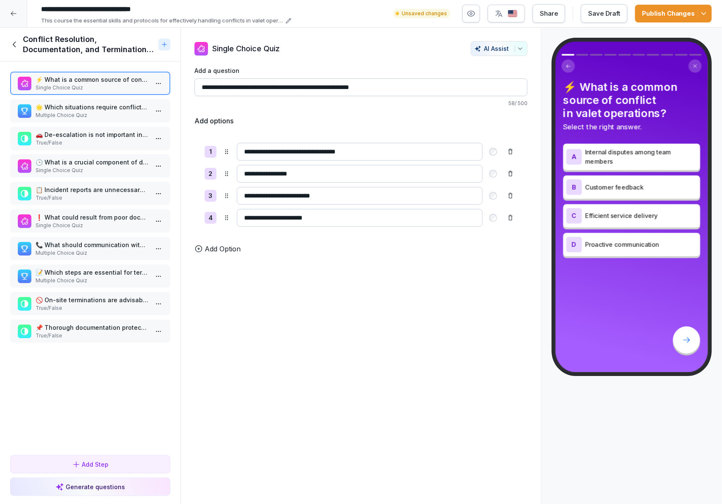
click at [11, 15] on icon at bounding box center [13, 13] width 7 height 7
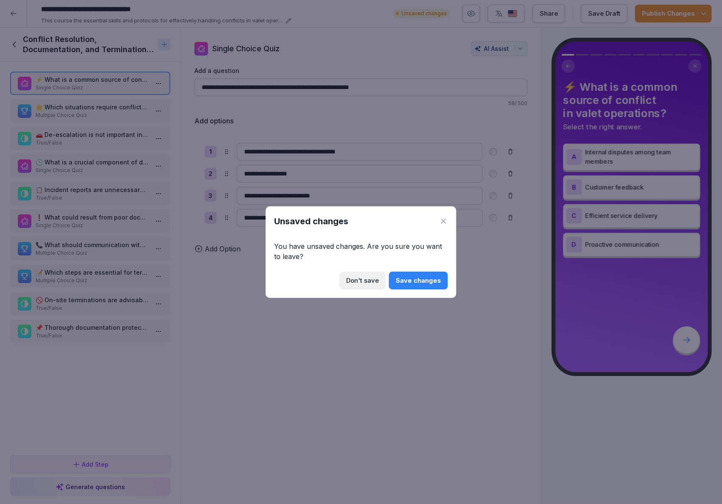
drag, startPoint x: 419, startPoint y: 277, endPoint x: 197, endPoint y: 149, distance: 256.7
click at [197, 149] on body "**********" at bounding box center [361, 252] width 722 height 504
click at [372, 282] on div "Don't save" at bounding box center [362, 280] width 33 height 9
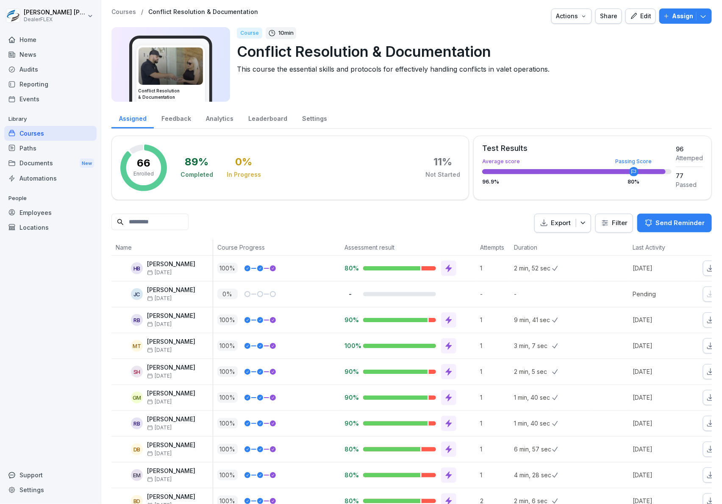
click at [567, 15] on div "Actions" at bounding box center [571, 15] width 31 height 9
click at [544, 38] on p "Duplicate course" at bounding box center [532, 36] width 47 height 8
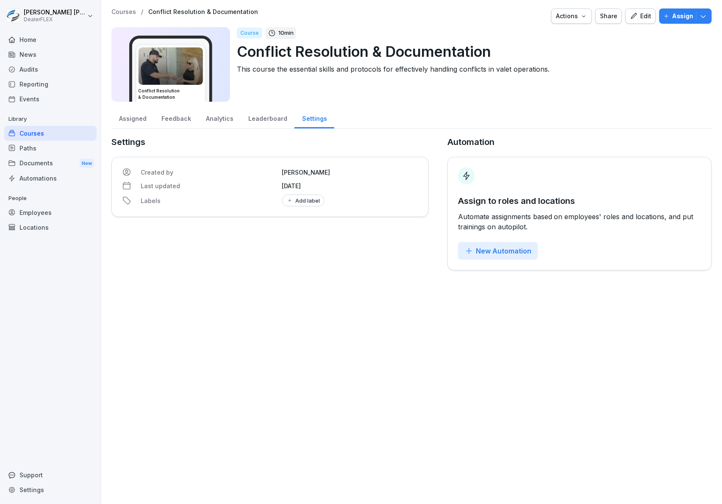
click at [51, 125] on p "Library" at bounding box center [50, 119] width 92 height 14
click at [52, 132] on div "Courses" at bounding box center [50, 133] width 92 height 15
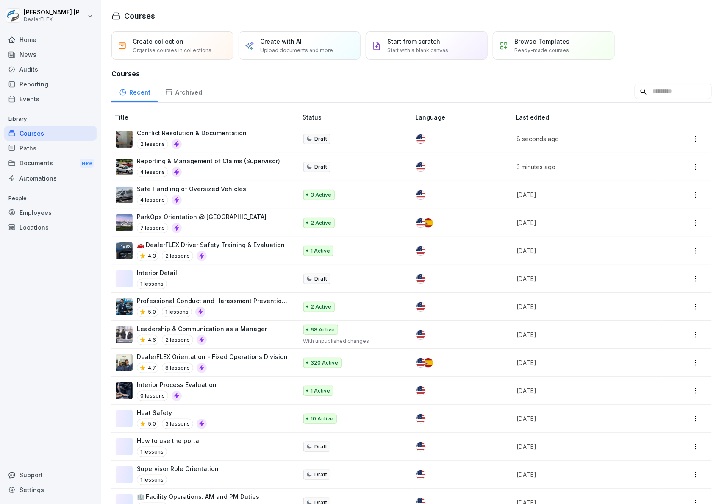
click at [257, 139] on div "Conflict Resolution & Documentation 2 lessons" at bounding box center [202, 138] width 173 height 21
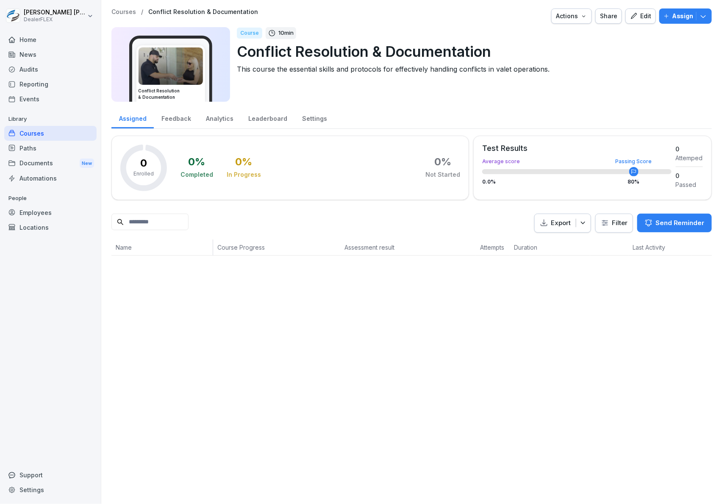
click at [636, 21] on button "Edit" at bounding box center [641, 15] width 31 height 15
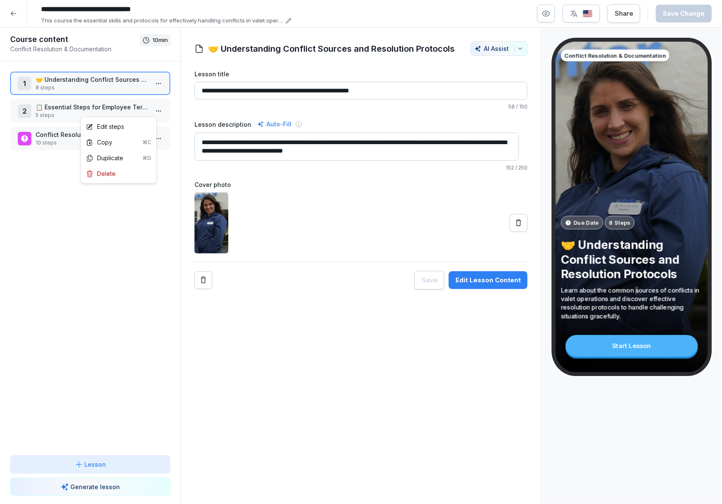
click at [149, 110] on html "**********" at bounding box center [361, 252] width 722 height 504
click at [126, 175] on div "Delete" at bounding box center [119, 174] width 72 height 16
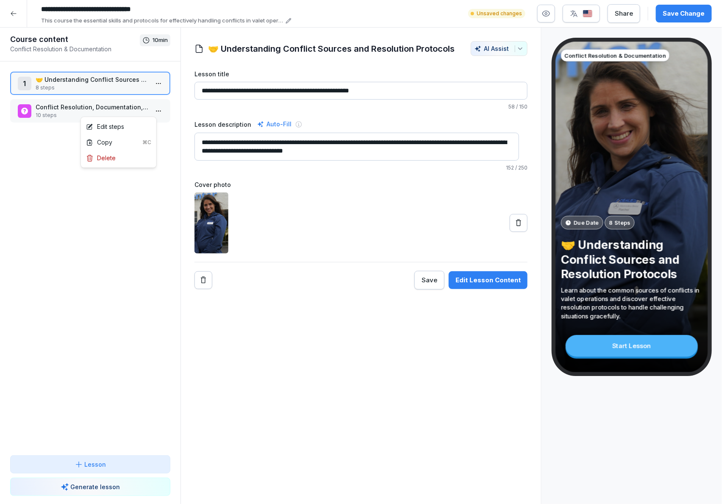
click at [151, 108] on html "**********" at bounding box center [361, 252] width 722 height 504
click at [124, 160] on div "Delete" at bounding box center [119, 158] width 72 height 16
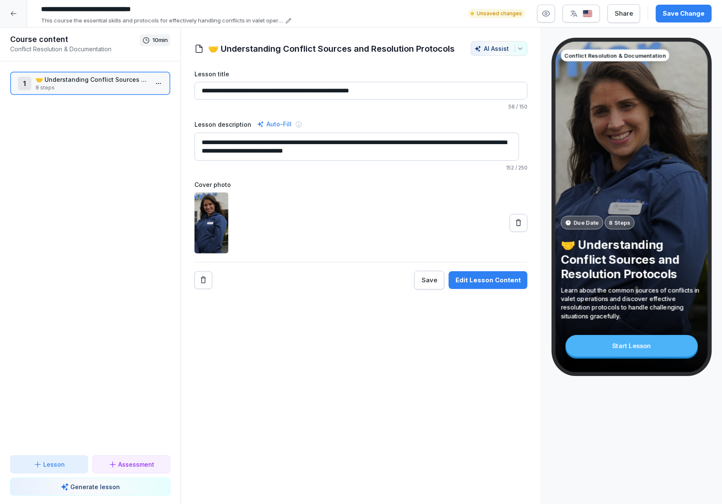
click at [116, 139] on div "1 🤝 Understanding Conflict Sources and Resolution Protocols 8 steps To pick up …" at bounding box center [90, 258] width 181 height 394
click at [136, 457] on button "Assessment" at bounding box center [131, 464] width 78 height 18
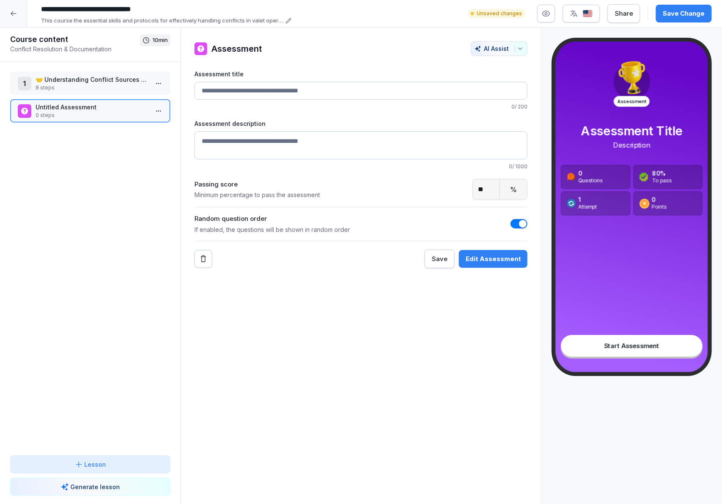
click at [323, 99] on input "Assessment title" at bounding box center [361, 91] width 333 height 18
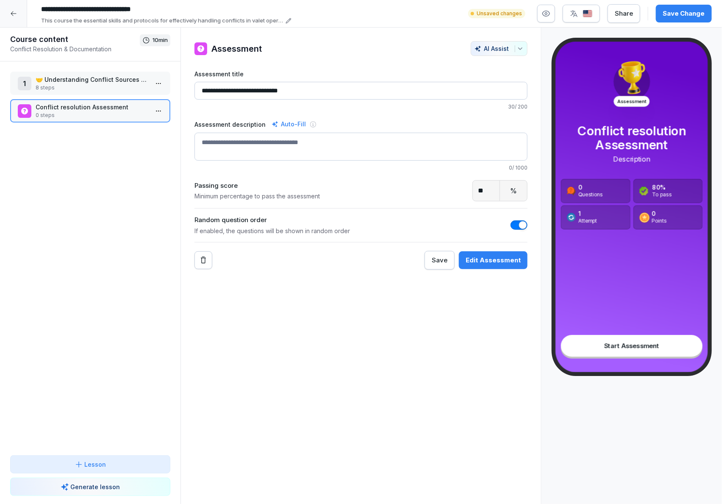
type input "**********"
click at [102, 295] on div "1 🤝 Understanding Conflict Sources and Resolution Protocols 8 steps Conflict re…" at bounding box center [90, 258] width 181 height 394
click at [466, 264] on div "Edit Assessment" at bounding box center [493, 260] width 55 height 9
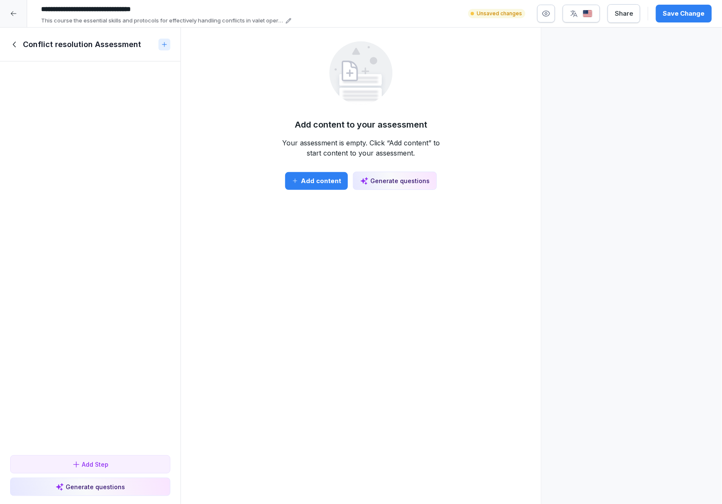
click at [373, 185] on div "Generate questions" at bounding box center [395, 180] width 70 height 9
click at [170, 7] on input "**********" at bounding box center [164, 9] width 254 height 14
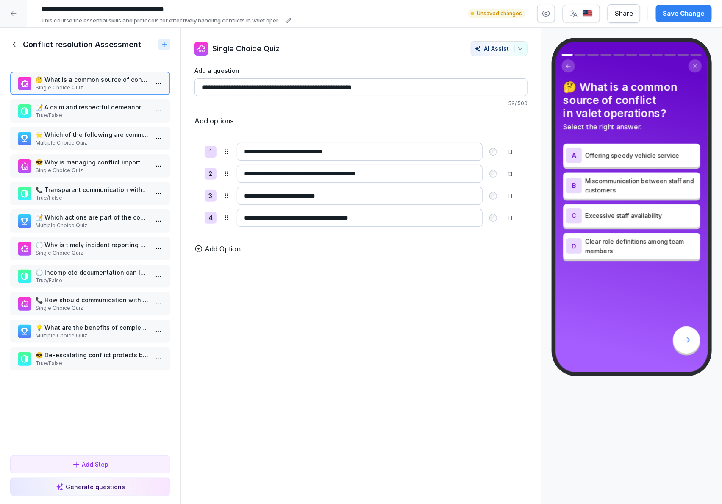
type input "**********"
click at [217, 106] on p "59 / 500" at bounding box center [361, 104] width 333 height 8
click at [82, 108] on p "📝 A calm and respectful demeanor is essential when acknowledging an issue." at bounding box center [92, 107] width 113 height 9
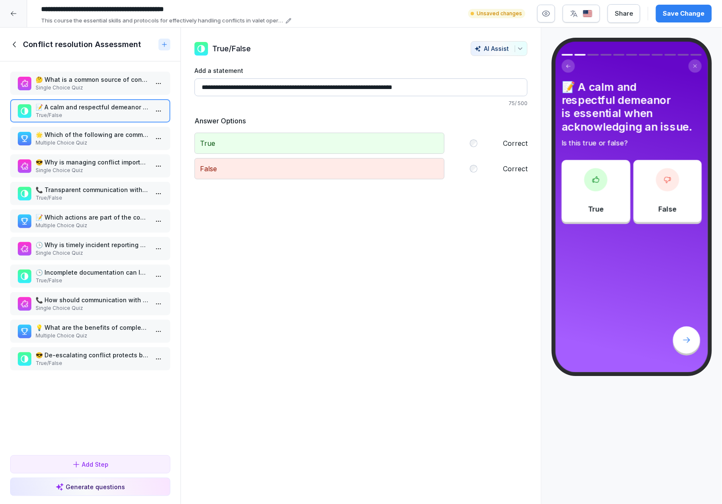
click at [83, 122] on div "🤔 What is a common source of conflict in valet operations? Single Choice Quiz 📝…" at bounding box center [90, 256] width 181 height 390
click at [83, 130] on p "🌟 Which of the following are common sources of conflict in valet operations? Ch…" at bounding box center [92, 134] width 113 height 9
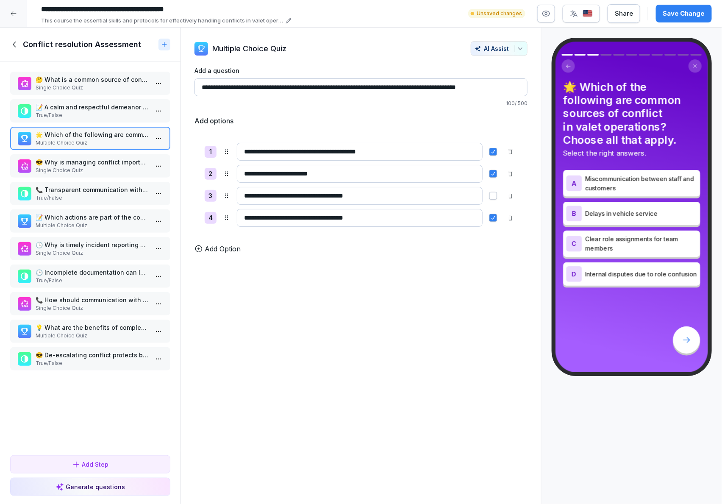
click at [92, 167] on p "Single Choice Quiz" at bounding box center [92, 171] width 113 height 8
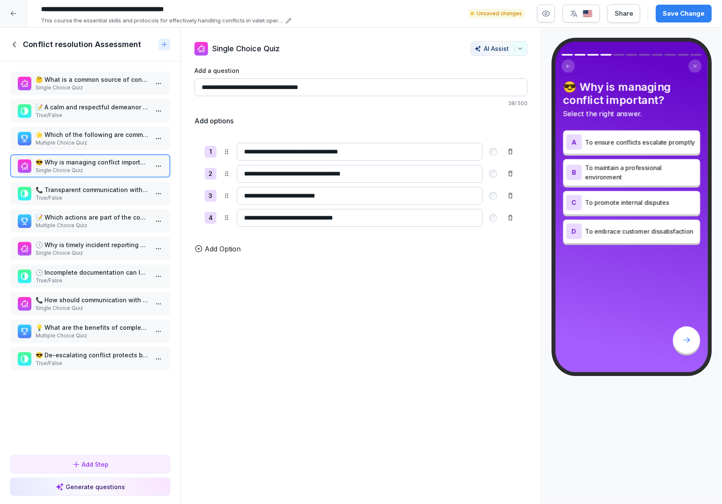
click at [85, 199] on div "📞 Transparent communication with the district manager can avoid miscommunicatio…" at bounding box center [90, 193] width 160 height 23
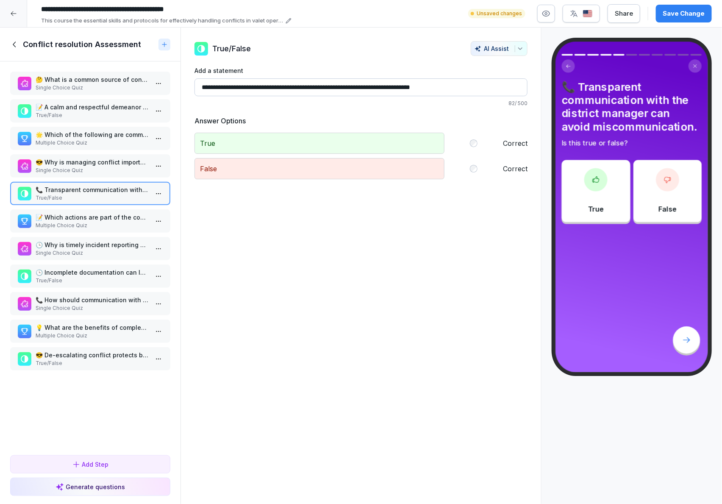
click at [87, 215] on p "📝 Which actions are part of the conflict resolution protocol? Choose all that a…" at bounding box center [92, 217] width 113 height 9
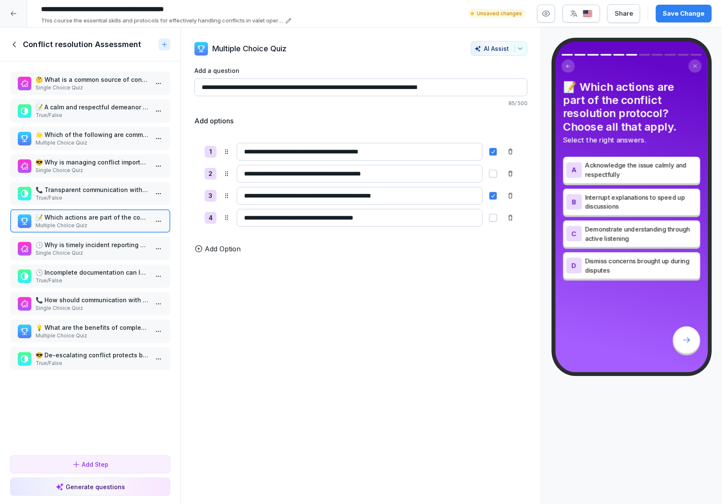
click at [90, 240] on p "🕒 Why is timely incident reporting vital?" at bounding box center [92, 244] width 113 height 9
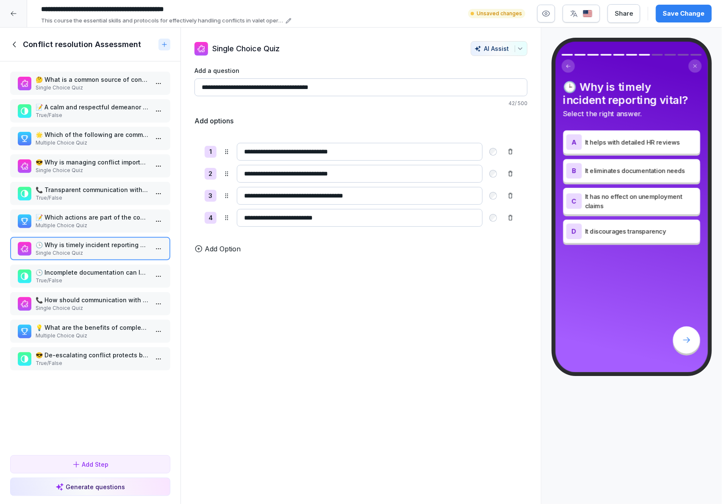
click at [150, 245] on html "**********" at bounding box center [361, 252] width 722 height 504
click at [126, 289] on div "Delete" at bounding box center [119, 292] width 72 height 16
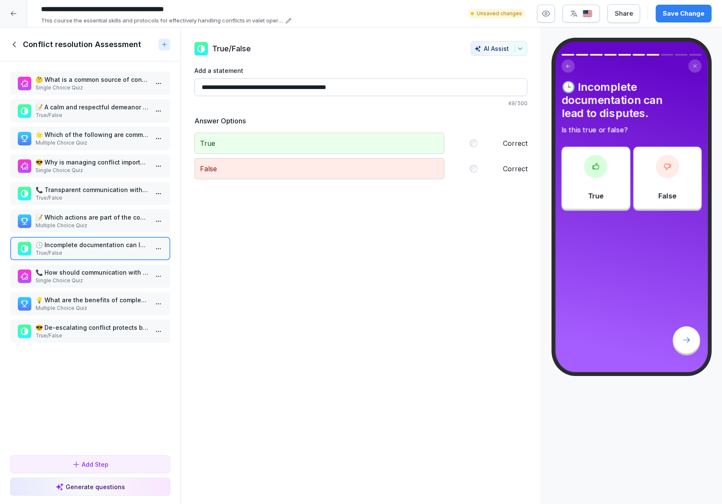
click at [91, 264] on div "📞 How should communication with the district manager be handled? Single Choice …" at bounding box center [90, 275] width 160 height 23
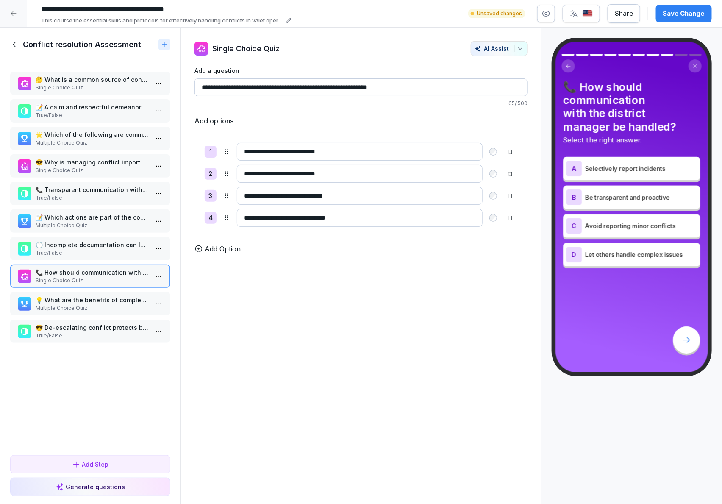
click at [323, 85] on input "**********" at bounding box center [361, 87] width 333 height 18
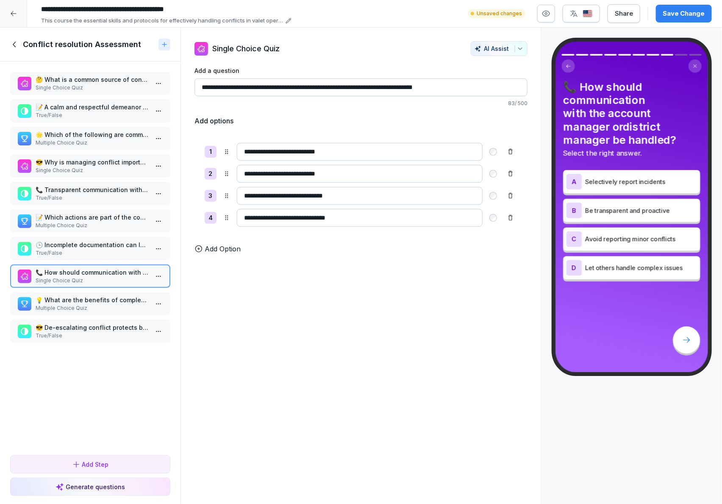
type input "**********"
click at [111, 297] on p "💡 What are the benefits of complete documentation? Select all that apply." at bounding box center [92, 299] width 113 height 9
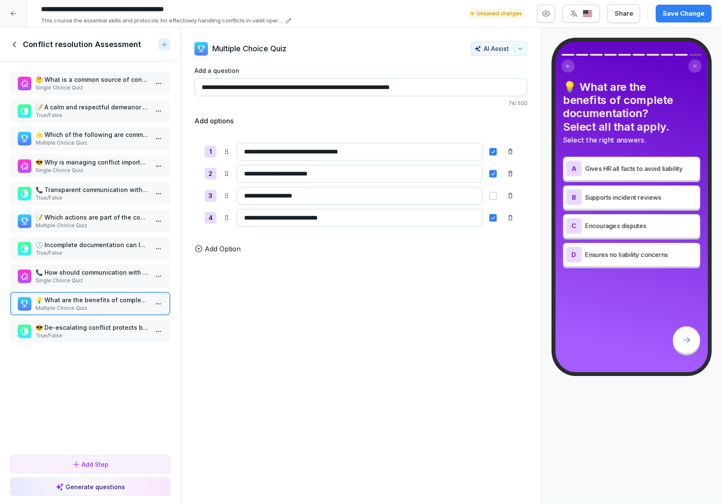
click at [116, 309] on div "🤔 What is a common source of conflict in valet operations? Single Choice Quiz 📝…" at bounding box center [90, 256] width 181 height 390
click at [144, 295] on html "**********" at bounding box center [361, 252] width 722 height 504
click at [125, 343] on div "Delete" at bounding box center [119, 345] width 72 height 16
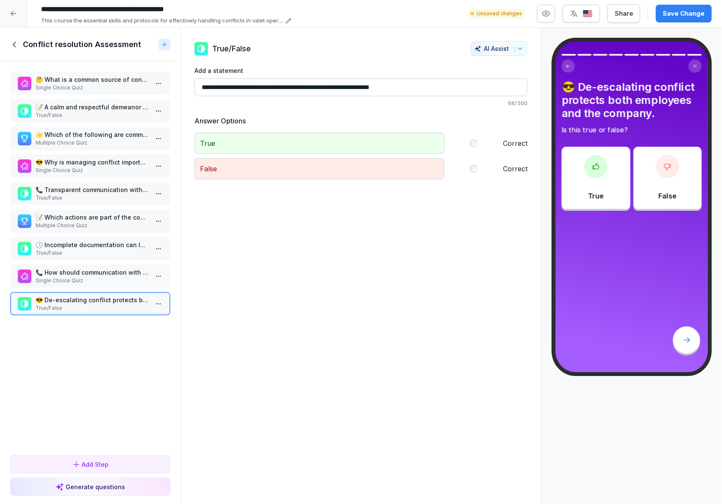
click at [682, 15] on div "Save Change" at bounding box center [684, 13] width 42 height 9
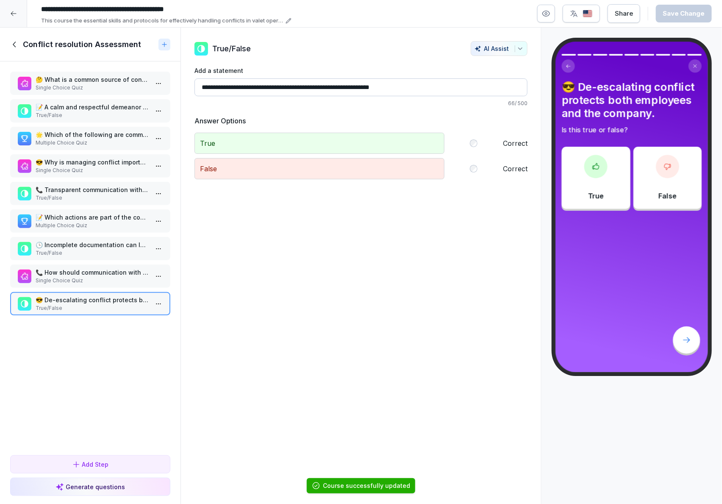
click at [16, 43] on icon at bounding box center [14, 44] width 9 height 9
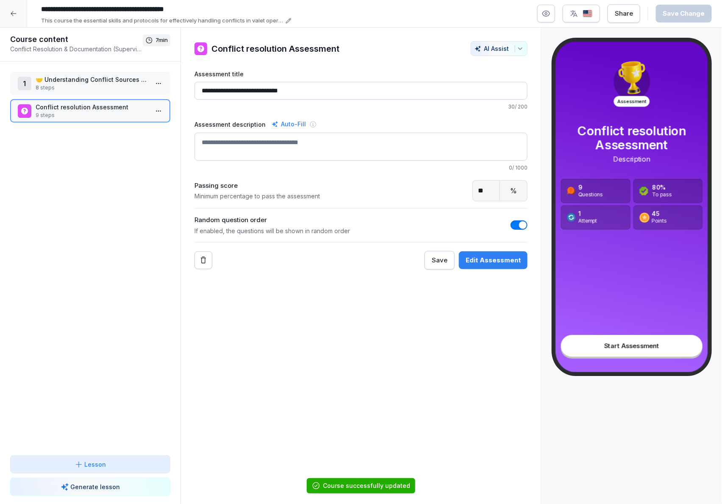
click at [71, 82] on p "🤝 Understanding Conflict Sources and Resolution Protocols" at bounding box center [92, 79] width 113 height 9
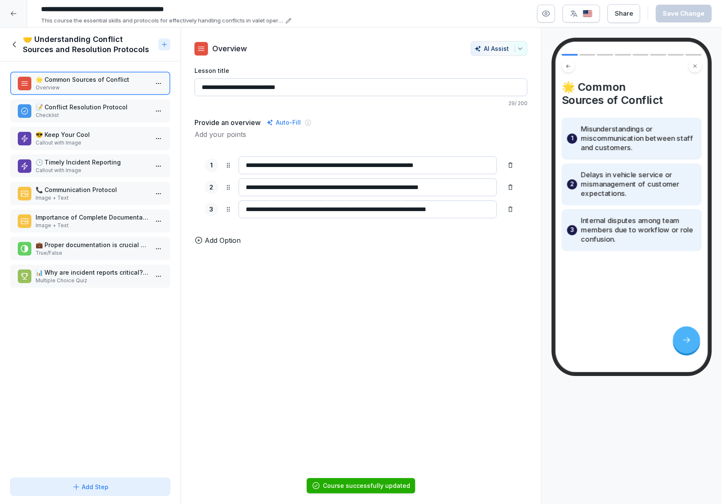
click at [133, 187] on p "📞 Communication Protocol" at bounding box center [92, 189] width 113 height 9
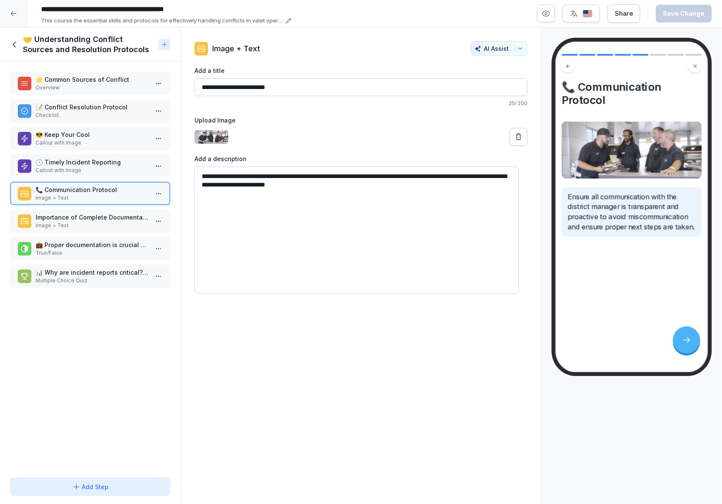
click at [309, 174] on textarea "**********" at bounding box center [357, 230] width 325 height 127
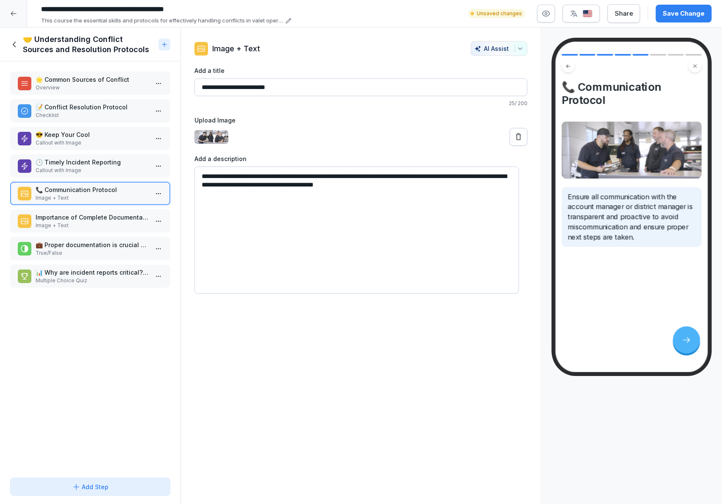
type textarea "**********"
click at [679, 0] on div "**********" at bounding box center [361, 14] width 722 height 28
click at [684, 9] on div "Save Change" at bounding box center [684, 13] width 42 height 9
click at [18, 19] on div at bounding box center [13, 13] width 27 height 27
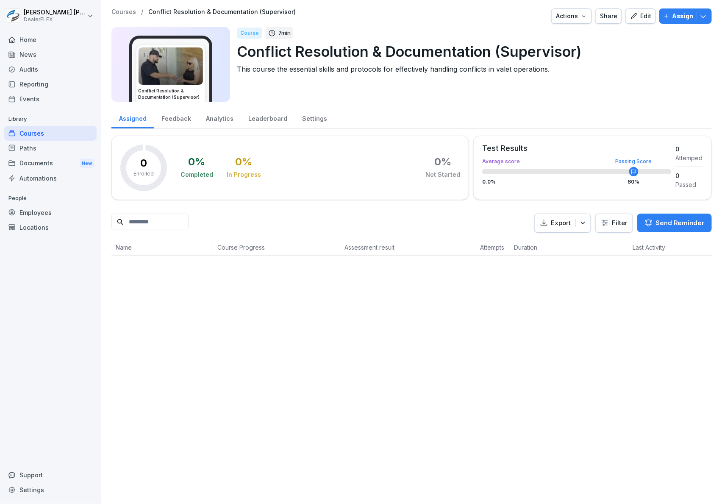
click at [14, 146] on icon at bounding box center [11, 148] width 7 height 7
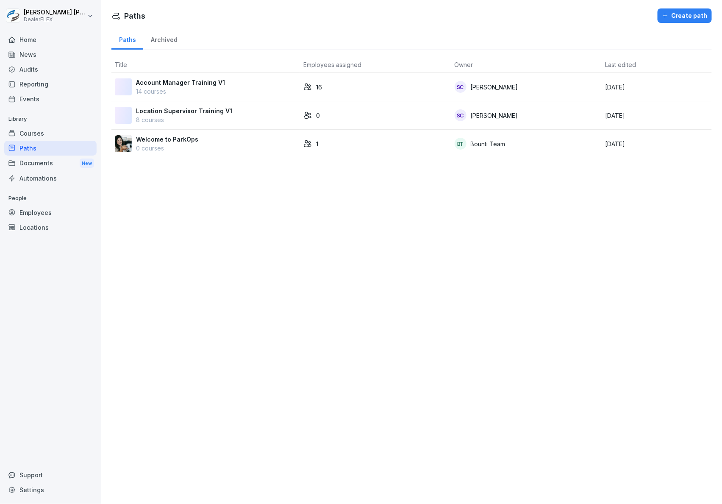
click at [209, 117] on p "8 courses" at bounding box center [184, 119] width 96 height 9
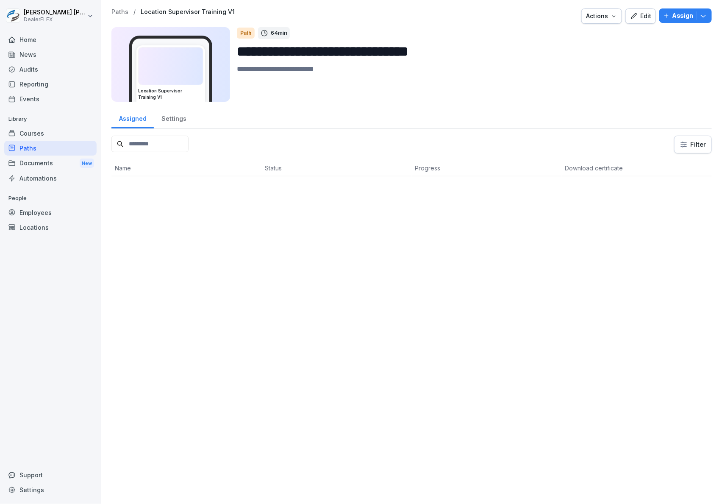
click at [631, 24] on button "Edit" at bounding box center [641, 15] width 31 height 15
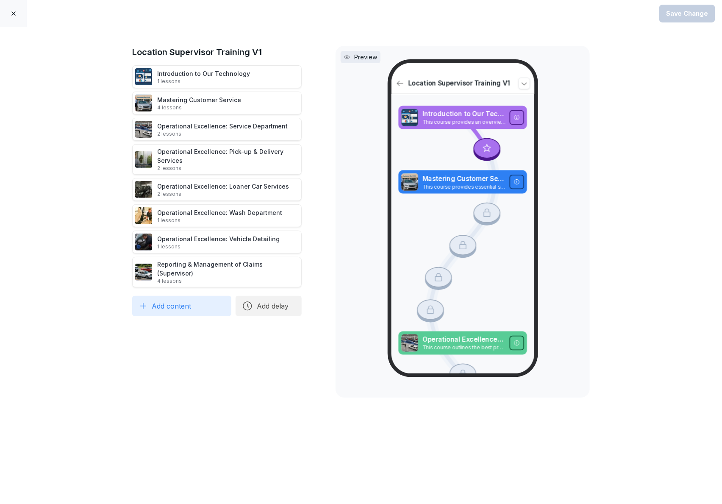
click at [192, 296] on button "Add content" at bounding box center [181, 306] width 99 height 20
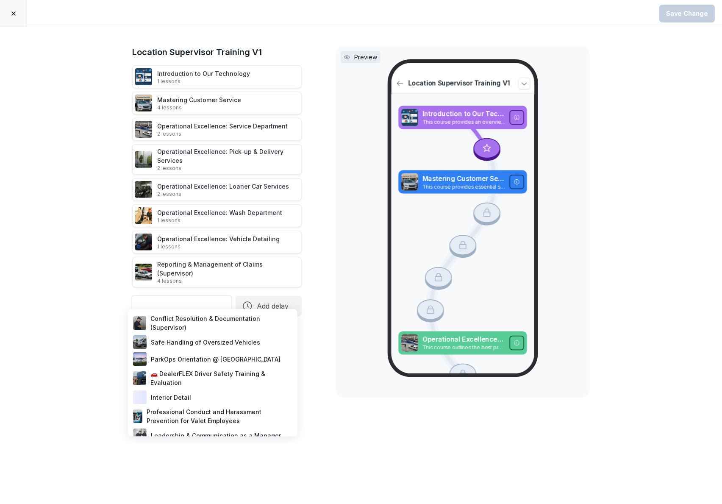
click at [250, 324] on div "Conflict Resolution & Documentation (Supervisor)" at bounding box center [212, 323] width 163 height 21
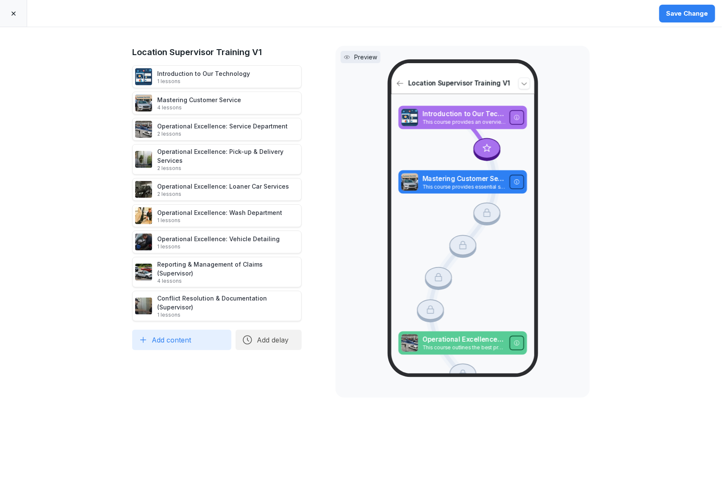
click at [688, 16] on div "Save Change" at bounding box center [687, 13] width 42 height 9
click at [14, 19] on div at bounding box center [13, 13] width 27 height 27
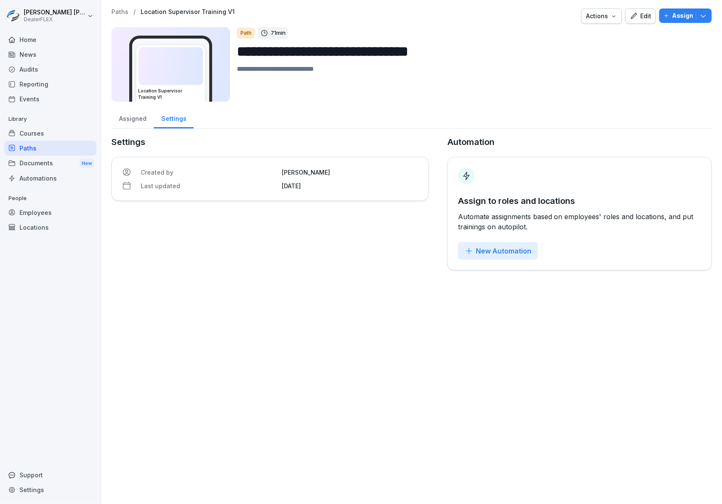
click at [28, 135] on div "Courses" at bounding box center [50, 133] width 92 height 15
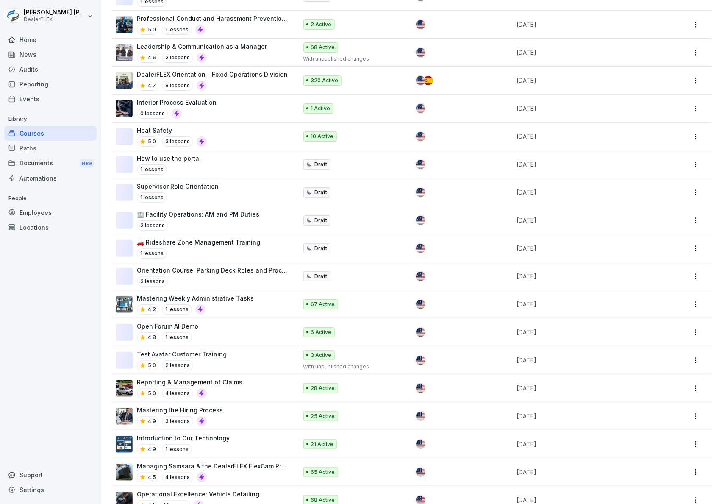
scroll to position [56, 0]
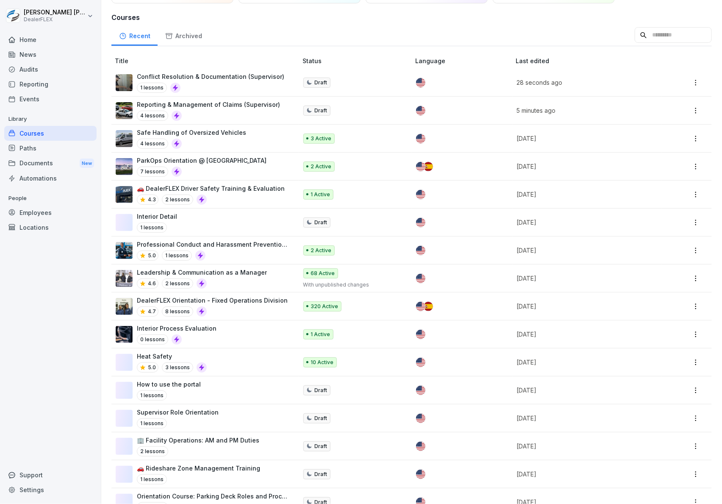
click at [645, 36] on input at bounding box center [673, 35] width 77 height 16
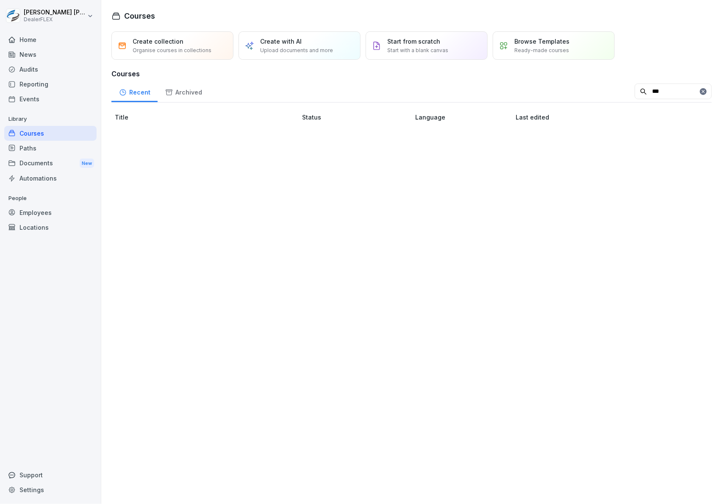
scroll to position [0, 0]
type input "******"
click at [268, 141] on div "Leadership & Communication as a Manager 4.6 2 lessons" at bounding box center [202, 139] width 173 height 21
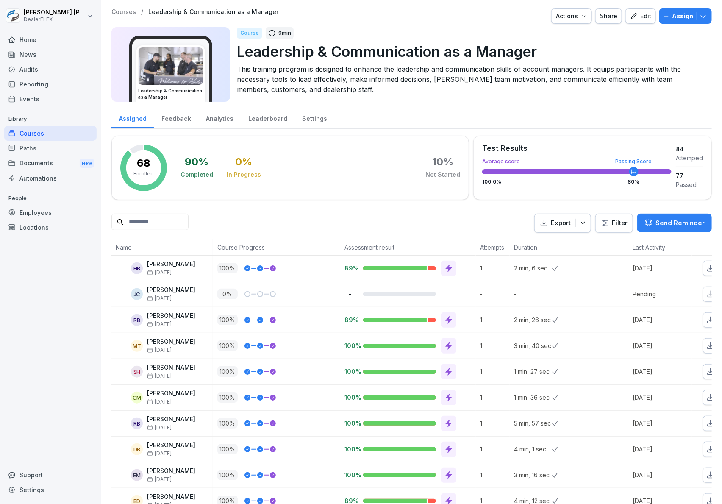
click at [631, 15] on icon "button" at bounding box center [634, 16] width 8 height 8
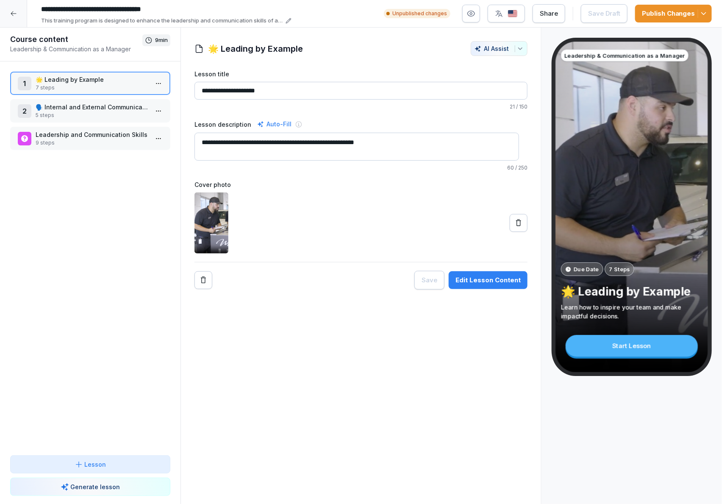
click at [97, 86] on p "7 steps" at bounding box center [92, 88] width 113 height 8
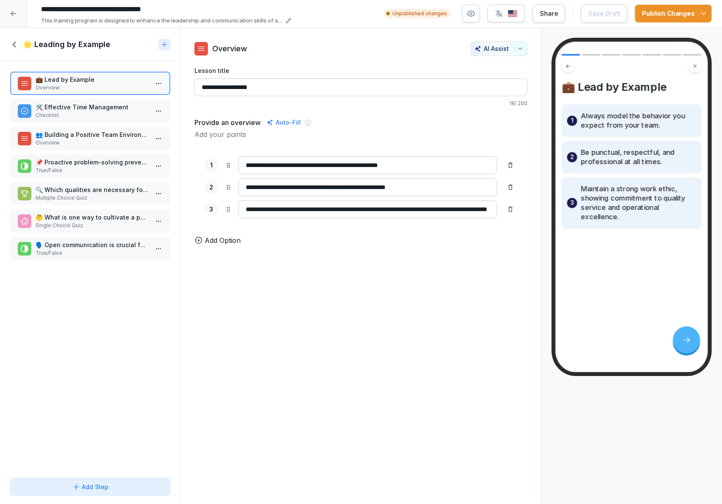
click at [74, 103] on p "🛠️ Effective Time Management" at bounding box center [92, 107] width 113 height 9
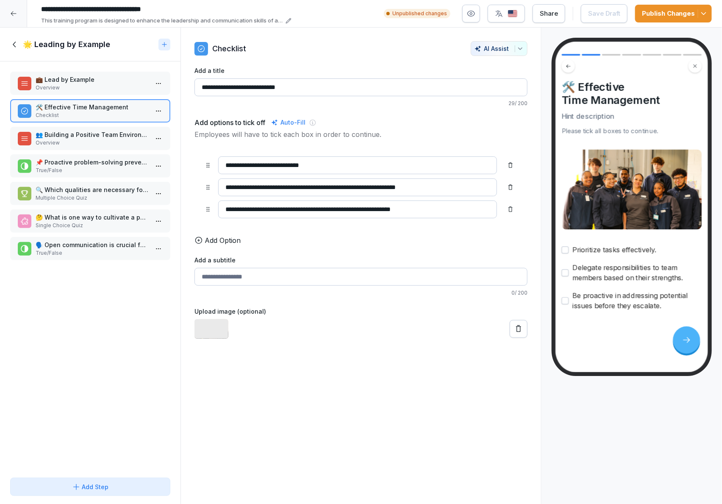
click at [100, 127] on div "👥 Building a Positive Team Environment Overview" at bounding box center [90, 138] width 160 height 23
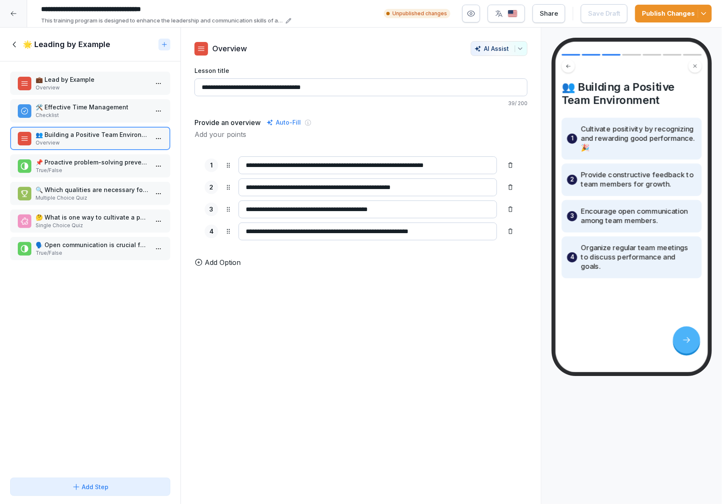
click at [114, 167] on p "True/False" at bounding box center [92, 171] width 113 height 8
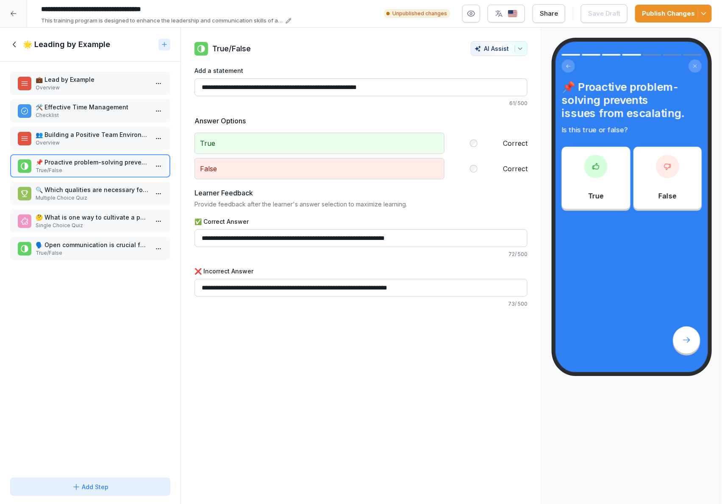
click at [109, 190] on p "🔍 Which qualities are necessary for leading by example? Choose all that apply." at bounding box center [92, 189] width 113 height 9
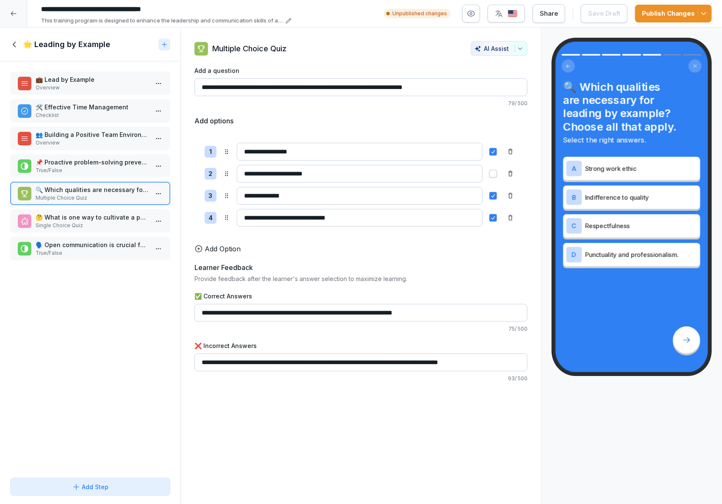
click at [14, 47] on icon at bounding box center [14, 44] width 9 height 9
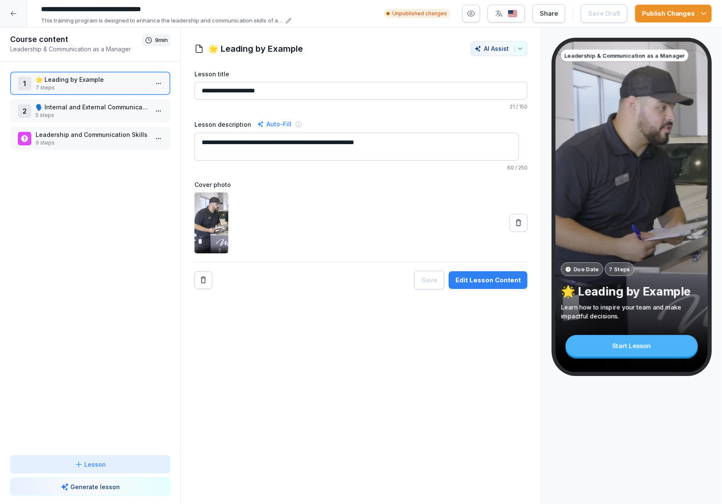
click at [60, 105] on p "🗣️ Internal and External Communication" at bounding box center [92, 107] width 113 height 9
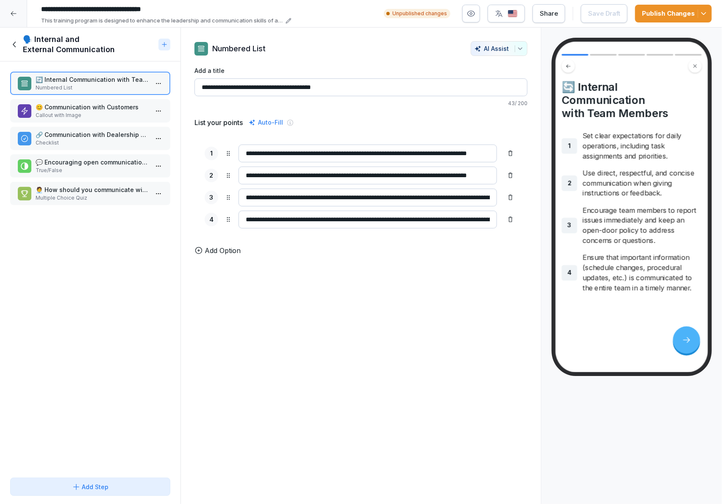
click at [60, 107] on p "😊 Communication with Customers" at bounding box center [92, 107] width 113 height 9
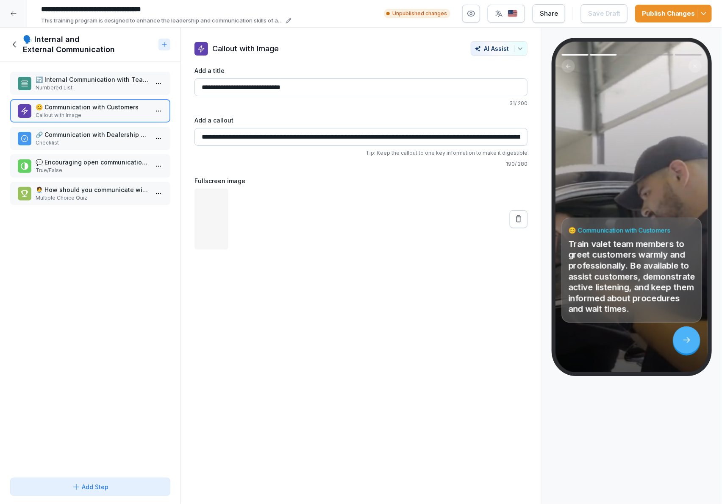
click at [67, 139] on p "Checklist" at bounding box center [92, 143] width 113 height 8
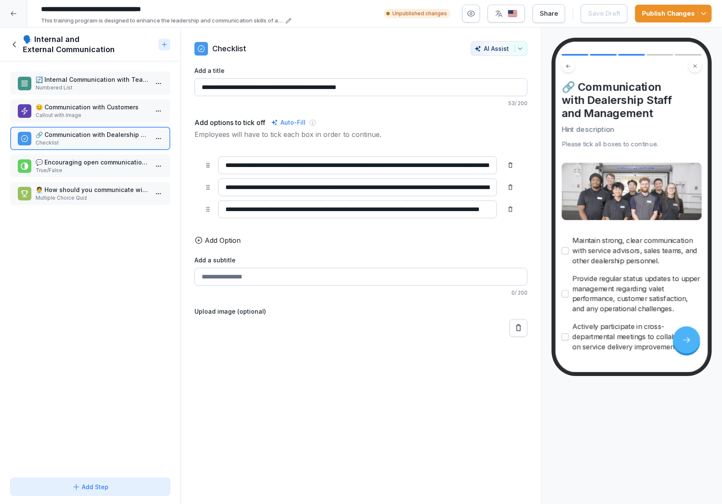
click at [14, 14] on icon at bounding box center [13, 13] width 7 height 7
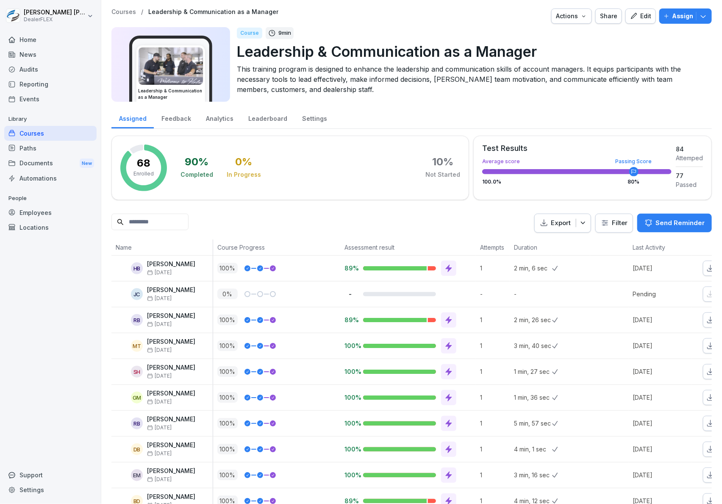
click at [53, 143] on div "Paths" at bounding box center [50, 148] width 92 height 15
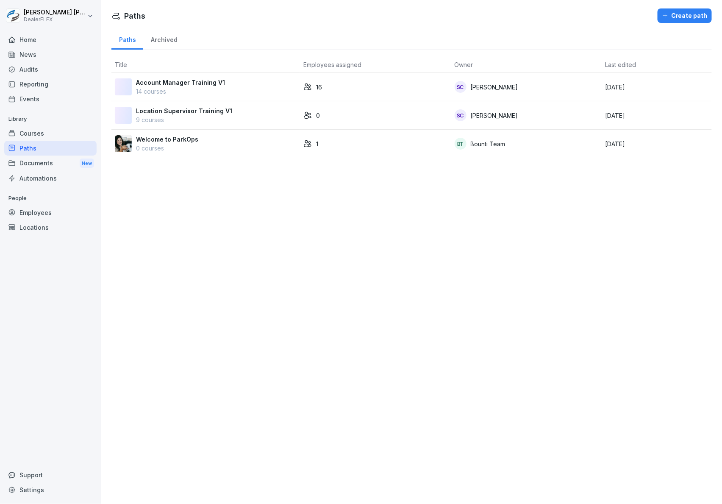
click at [268, 108] on div "Location Supervisor Training V1 9 courses" at bounding box center [206, 115] width 182 height 18
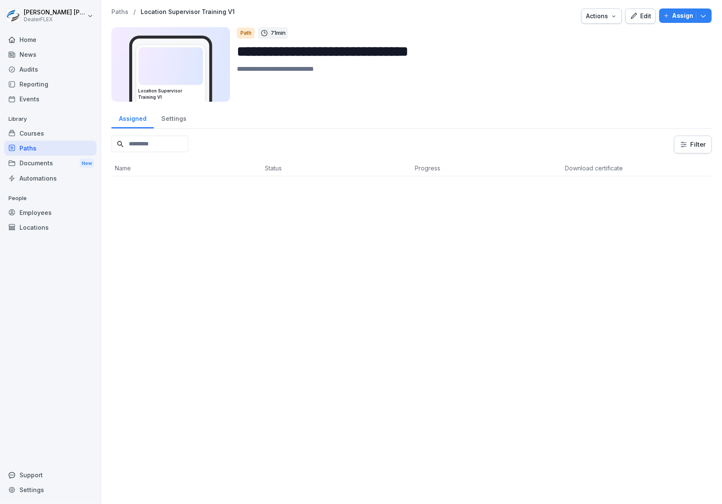
click at [630, 16] on icon "button" at bounding box center [634, 16] width 8 height 8
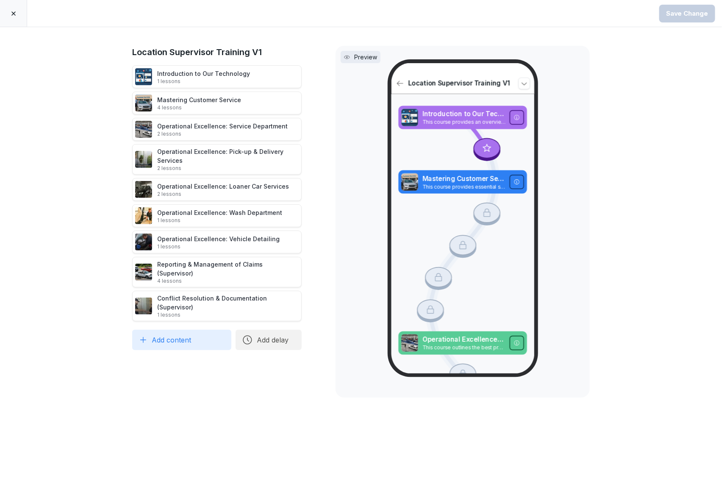
click at [211, 330] on button "Add content" at bounding box center [181, 340] width 99 height 20
type input "*****"
click at [190, 350] on div "Leadership & Communication as a Manager" at bounding box center [212, 347] width 163 height 17
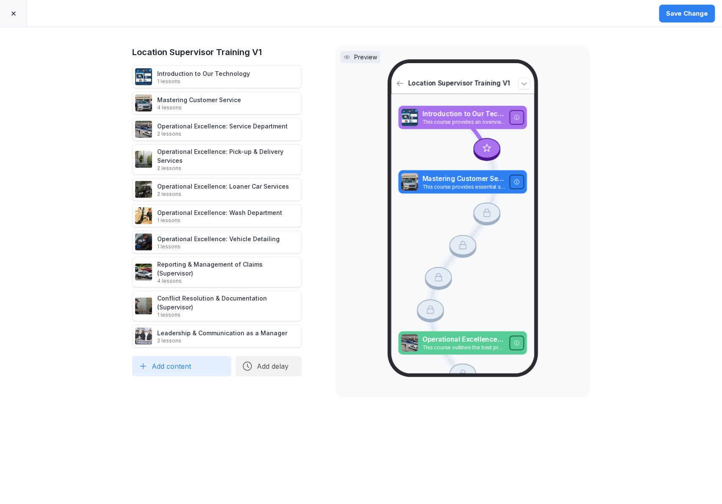
click at [186, 356] on button "Add content" at bounding box center [181, 366] width 99 height 20
type input "*****"
click at [192, 372] on div "Dress Code & Appearance" at bounding box center [212, 373] width 163 height 17
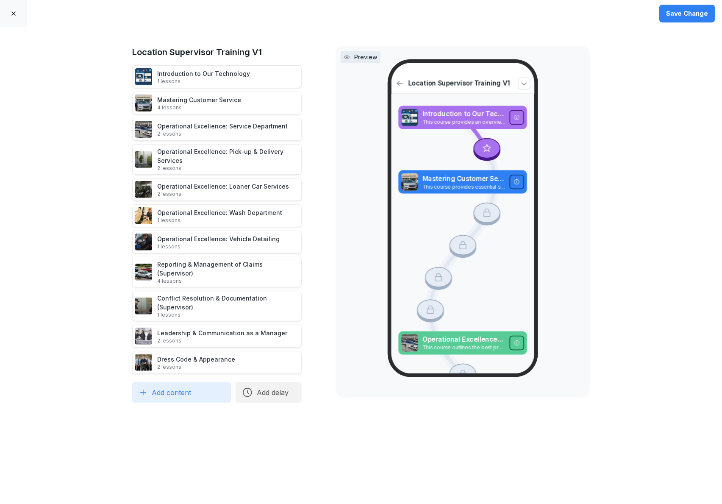
click at [684, 12] on div "Save Change" at bounding box center [687, 13] width 42 height 9
click at [12, 13] on icon at bounding box center [13, 13] width 7 height 7
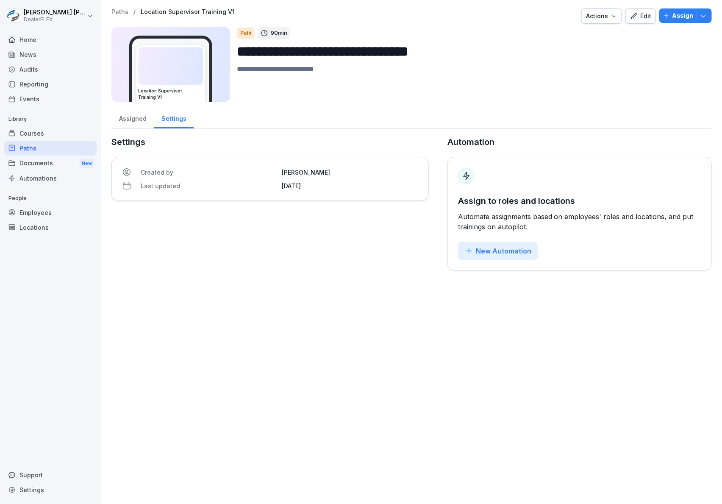
click at [626, 14] on button "Edit" at bounding box center [641, 15] width 31 height 15
